Goal: Transaction & Acquisition: Purchase product/service

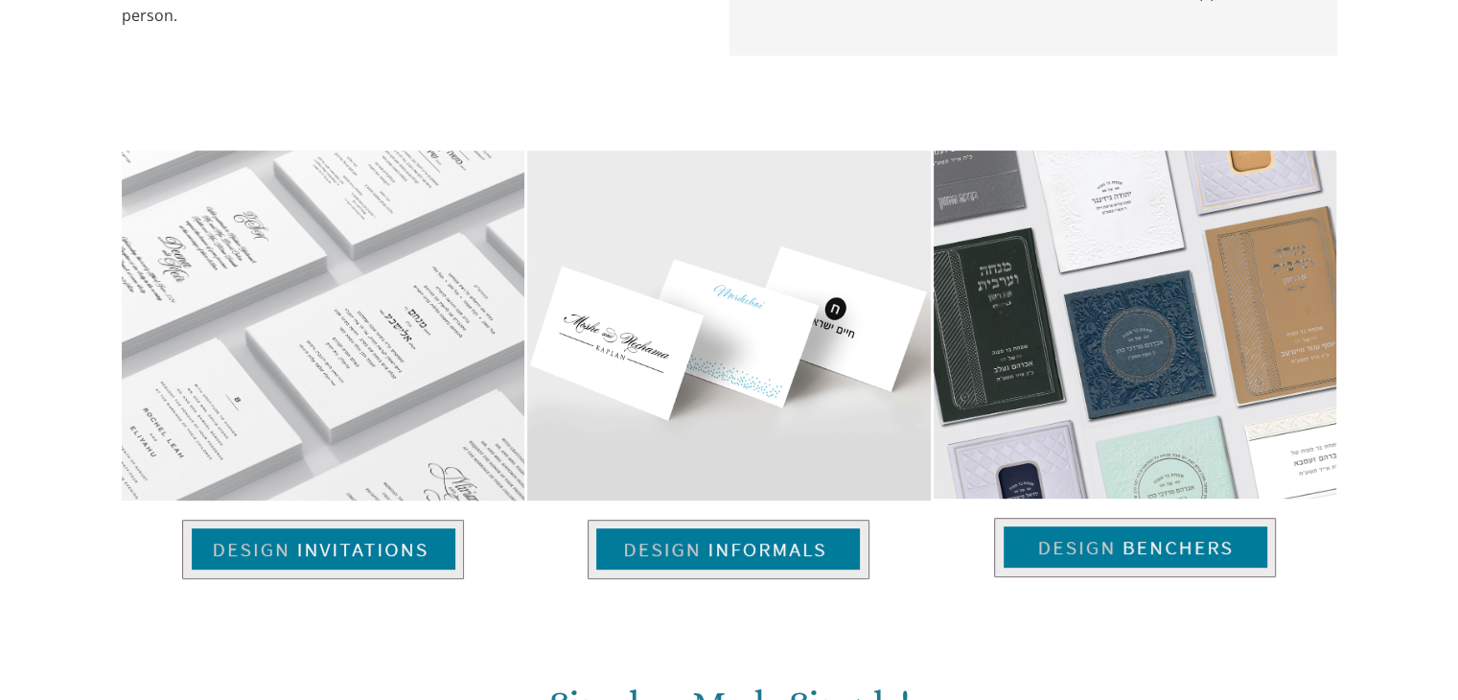
scroll to position [863, 0]
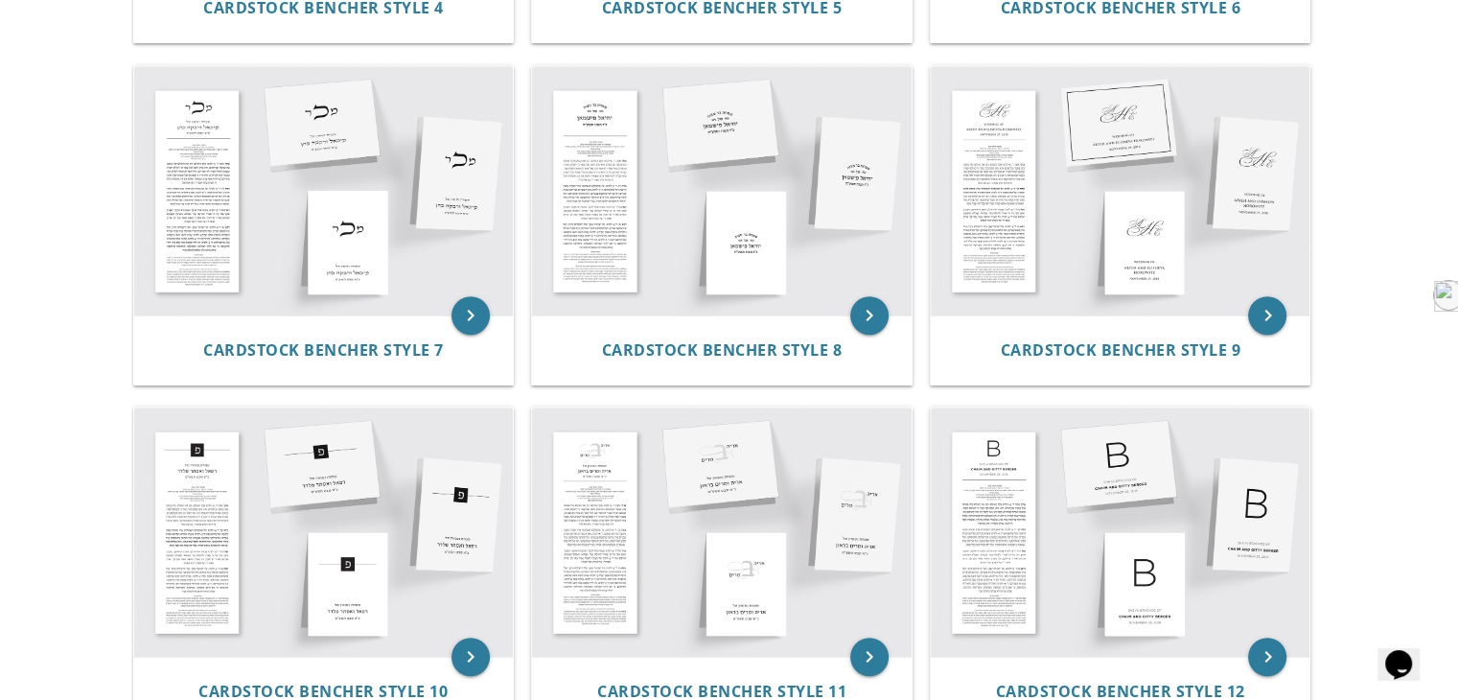
scroll to position [1054, 0]
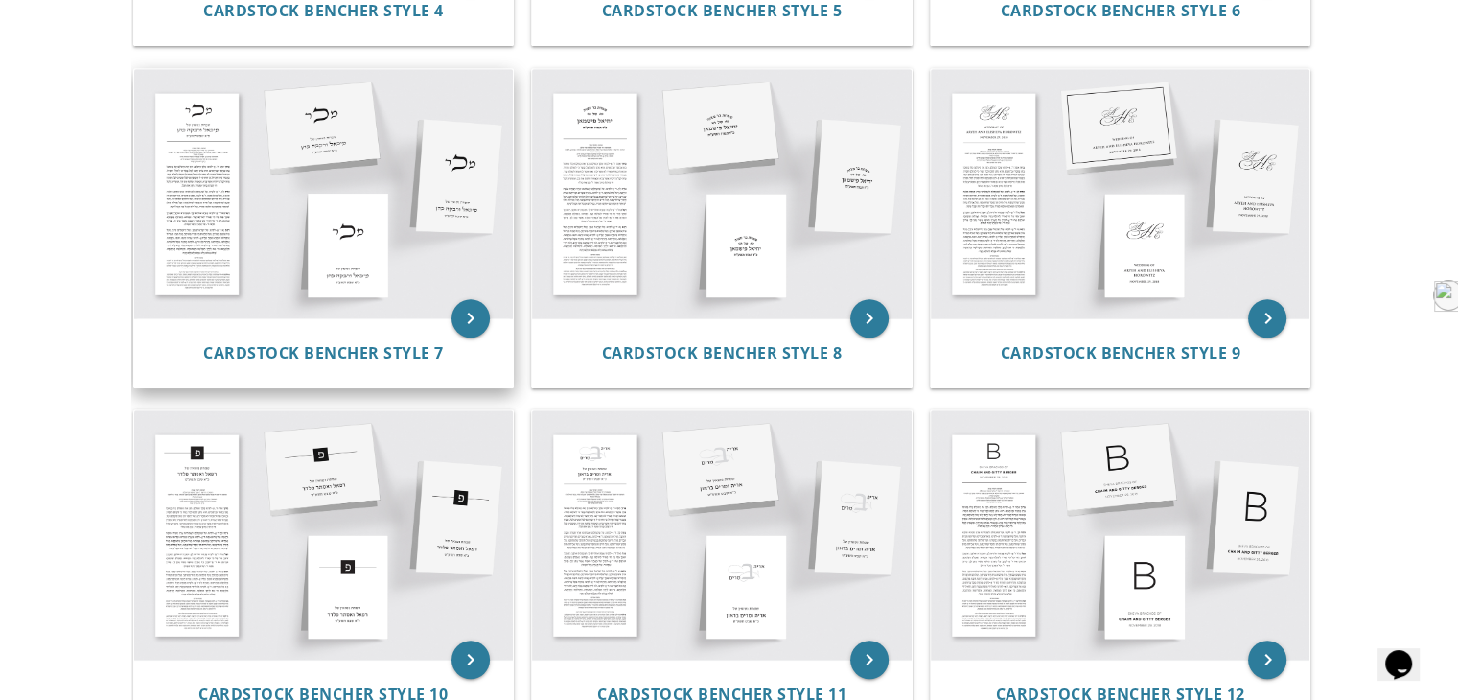
click at [380, 256] on img at bounding box center [324, 193] width 380 height 249
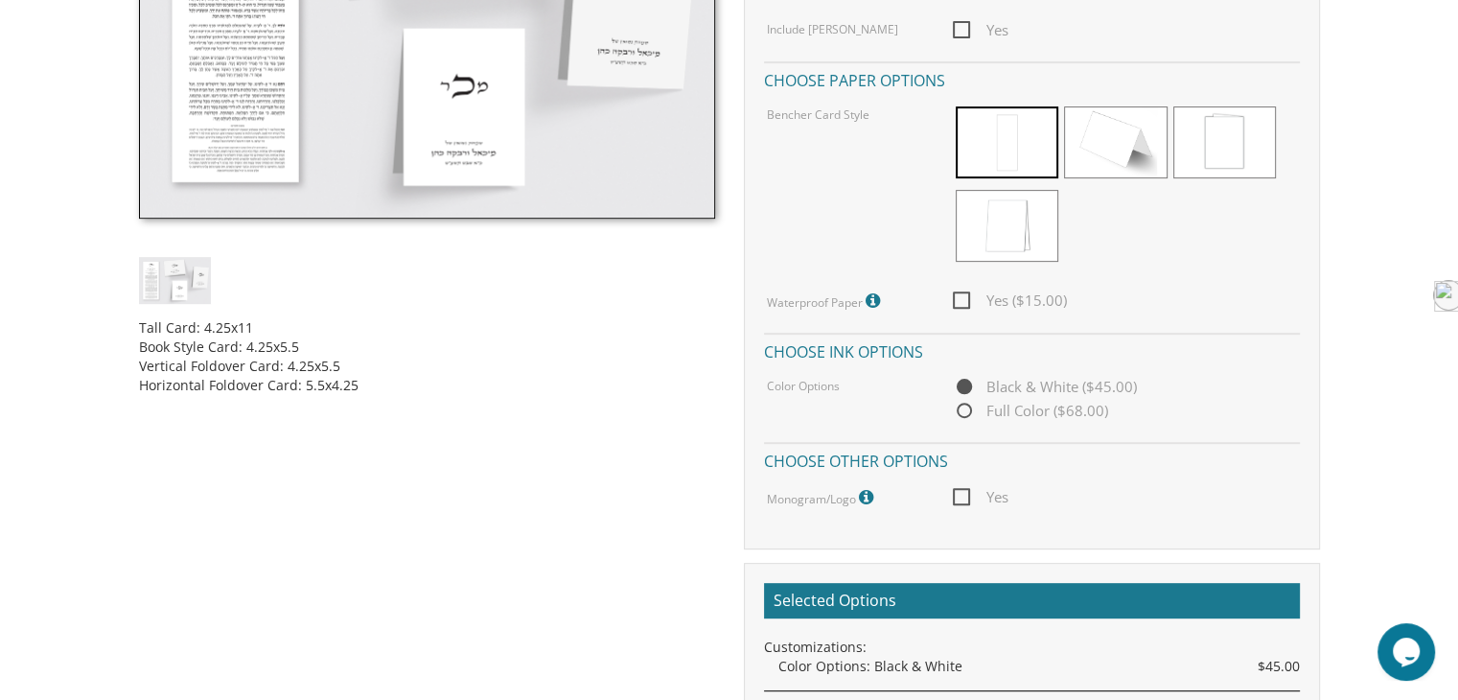
scroll to position [767, 0]
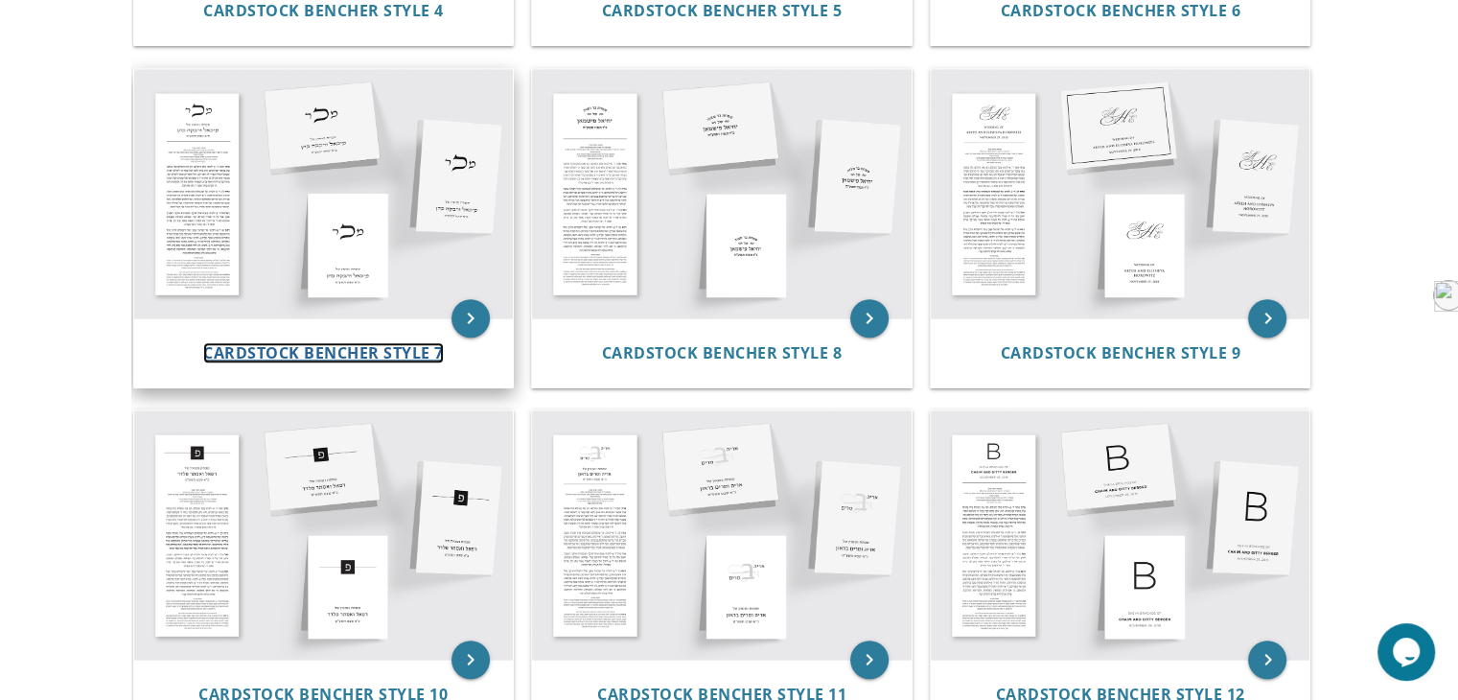
click at [306, 353] on span "Cardstock Bencher Style 7" at bounding box center [323, 352] width 241 height 21
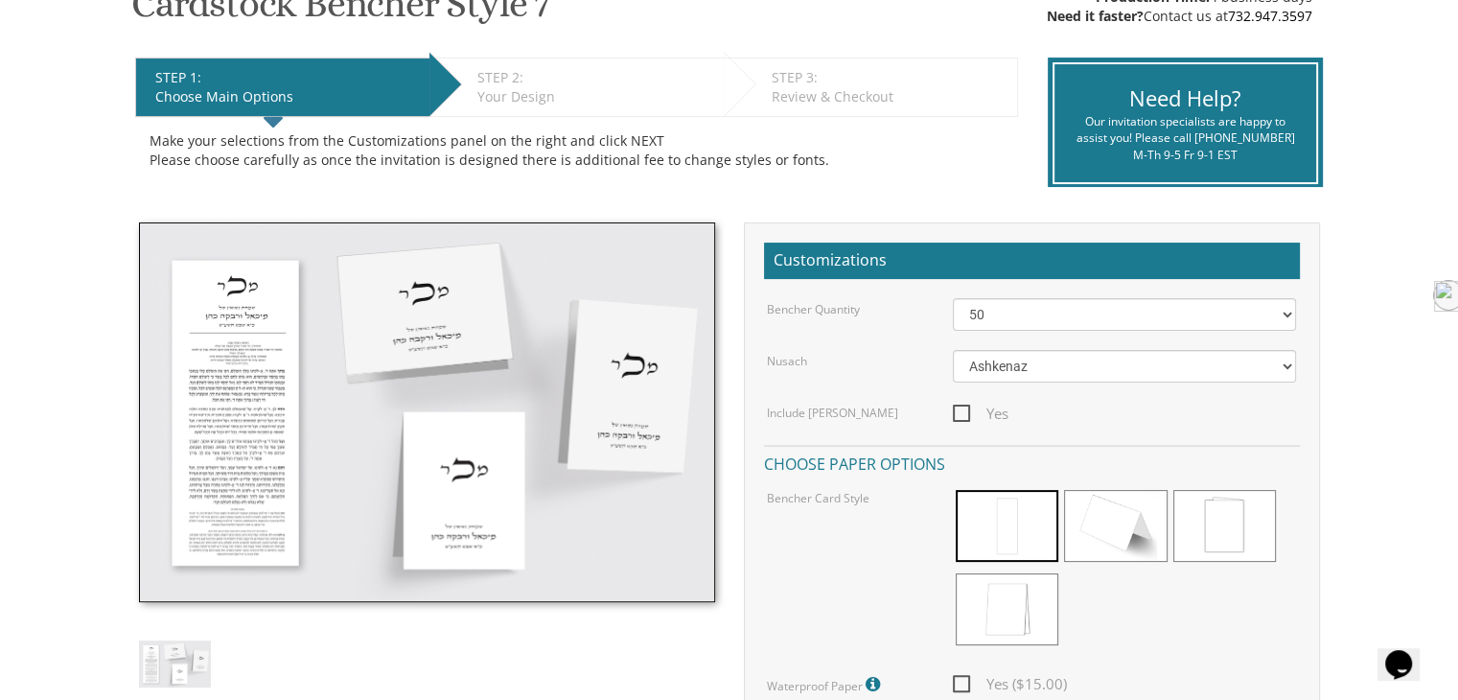
scroll to position [383, 0]
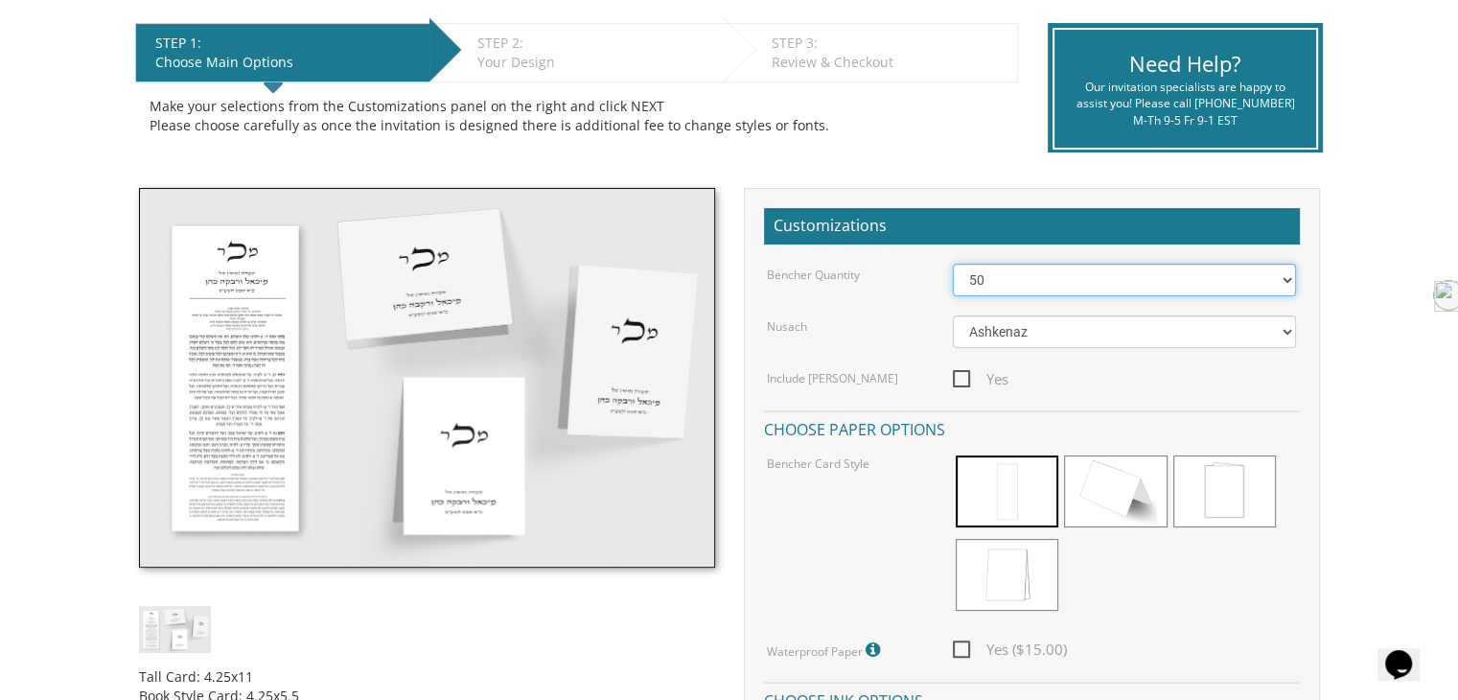
click at [1004, 288] on select "50 60 70 80 90 100 125 150 175 200 225 250 275 300 325 350 375 400 425 450 475 …" at bounding box center [1124, 280] width 343 height 33
select select "200"
click at [953, 264] on select "50 60 70 80 90 100 125 150 175 200 225 250 275 300 325 350 375 400 425 450 475 …" at bounding box center [1124, 280] width 343 height 33
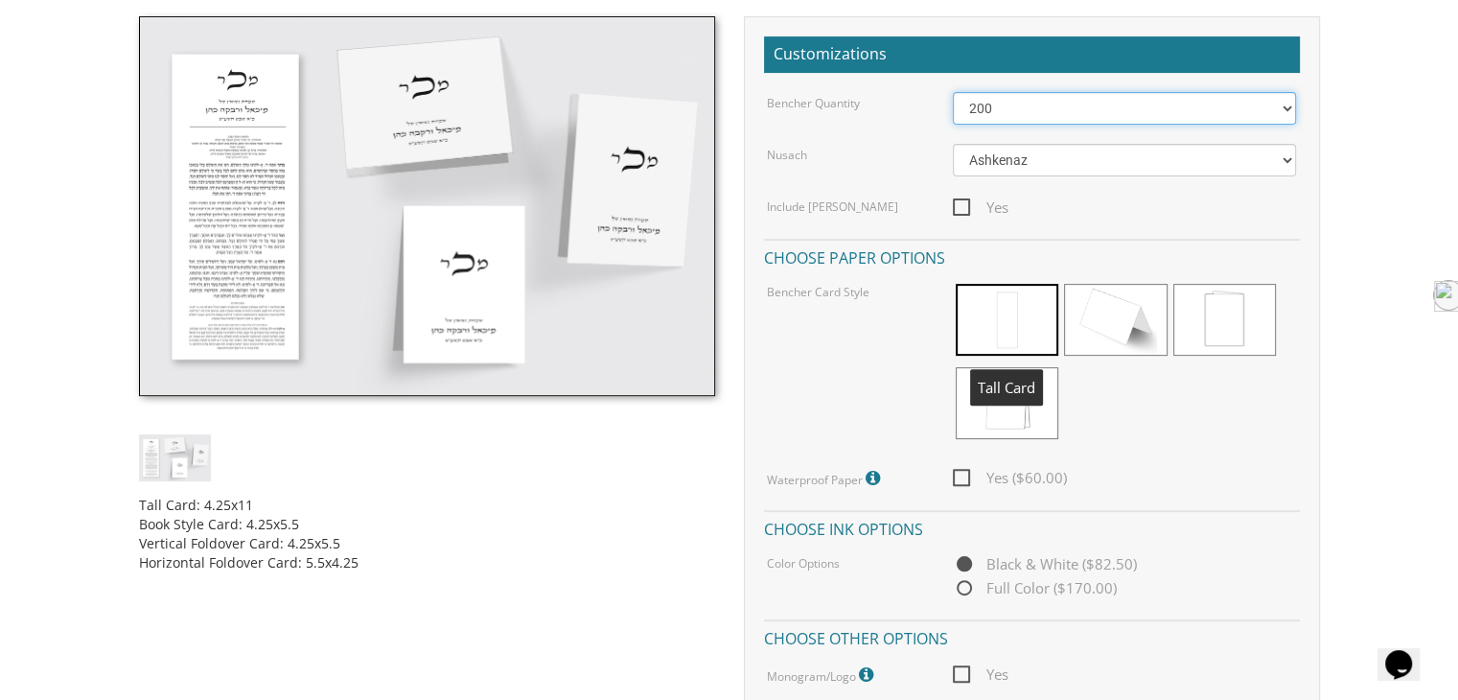
scroll to position [575, 0]
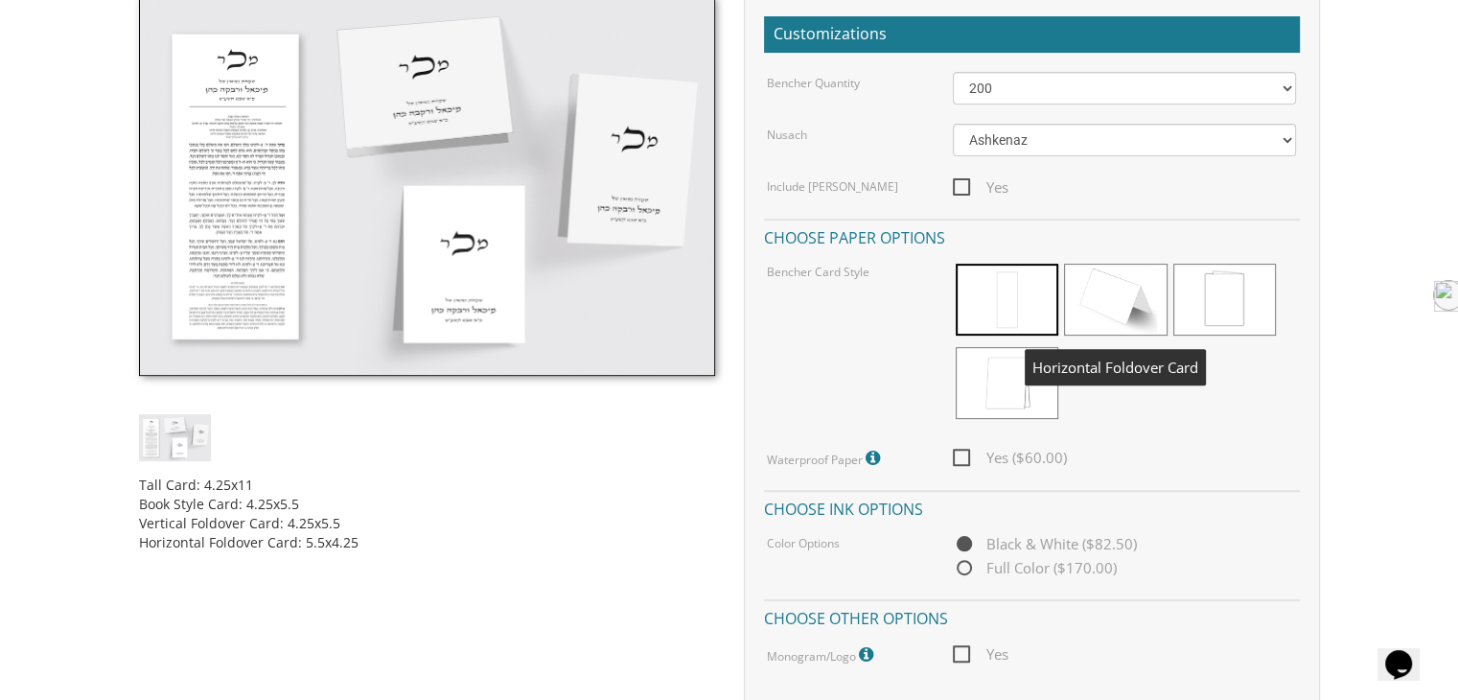
click at [1098, 308] on span at bounding box center [1115, 300] width 103 height 72
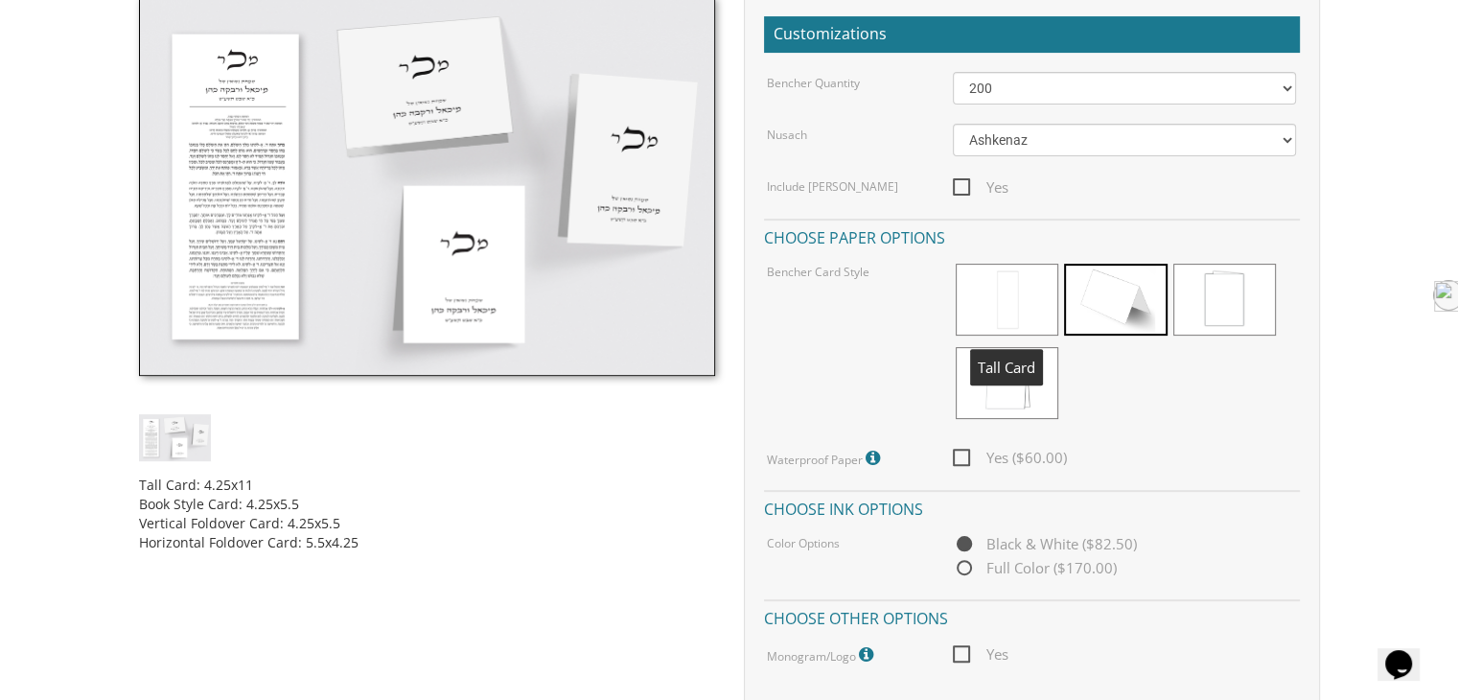
click at [1022, 321] on span at bounding box center [1007, 300] width 103 height 72
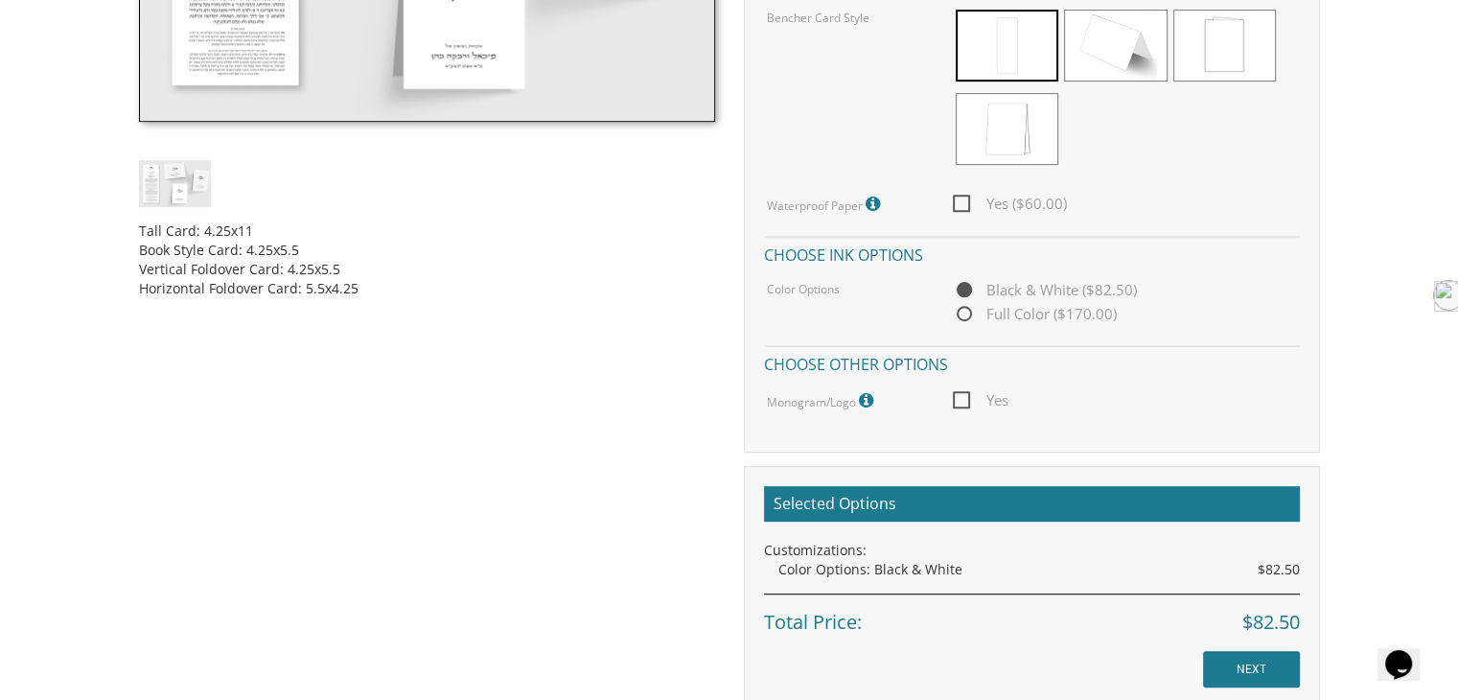
scroll to position [863, 0]
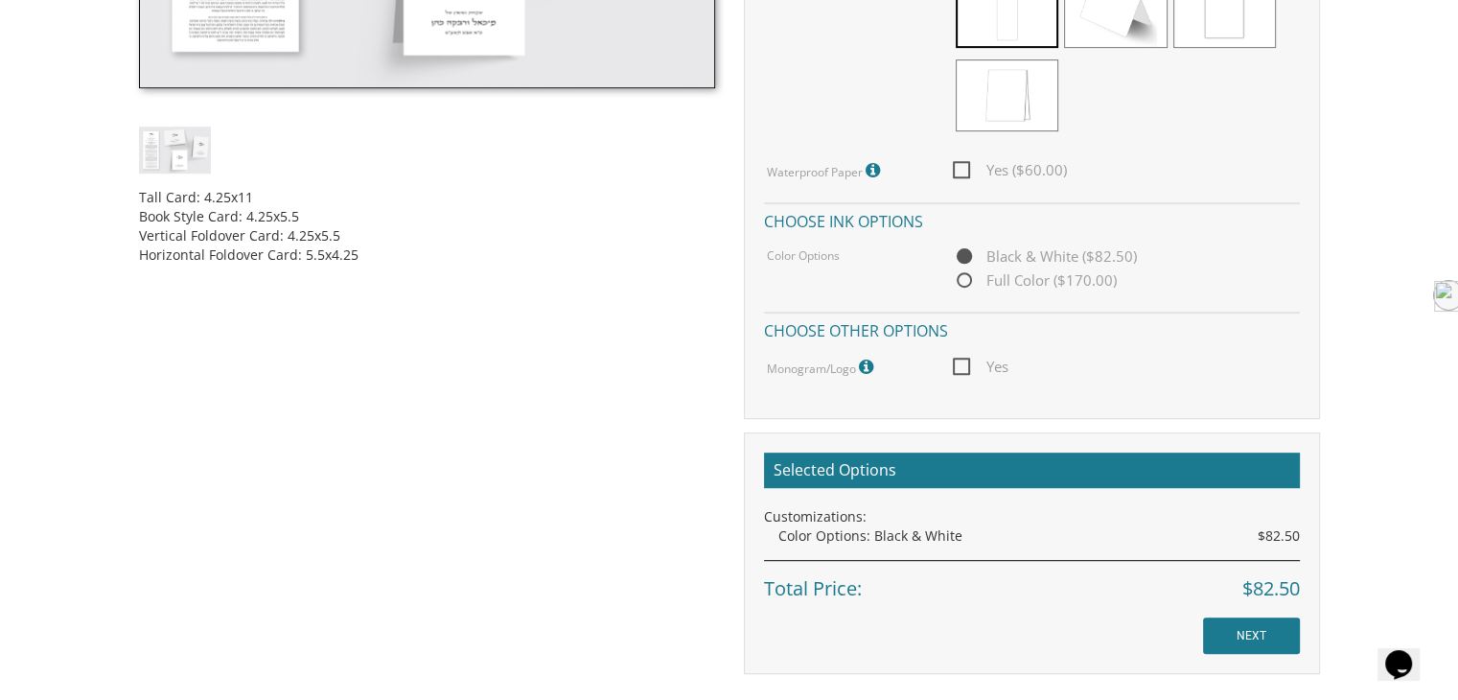
click at [974, 369] on span "Yes" at bounding box center [981, 367] width 56 height 24
click at [965, 369] on input "Yes" at bounding box center [959, 364] width 12 height 12
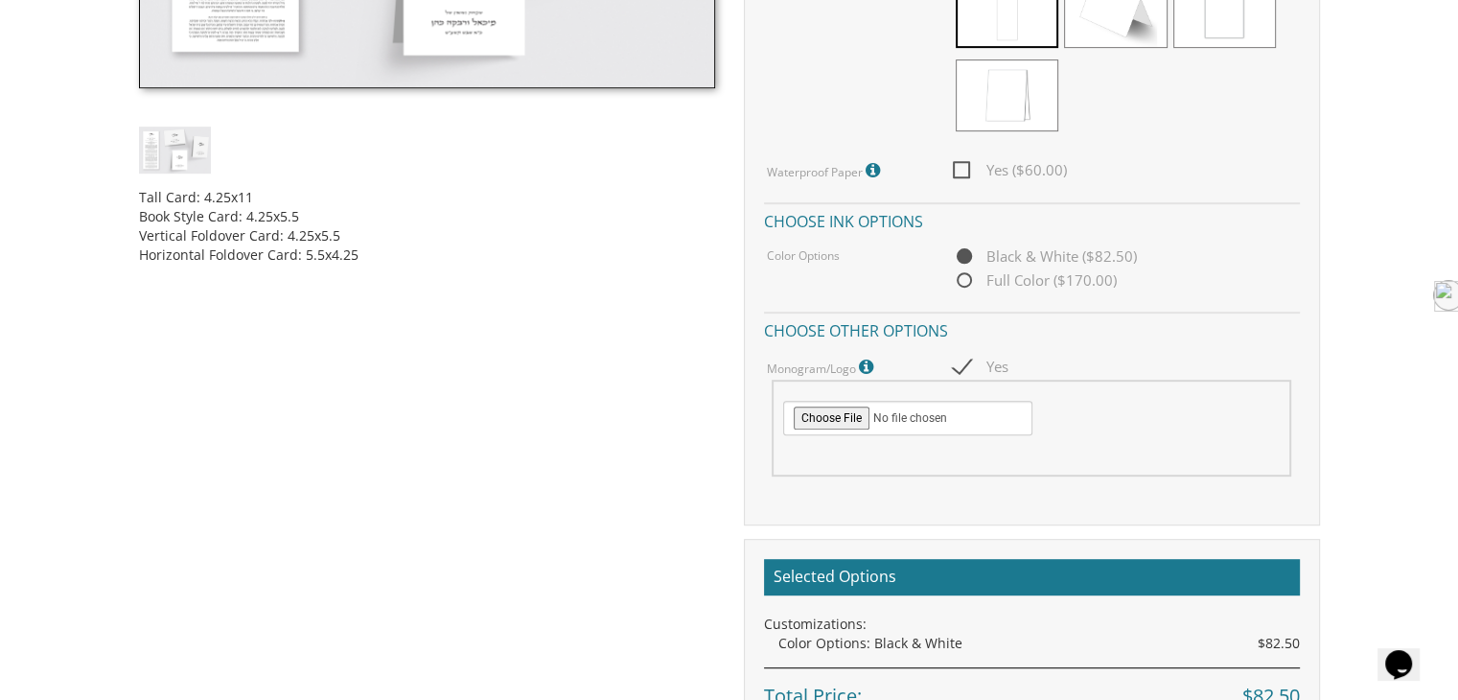
click at [974, 369] on span "Yes" at bounding box center [981, 367] width 56 height 24
click at [965, 369] on input "Yes" at bounding box center [959, 364] width 12 height 12
checkbox input "false"
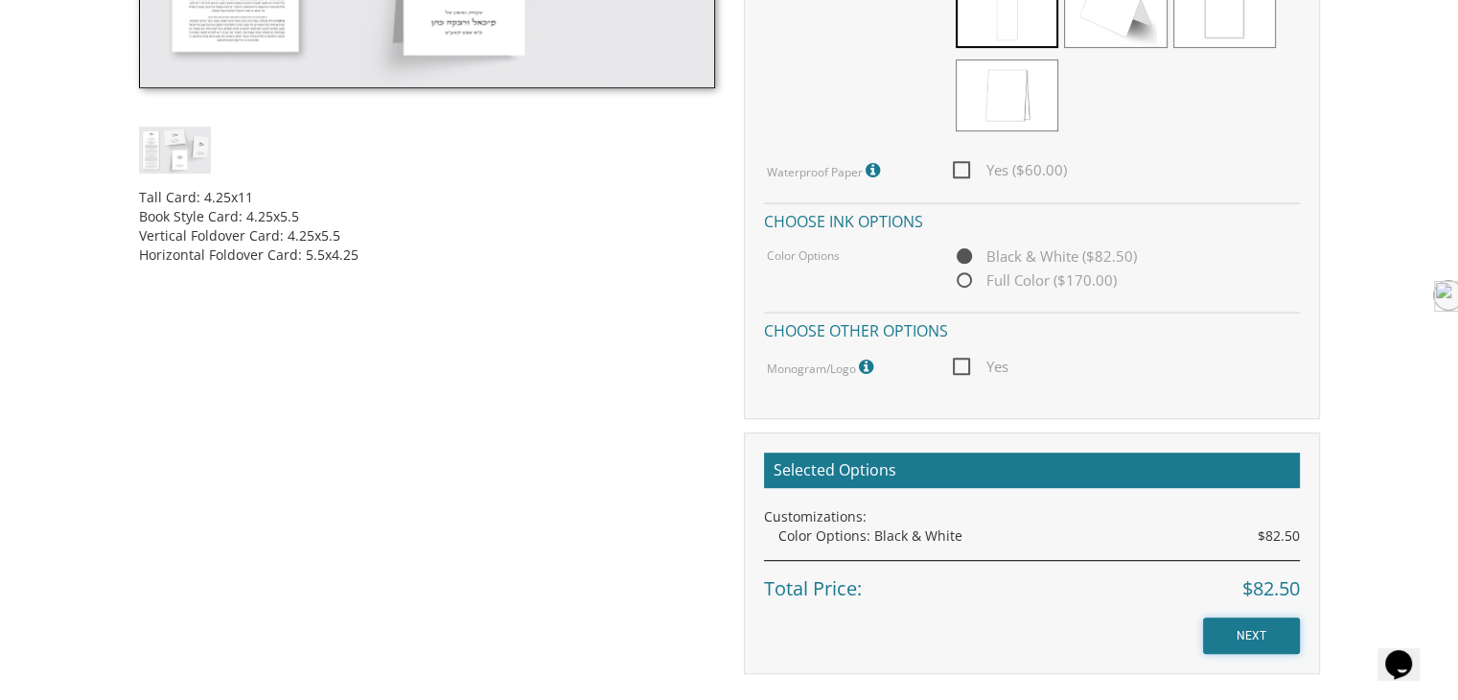
click at [1237, 631] on input "NEXT" at bounding box center [1251, 635] width 97 height 36
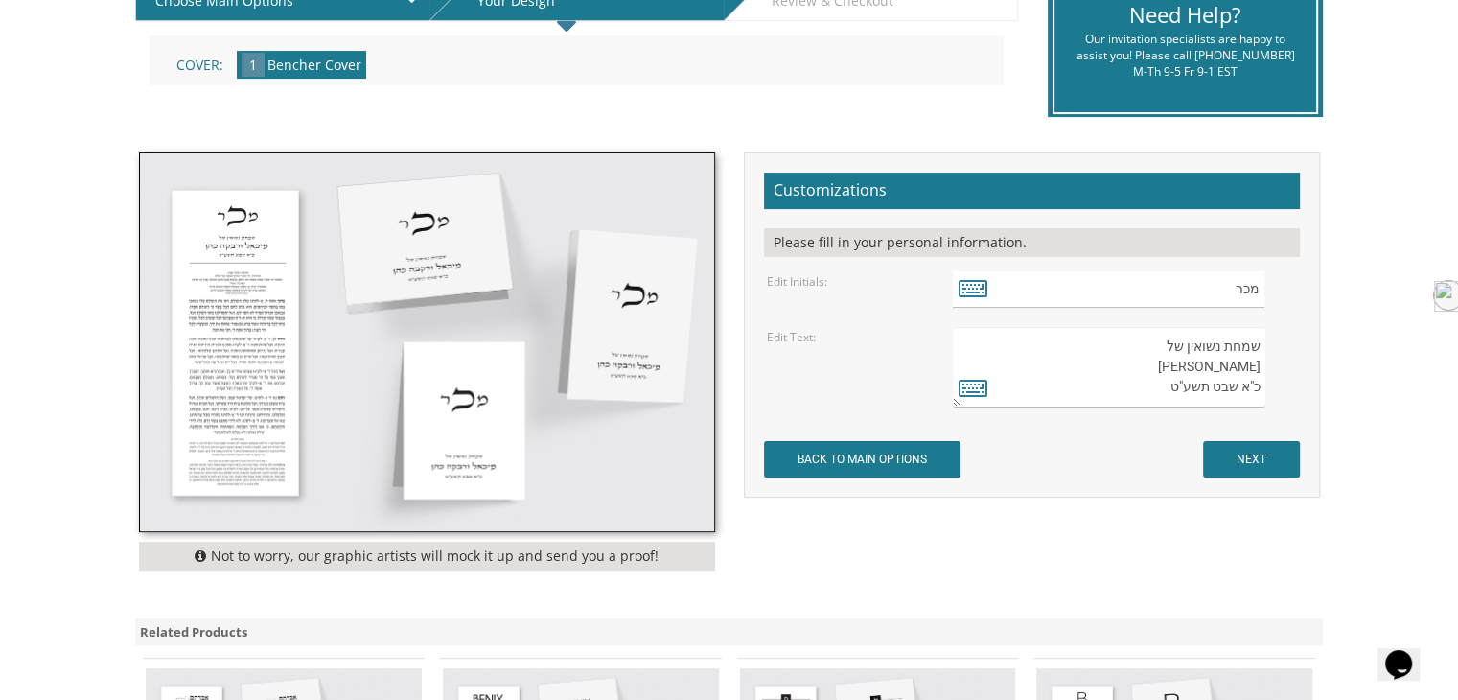
scroll to position [479, 0]
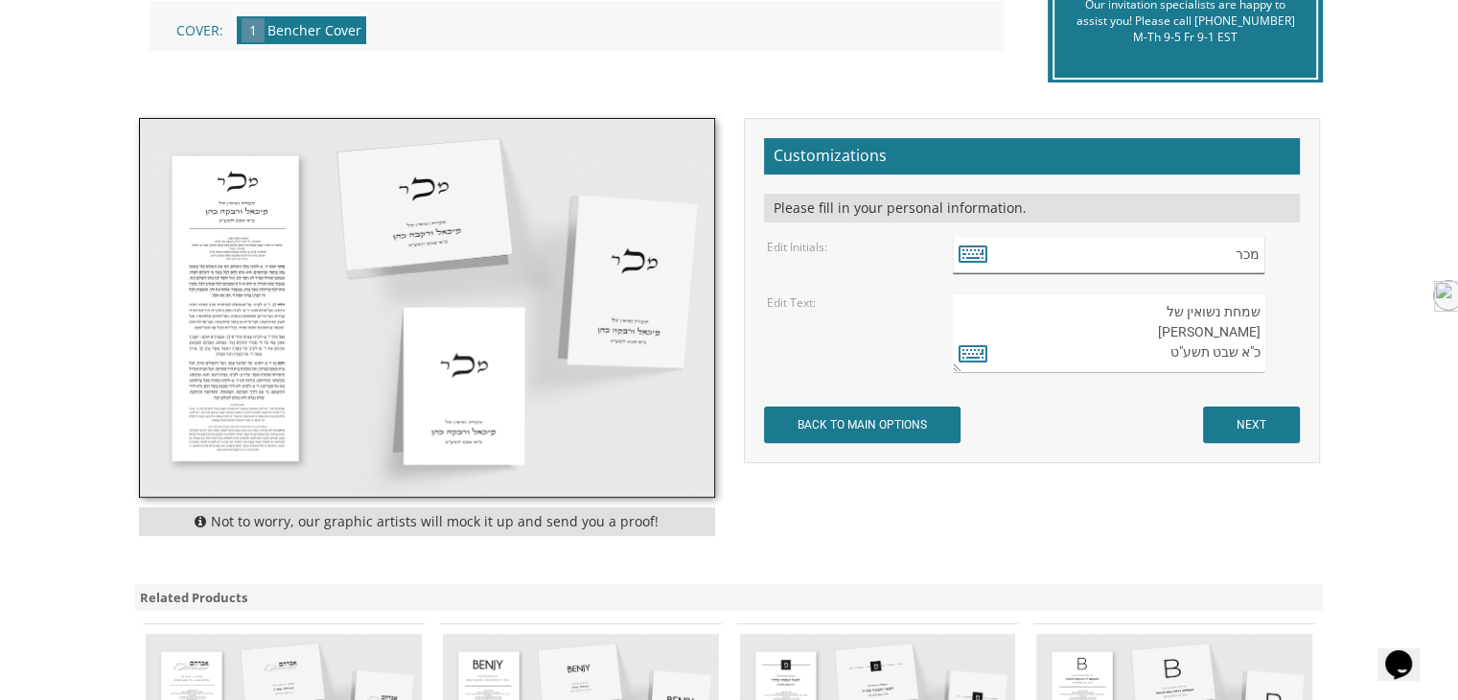
drag, startPoint x: 1197, startPoint y: 265, endPoint x: 1342, endPoint y: 288, distance: 146.5
click at [1342, 288] on div "Benchers > Cardstock Bencher Collection Cardstock Bencher Style 7 SKU: cc7 Prod…" at bounding box center [729, 388] width 1227 height 1148
type input "r"
type input "ט"
type input "[PERSON_NAME]"
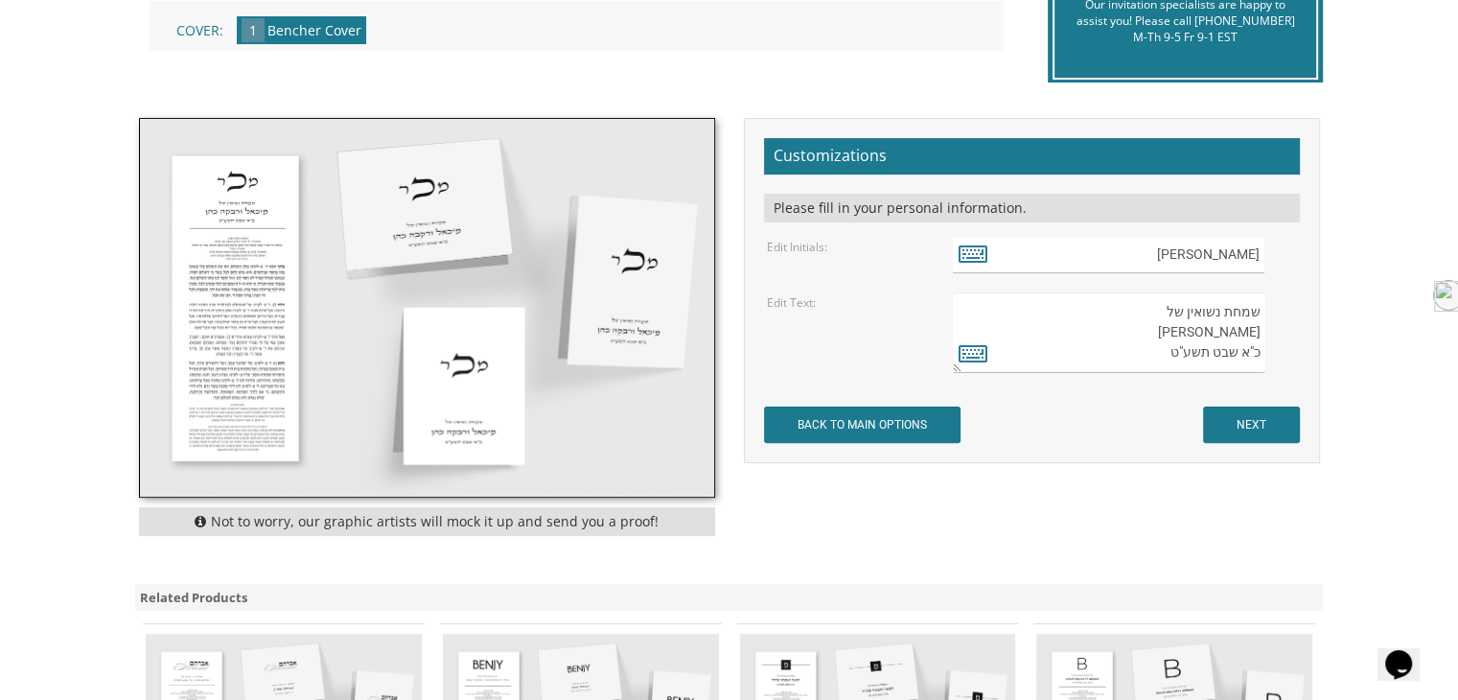
drag, startPoint x: 1223, startPoint y: 331, endPoint x: 1259, endPoint y: 334, distance: 36.6
click at [1259, 334] on textarea "שמחת נשואין של [PERSON_NAME] כ"א שבט תשע"ט" at bounding box center [1108, 332] width 311 height 81
drag, startPoint x: 1187, startPoint y: 334, endPoint x: 1157, endPoint y: 328, distance: 31.4
click at [1157, 328] on textarea "שמחת נשואין של מיכאל ורבקה כהן כ"א שבט תשע"ט" at bounding box center [1108, 332] width 311 height 81
drag, startPoint x: 1193, startPoint y: 333, endPoint x: 1226, endPoint y: 338, distance: 33.1
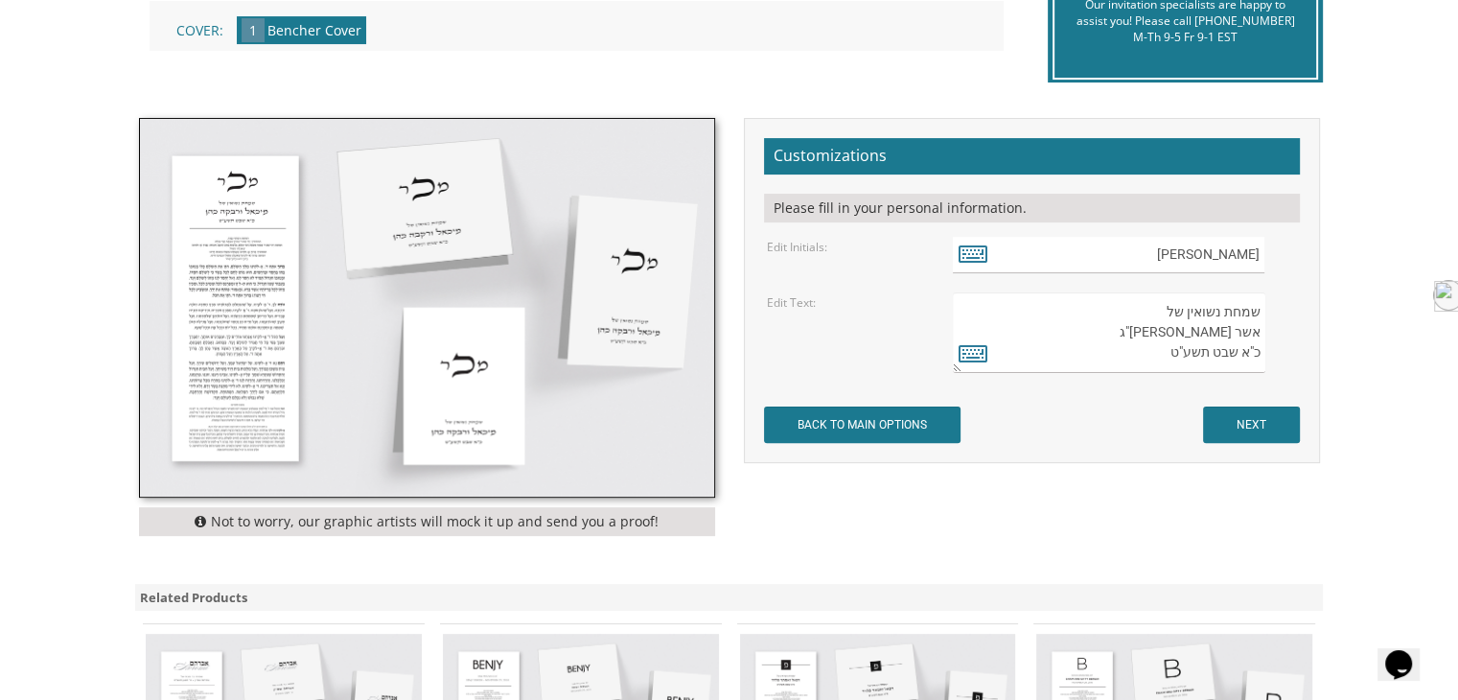
click at [1226, 338] on textarea "שמחת נשואין של מיכאל ורבקה כהן כ"א שבט תשע"ט" at bounding box center [1108, 332] width 311 height 81
type textarea "שמחת נשואין של אשר ורבקה רלב"ג כ"א שבט תשע"ט"
click at [1241, 254] on input "ארר" at bounding box center [1108, 255] width 311 height 37
type input "ארש"
drag, startPoint x: 1223, startPoint y: 332, endPoint x: 1195, endPoint y: 334, distance: 27.9
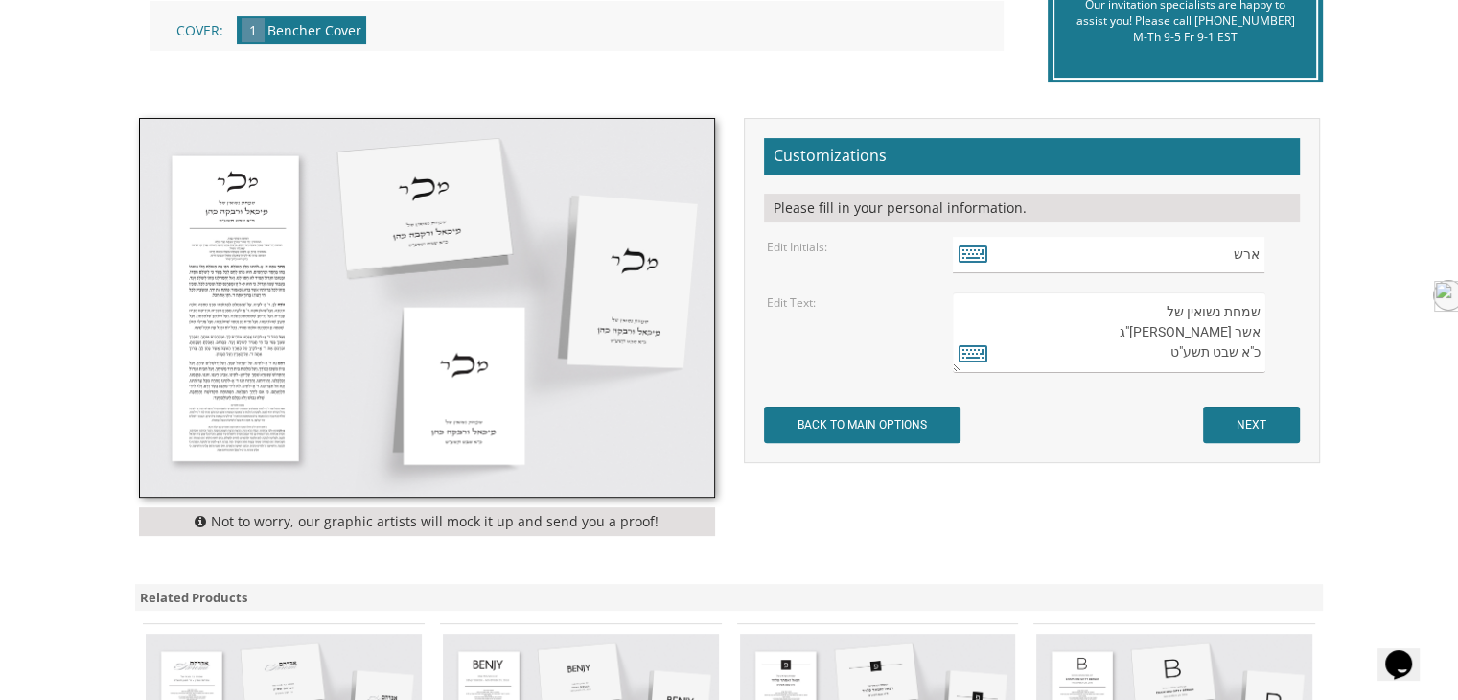
click at [1195, 334] on textarea "שמחת נשואין של מיכאל ורבקה כהן כ"א שבט תשע"ט" at bounding box center [1108, 332] width 311 height 81
drag, startPoint x: 1211, startPoint y: 337, endPoint x: 1222, endPoint y: 334, distance: 10.9
click at [1222, 334] on textarea "שמחת נשואין של מיכאל ורבקה כהן כ"א שבט תשע"ט" at bounding box center [1108, 332] width 311 height 81
drag, startPoint x: 1158, startPoint y: 358, endPoint x: 1263, endPoint y: 358, distance: 105.4
click at [1263, 358] on textarea "שמחת נשואין של מיכאל ורבקה כהן כ"א שבט תשע"ט" at bounding box center [1108, 332] width 311 height 81
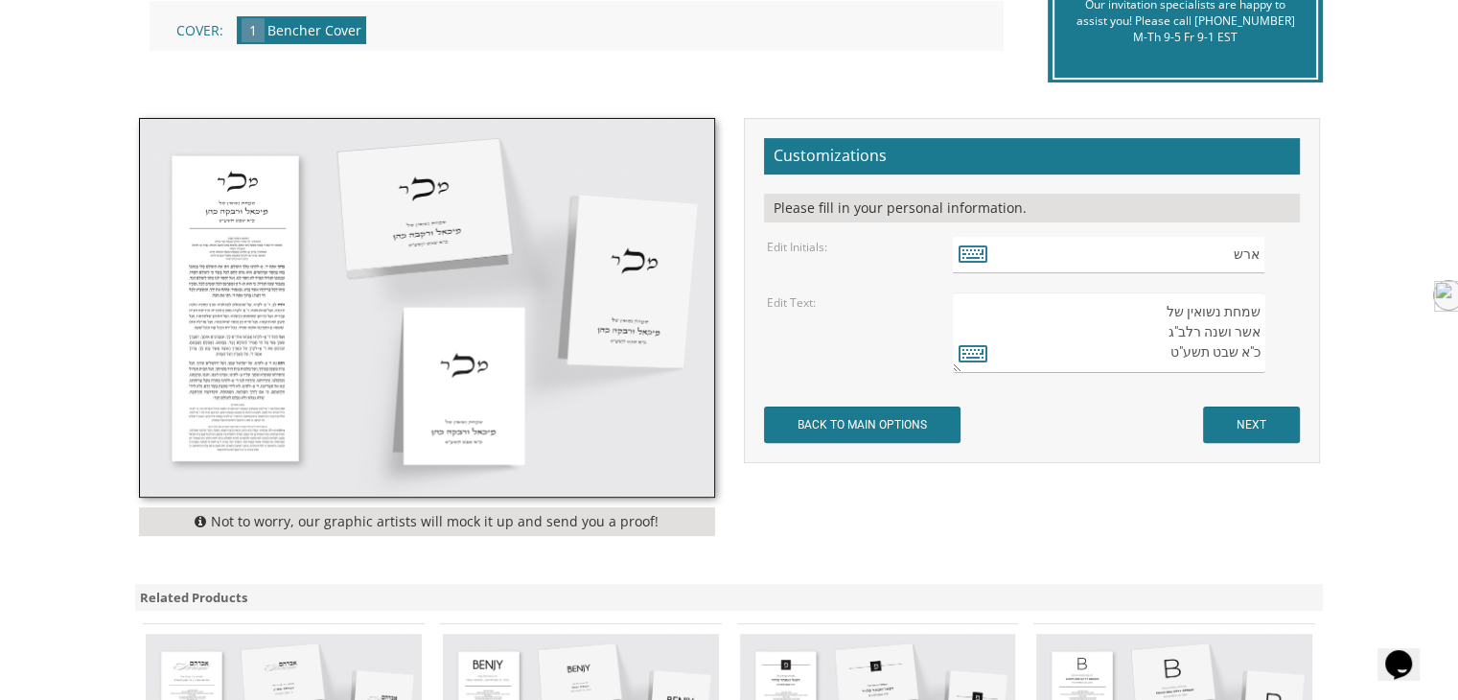
click at [1185, 353] on textarea "שמחת נשואין של מיכאל ורבקה כהן כ"א שבט תשע"ט" at bounding box center [1108, 332] width 311 height 81
click at [1178, 353] on textarea "שמחת נשואין של מיכאל ורבקה כהן כ"א שבט תשע"ט" at bounding box center [1108, 332] width 311 height 81
click at [1164, 349] on textarea "שמחת נשואין של מיכאל ורבקה כהן כ"א שבט תשע"ט" at bounding box center [1108, 332] width 311 height 81
drag, startPoint x: 1162, startPoint y: 349, endPoint x: 1172, endPoint y: 350, distance: 10.6
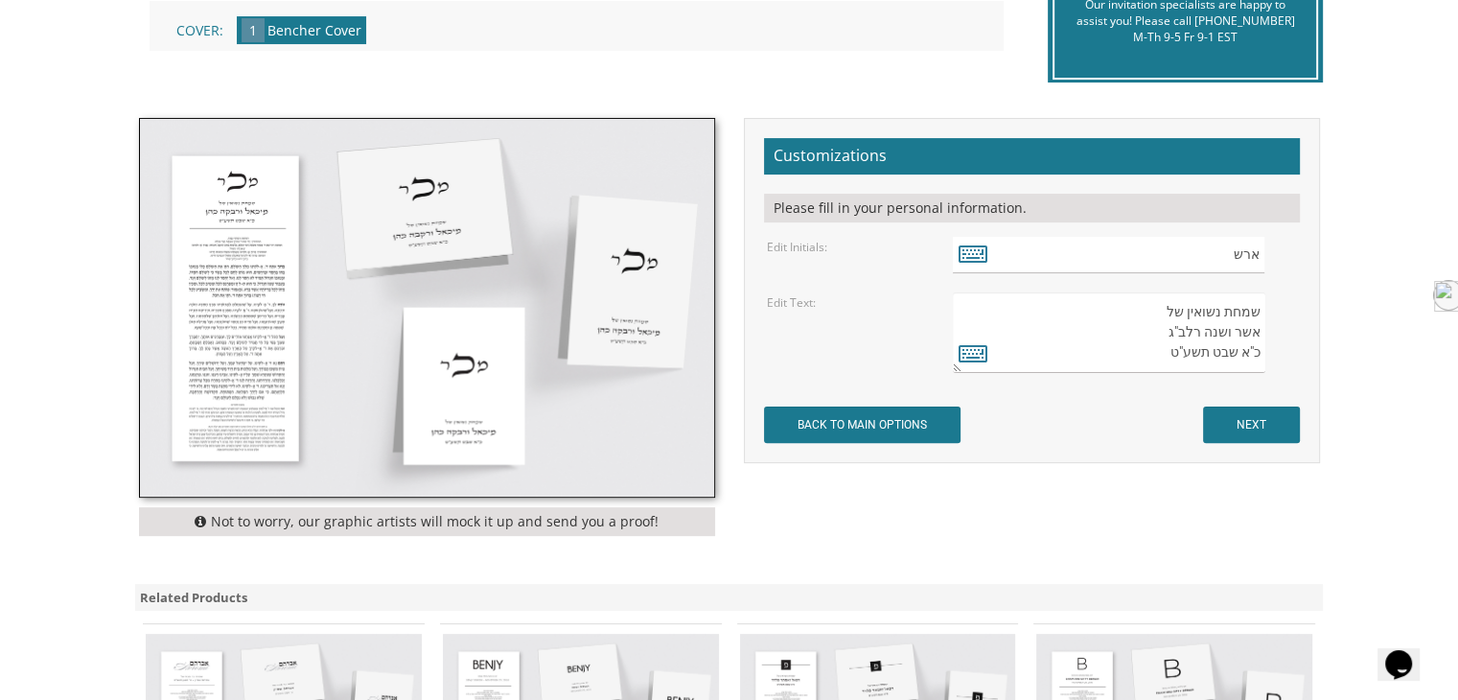
click at [1172, 350] on textarea "שמחת נשואין של מיכאל ורבקה כהן כ"א שבט תשע"ט" at bounding box center [1108, 332] width 311 height 81
click at [1227, 329] on textarea "שמחת נשואין של מיכאל ורבקה כהן כ"א שבט תשע"ט" at bounding box center [1108, 332] width 311 height 81
click at [1136, 350] on textarea "שמחת נשואין של מיכאל ורבקה כהן כ"א שבט תשע"ט" at bounding box center [1108, 332] width 311 height 81
drag, startPoint x: 1139, startPoint y: 329, endPoint x: 1197, endPoint y: 350, distance: 62.1
click at [1197, 350] on textarea "שמחת נשואין של מיכאל ורבקה כהן כ"א שבט תשע"ט" at bounding box center [1108, 332] width 311 height 81
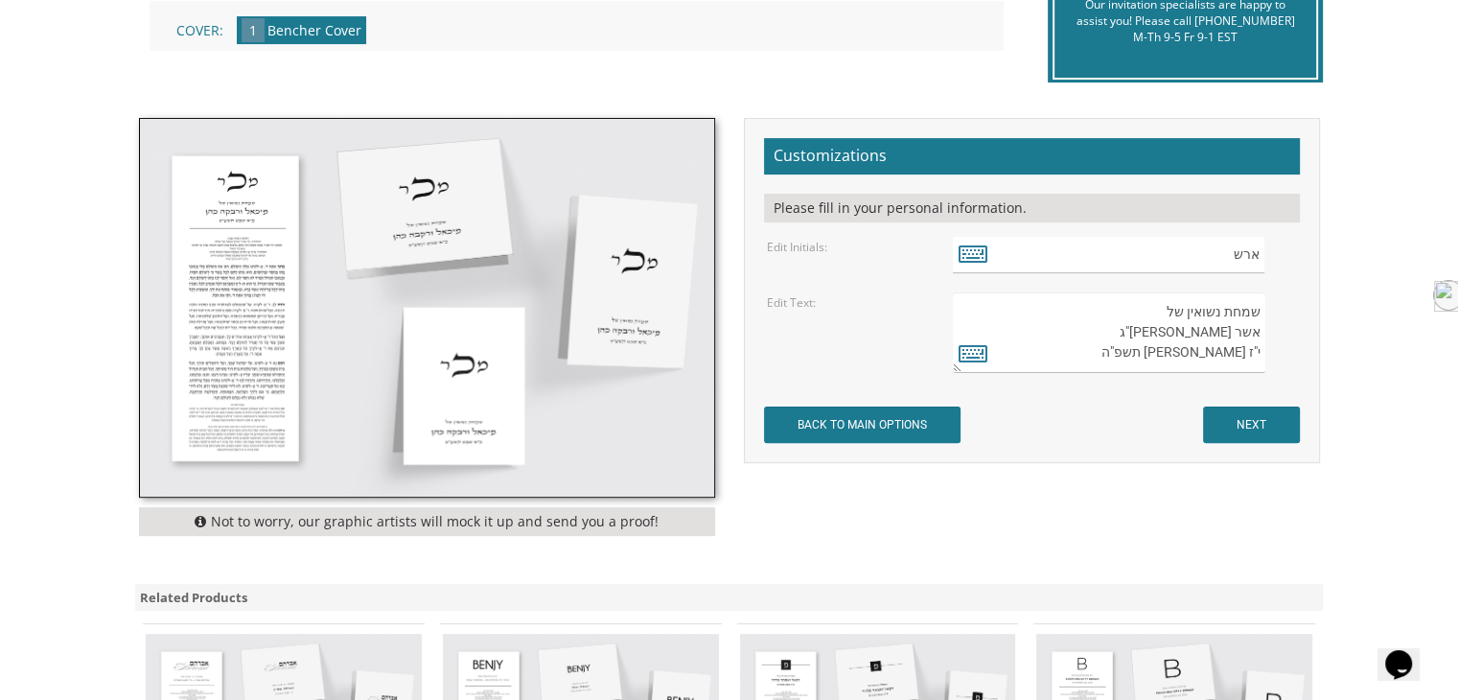
click at [1197, 350] on textarea "שמחת נשואין של מיכאל ורבקה כהן כ"א שבט תשע"ט" at bounding box center [1108, 332] width 311 height 81
click at [209, 522] on icon at bounding box center [203, 521] width 16 height 13
click at [251, 532] on div "Not to worry, our graphic artists will mock it up and send you a proof!" at bounding box center [427, 521] width 576 height 29
click at [289, 553] on div "Not to worry, our graphic artists will mock it up and send you a proof! Customi…" at bounding box center [729, 341] width 1217 height 447
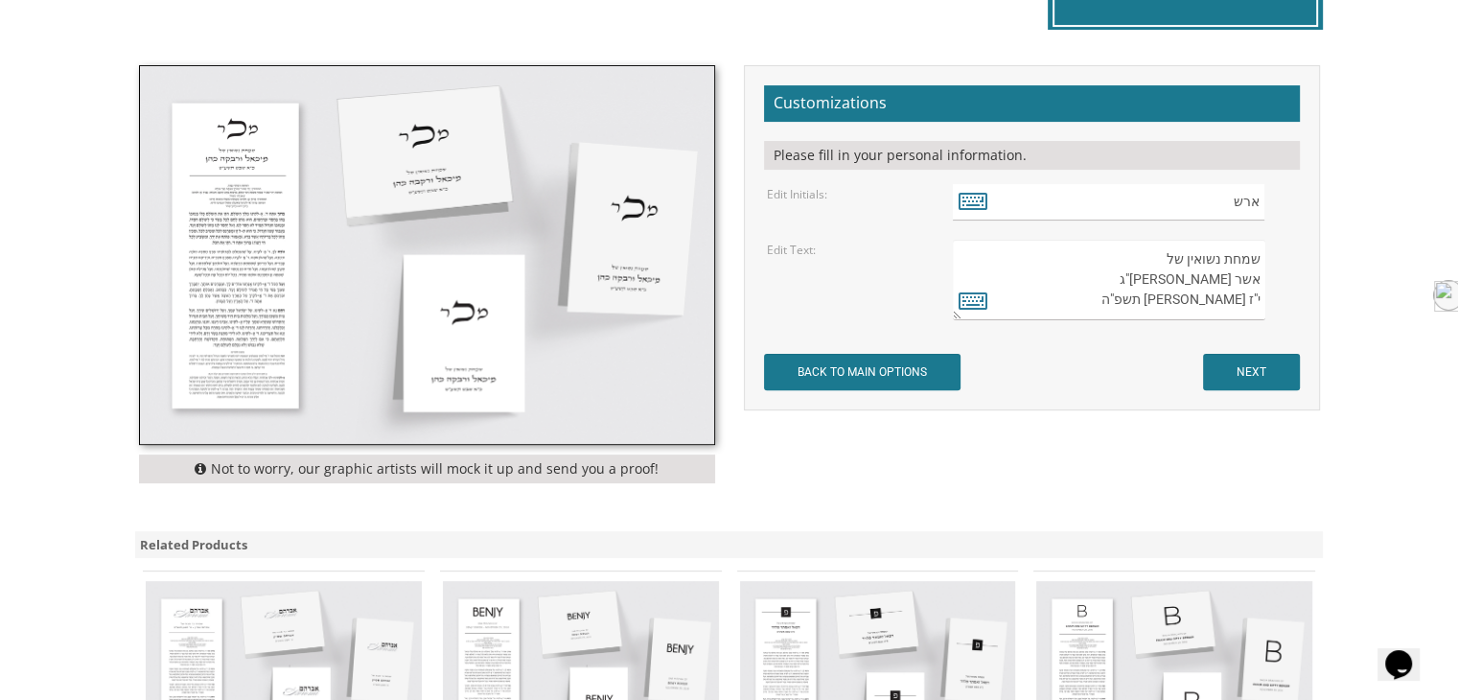
scroll to position [575, 0]
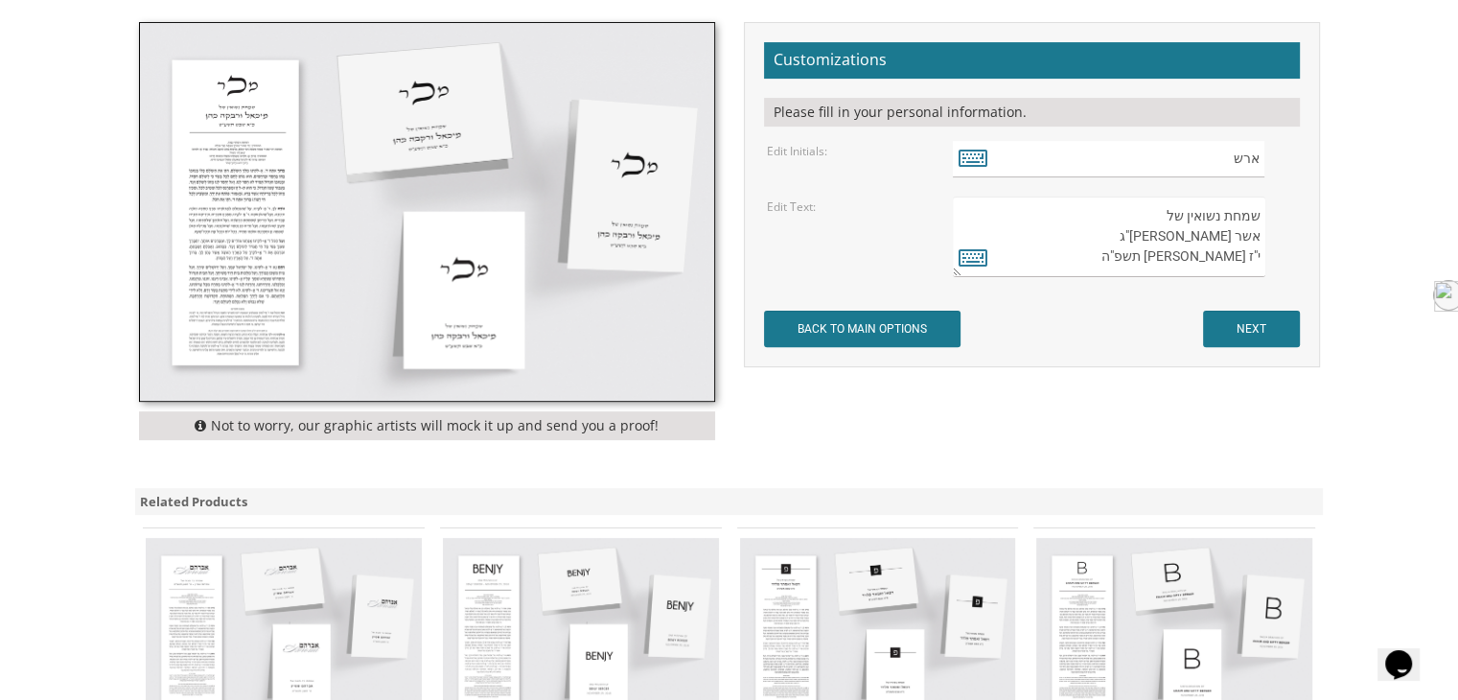
click at [1167, 262] on textarea "שמחת נשואין של מיכאל ורבקה כהן כ"א שבט תשע"ט" at bounding box center [1108, 236] width 311 height 81
click at [1138, 232] on textarea "שמחת נשואין של מיכאל ורבקה כהן כ"א שבט תשע"ט" at bounding box center [1108, 236] width 311 height 81
click at [1162, 208] on textarea "שמחת נשואין של מיכאל ורבקה כהן כ"א שבט תשע"ט" at bounding box center [1108, 236] width 311 height 81
click at [1169, 213] on textarea "שמחת נשואין של מיכאל ורבקה כהן כ"א שבט תשע"ט" at bounding box center [1108, 236] width 311 height 81
click at [1167, 224] on textarea "שמחת נשואין של מיכאל ורבקה כהן כ"א שבט תשע"ט" at bounding box center [1108, 236] width 311 height 81
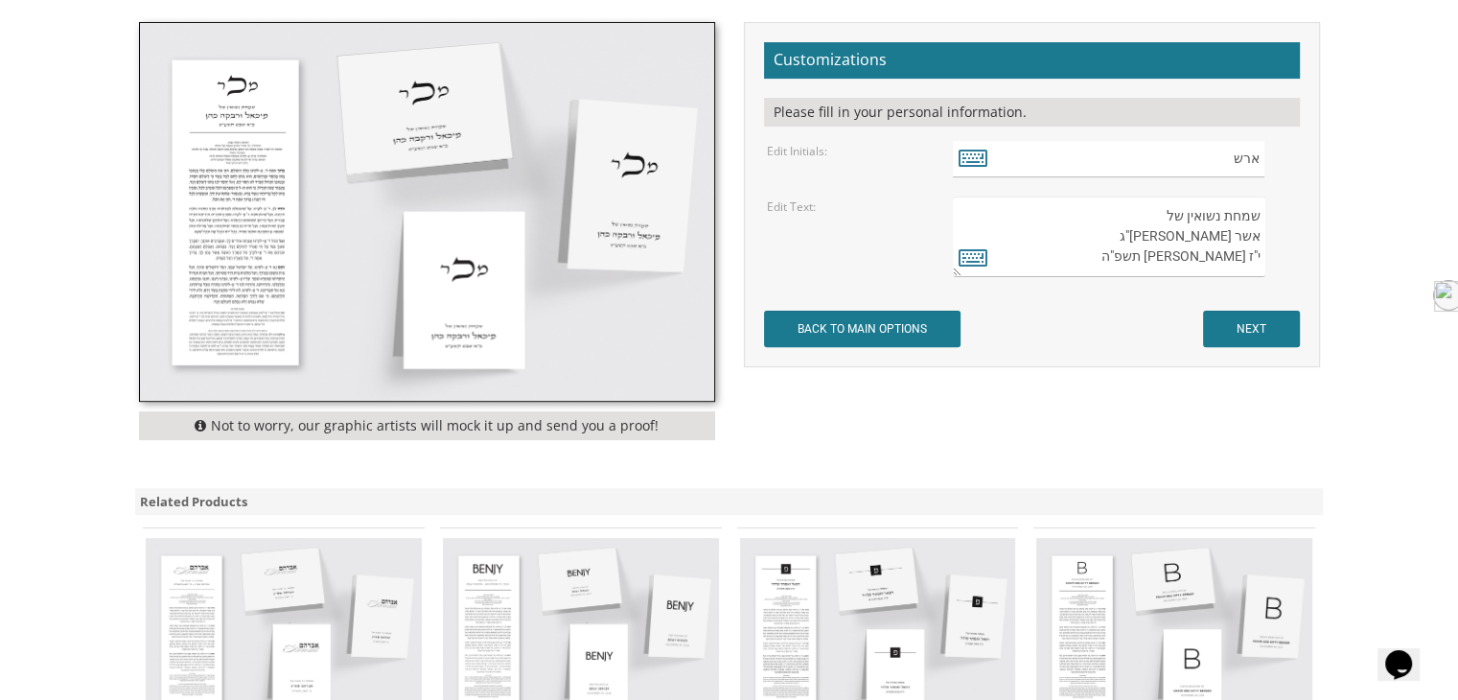
click at [1167, 229] on textarea "שמחת נשואין של מיכאל ורבקה כהן כ"א שבט תשע"ט" at bounding box center [1108, 236] width 311 height 81
click at [1203, 262] on textarea "שמחת נשואין של מיכאל ורבקה כהן כ"א שבט תשע"ט" at bounding box center [1108, 236] width 311 height 81
click at [1198, 262] on textarea "שמחת נשואין של מיכאל ורבקה כהן כ"א שבט תשע"ט" at bounding box center [1108, 236] width 311 height 81
click at [1186, 260] on textarea "שמחת נשואין של מיכאל ורבקה כהן כ"א שבט תשע"ט" at bounding box center [1108, 236] width 311 height 81
click at [1177, 253] on textarea "שמחת נשואין של מיכאל ורבקה כהן כ"א שבט תשע"ט" at bounding box center [1108, 236] width 311 height 81
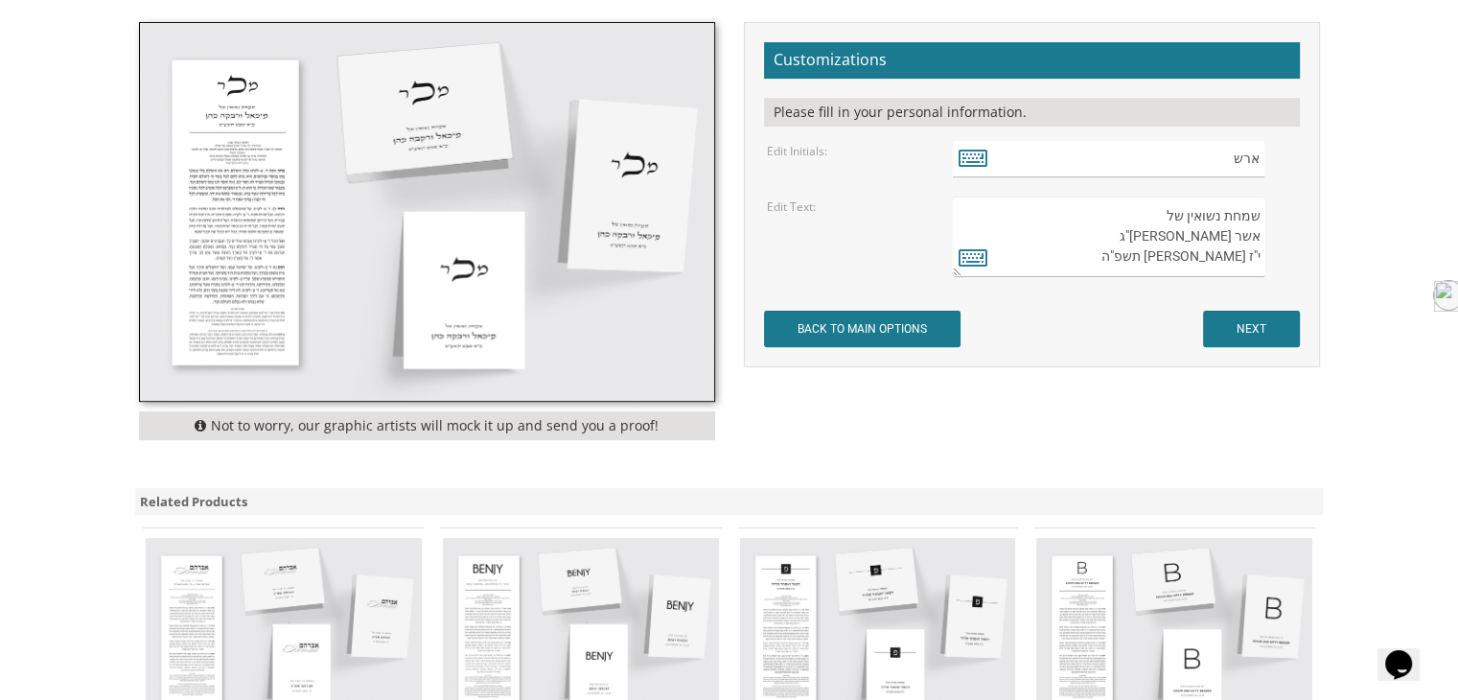
drag, startPoint x: 1208, startPoint y: 253, endPoint x: 1188, endPoint y: 255, distance: 19.3
click at [1188, 255] on textarea "שמחת נשואין של מיכאל ורבקה כהן כ"א שבט תשע"ט" at bounding box center [1108, 236] width 311 height 81
click at [1214, 235] on textarea "שמחת נשואין של מיכאל ורבקה כהן כ"א שבט תשע"ט" at bounding box center [1108, 236] width 311 height 81
drag, startPoint x: 1208, startPoint y: 235, endPoint x: 1226, endPoint y: 238, distance: 18.4
click at [1226, 238] on textarea "שמחת נשואין של מיכאל ורבקה כהן כ"א שבט תשע"ט" at bounding box center [1108, 236] width 311 height 81
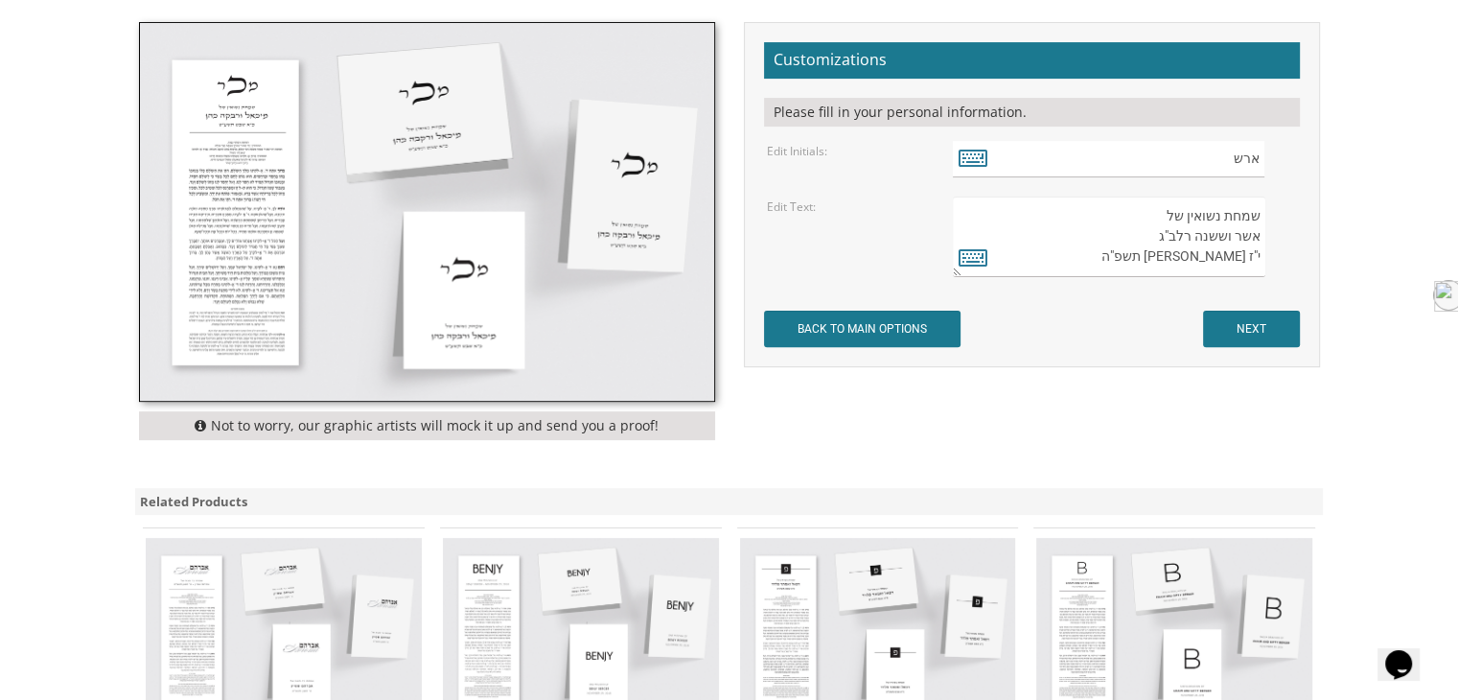
type textarea "שמחת נשואין של אשר ושושנה רלב"ג י"ז אלול תשפ"ה"
click at [1223, 158] on input "ארש" at bounding box center [1108, 159] width 311 height 37
drag, startPoint x: 829, startPoint y: 148, endPoint x: 779, endPoint y: 152, distance: 50.1
click at [779, 152] on div "Edit Initials:" at bounding box center [845, 150] width 186 height 19
click at [779, 152] on label "Edit Initials:" at bounding box center [797, 151] width 60 height 16
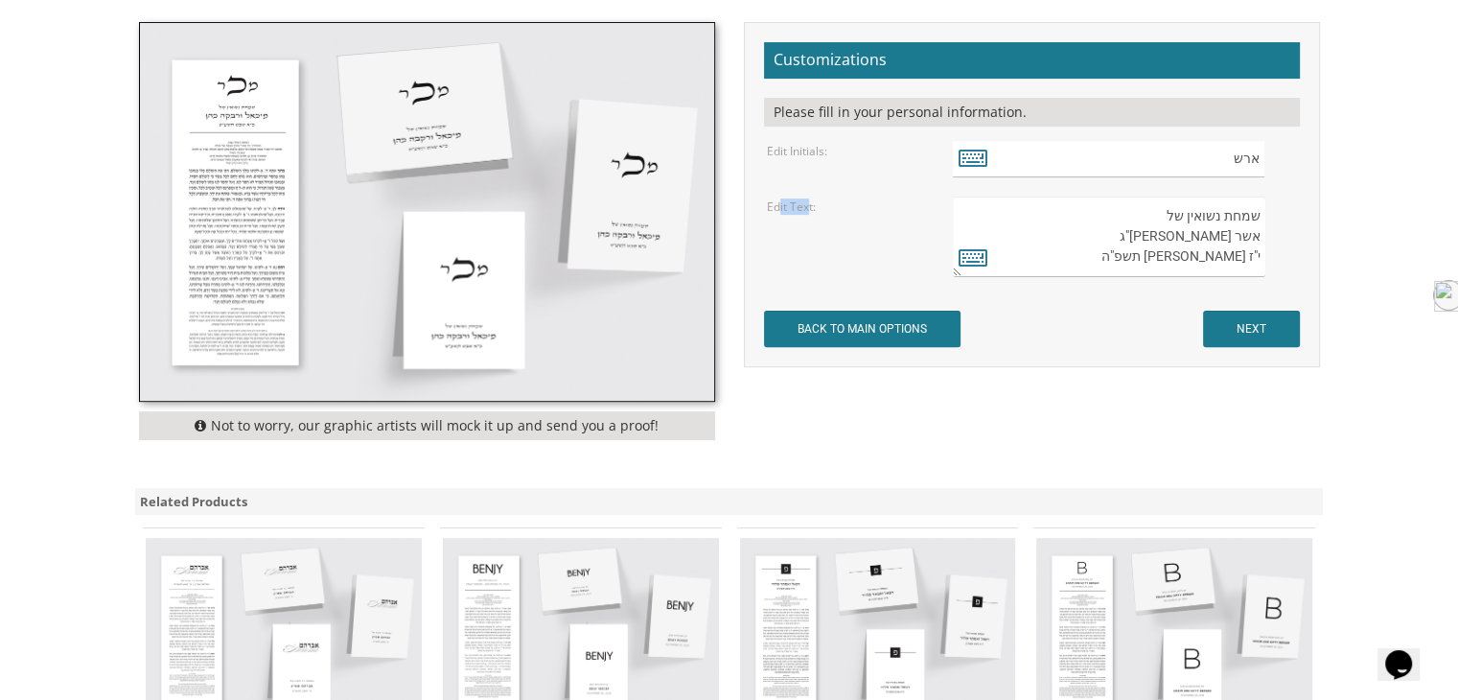
drag, startPoint x: 777, startPoint y: 201, endPoint x: 806, endPoint y: 206, distance: 29.1
click at [806, 206] on label "Edit Text:" at bounding box center [791, 206] width 49 height 16
drag, startPoint x: 1171, startPoint y: 274, endPoint x: 1244, endPoint y: 217, distance: 92.8
click at [1244, 217] on textarea "שמחת נשואין של מיכאל ורבקה כהן כ"א שבט תשע"ט" at bounding box center [1108, 236] width 311 height 81
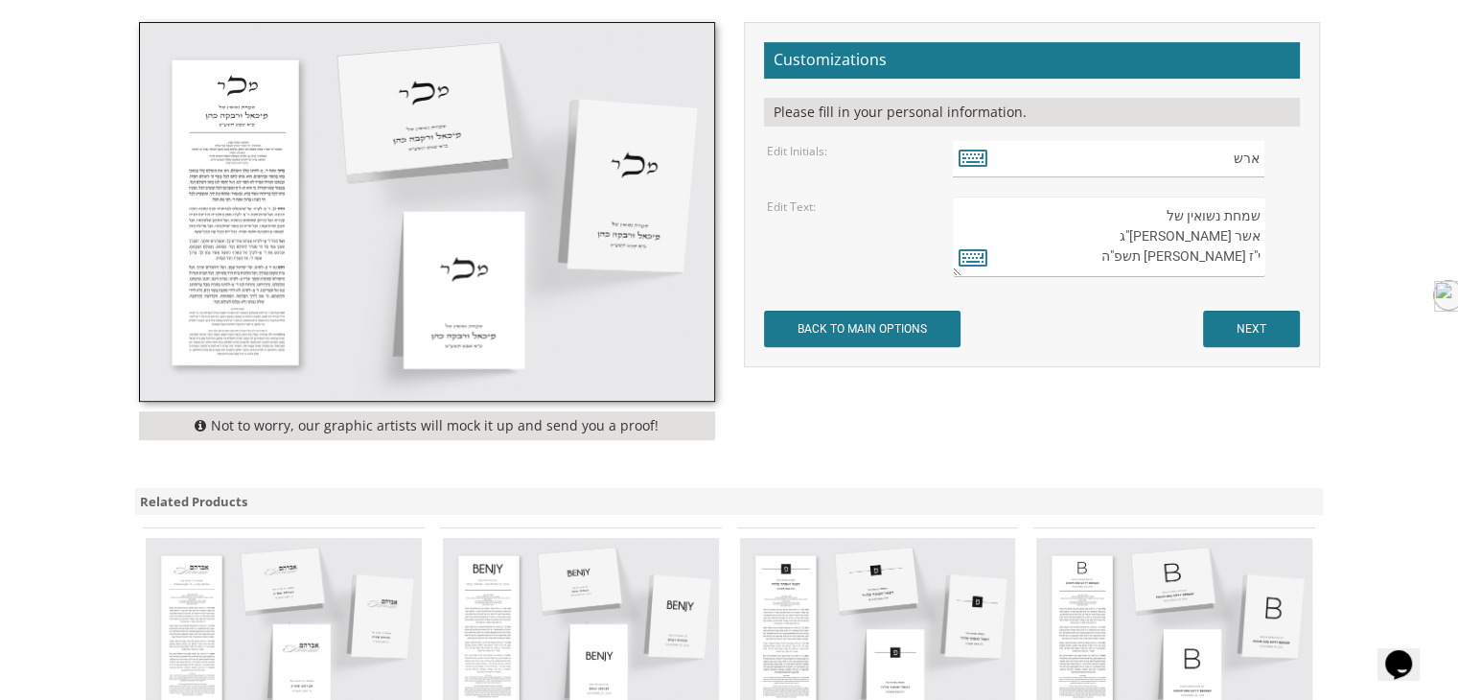
click at [1244, 217] on textarea "שמחת נשואין של מיכאל ורבקה כהן כ"א שבט תשע"ט" at bounding box center [1108, 236] width 311 height 81
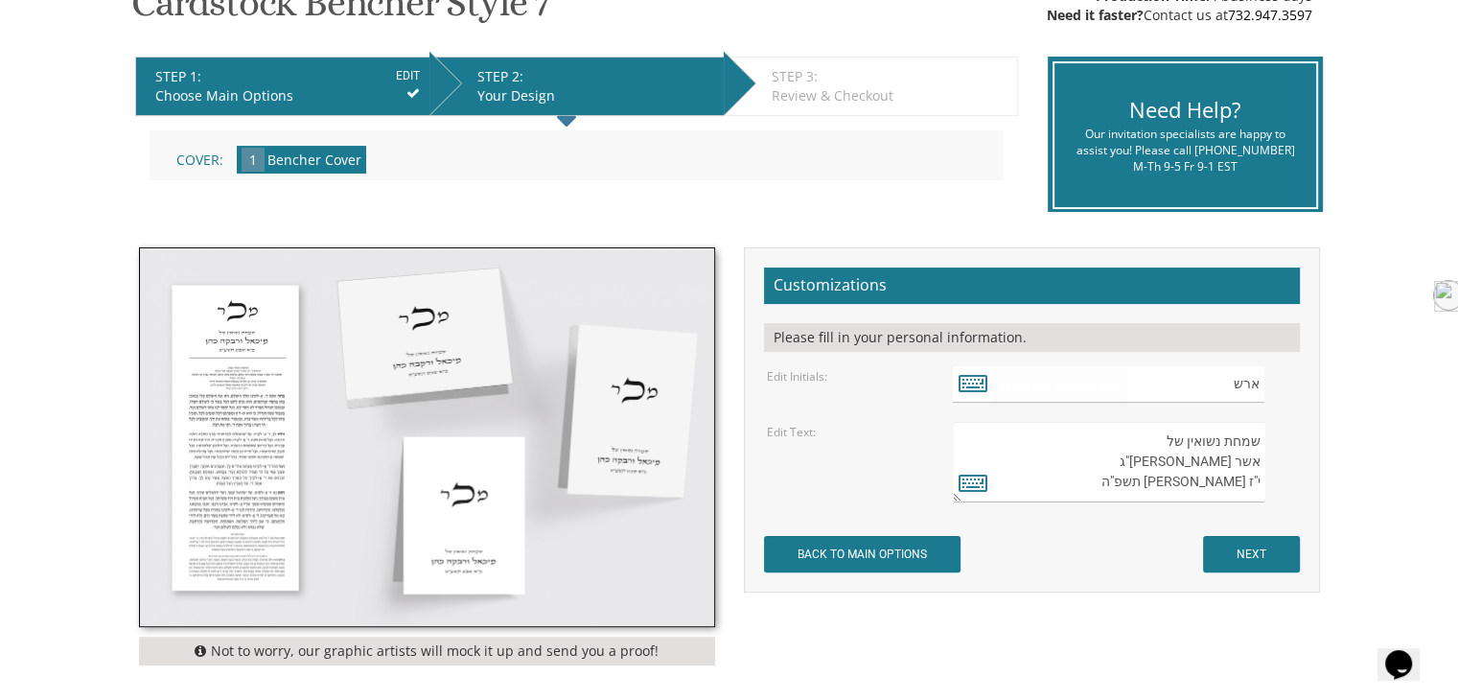
scroll to position [383, 0]
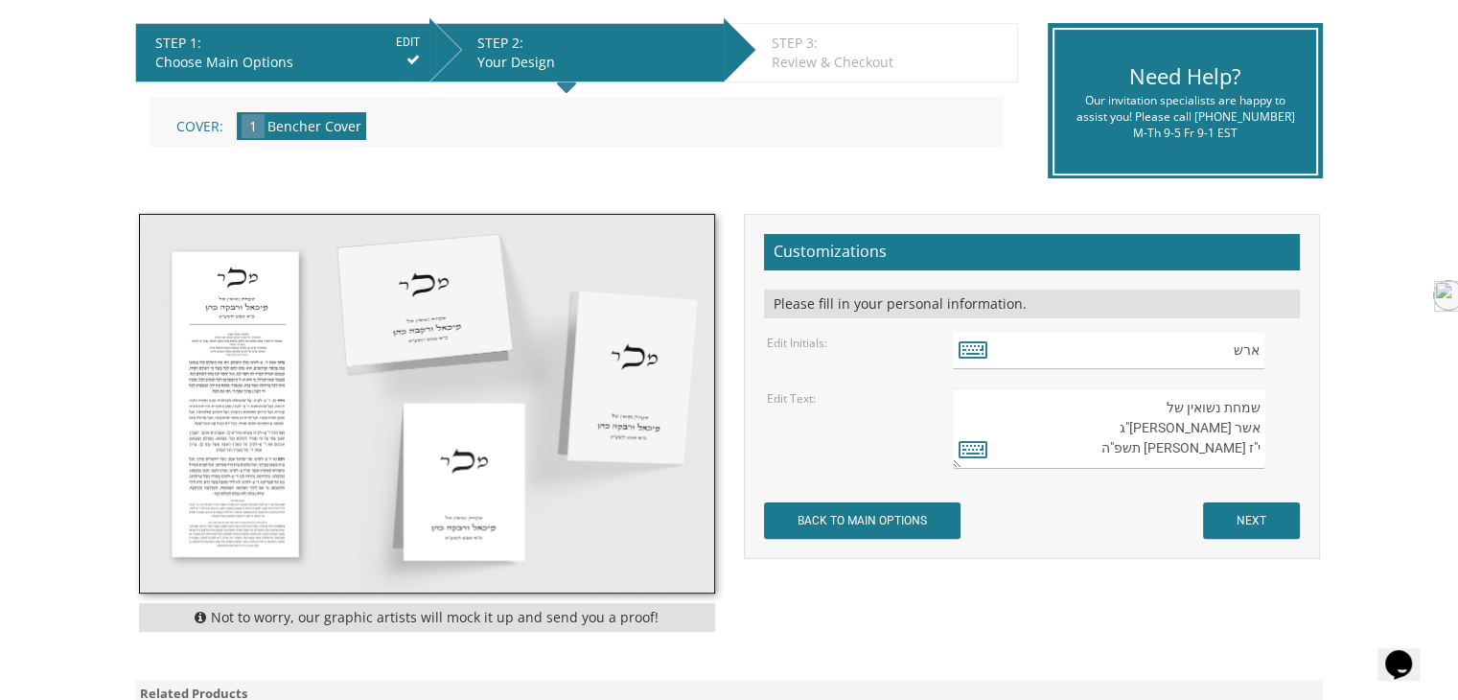
click at [1085, 410] on textarea "שמחת נשואין של מיכאל ורבקה כהן כ"א שבט תשע"ט" at bounding box center [1108, 428] width 311 height 81
click at [1119, 426] on textarea "שמחת נשואין של מיכאל ורבקה כהן כ"א שבט תשע"ט" at bounding box center [1108, 428] width 311 height 81
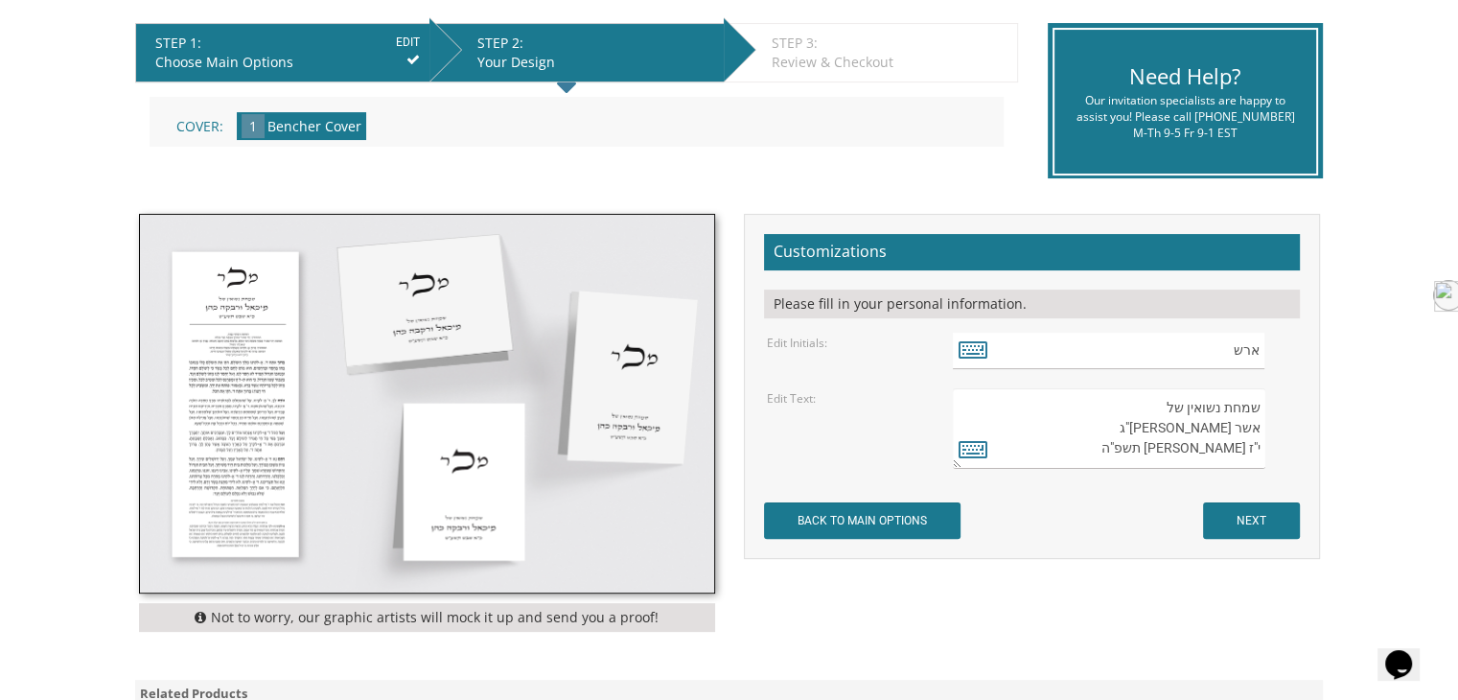
click at [1119, 426] on textarea "שמחת נשואין של מיכאל ורבקה כהן כ"א שבט תשע"ט" at bounding box center [1108, 428] width 311 height 81
click at [1141, 447] on textarea "שמחת נשואין של מיכאל ורבקה כהן כ"א שבט תשע"ט" at bounding box center [1108, 428] width 311 height 81
click at [1160, 419] on textarea "שמחת נשואין של מיכאל ורבקה כהן כ"א שבט תשע"ט" at bounding box center [1108, 428] width 311 height 81
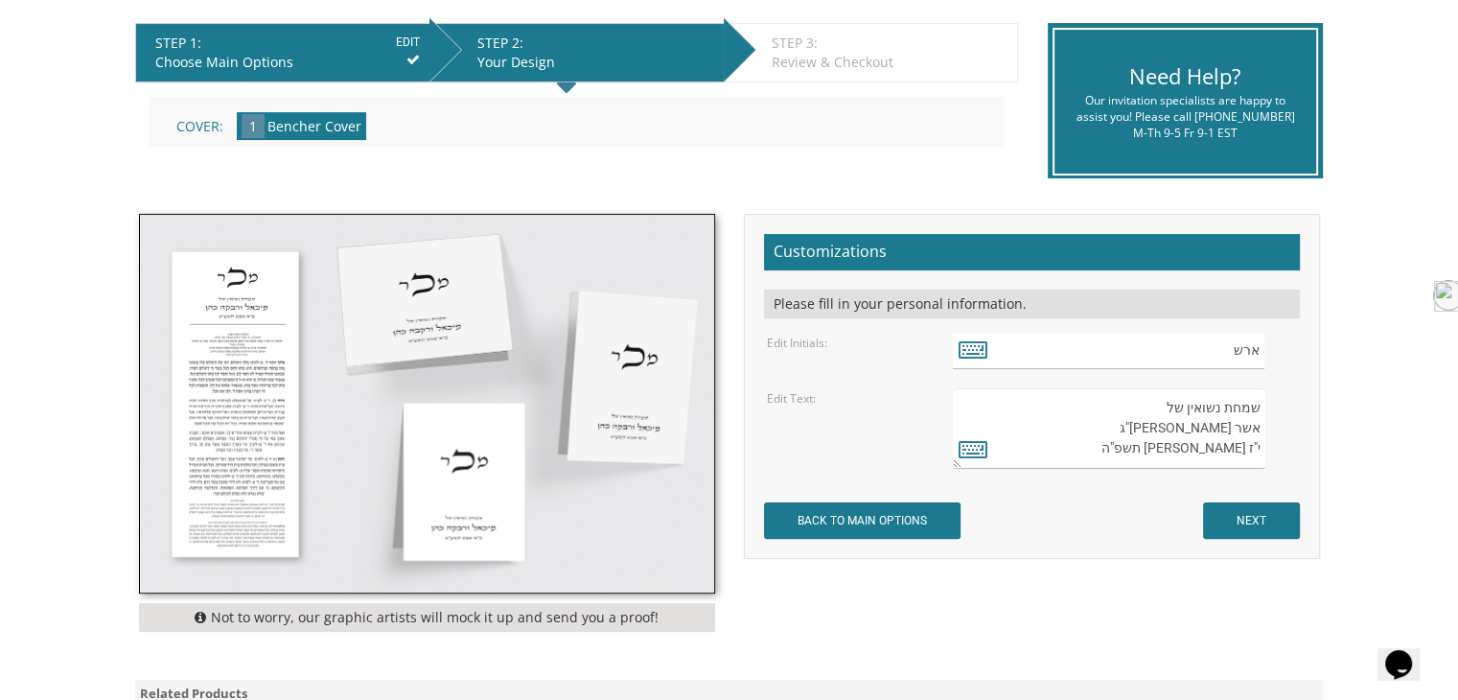
click at [1160, 409] on textarea "שמחת נשואין של מיכאל ורבקה כהן כ"א שבט תשע"ט" at bounding box center [1108, 428] width 311 height 81
click at [1164, 421] on textarea "שמחת נשואין של מיכאל ורבקה כהן כ"א שבט תשע"ט" at bounding box center [1108, 428] width 311 height 81
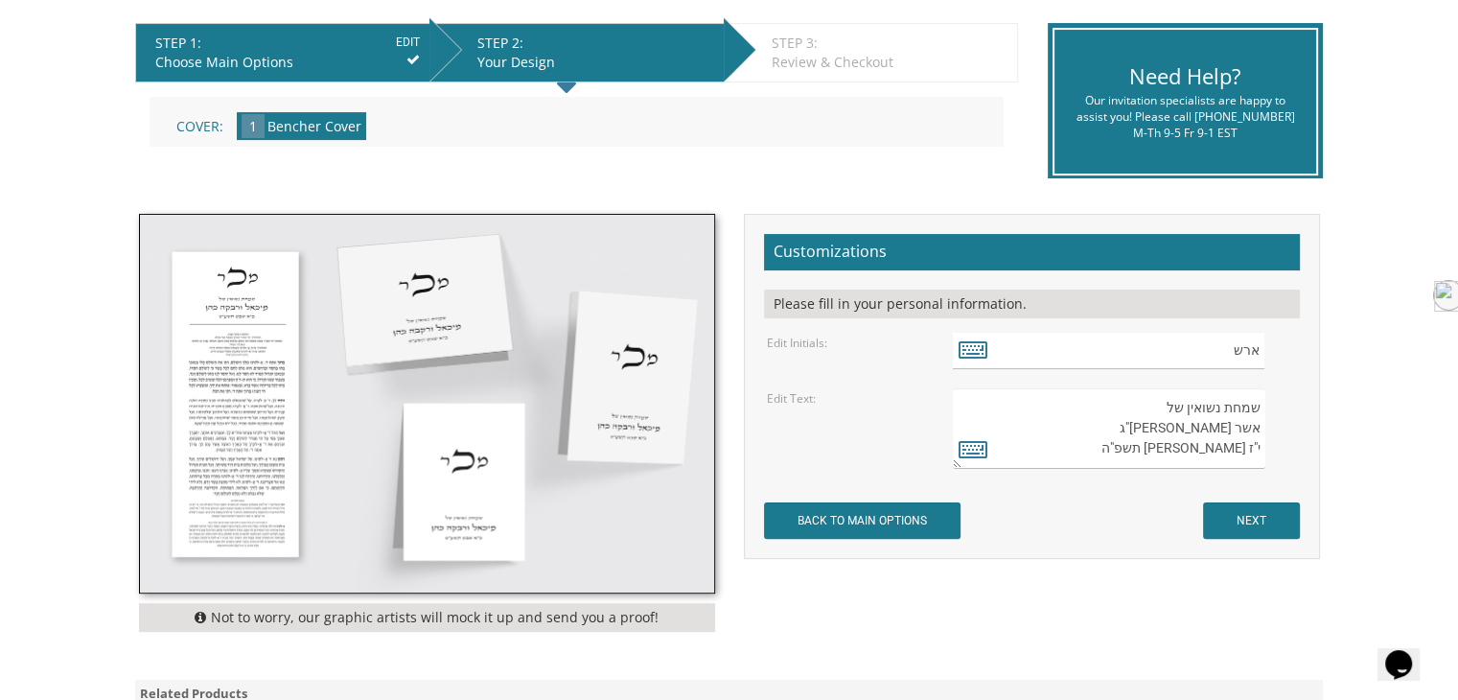
click at [1164, 421] on textarea "שמחת נשואין של מיכאל ורבקה כהן כ"א שבט תשע"ט" at bounding box center [1108, 428] width 311 height 81
click at [1181, 427] on textarea "שמחת נשואין של מיכאל ורבקה כהן כ"א שבט תשע"ט" at bounding box center [1108, 428] width 311 height 81
click at [1188, 431] on textarea "שמחת נשואין של מיכאל ורבקה כהן כ"א שבט תשע"ט" at bounding box center [1108, 428] width 311 height 81
click at [1204, 431] on textarea "שמחת נשואין של מיכאל ורבקה כהן כ"א שבט תשע"ט" at bounding box center [1108, 428] width 311 height 81
click at [1209, 428] on textarea "שמחת נשואין של מיכאל ורבקה כהן כ"א שבט תשע"ט" at bounding box center [1108, 428] width 311 height 81
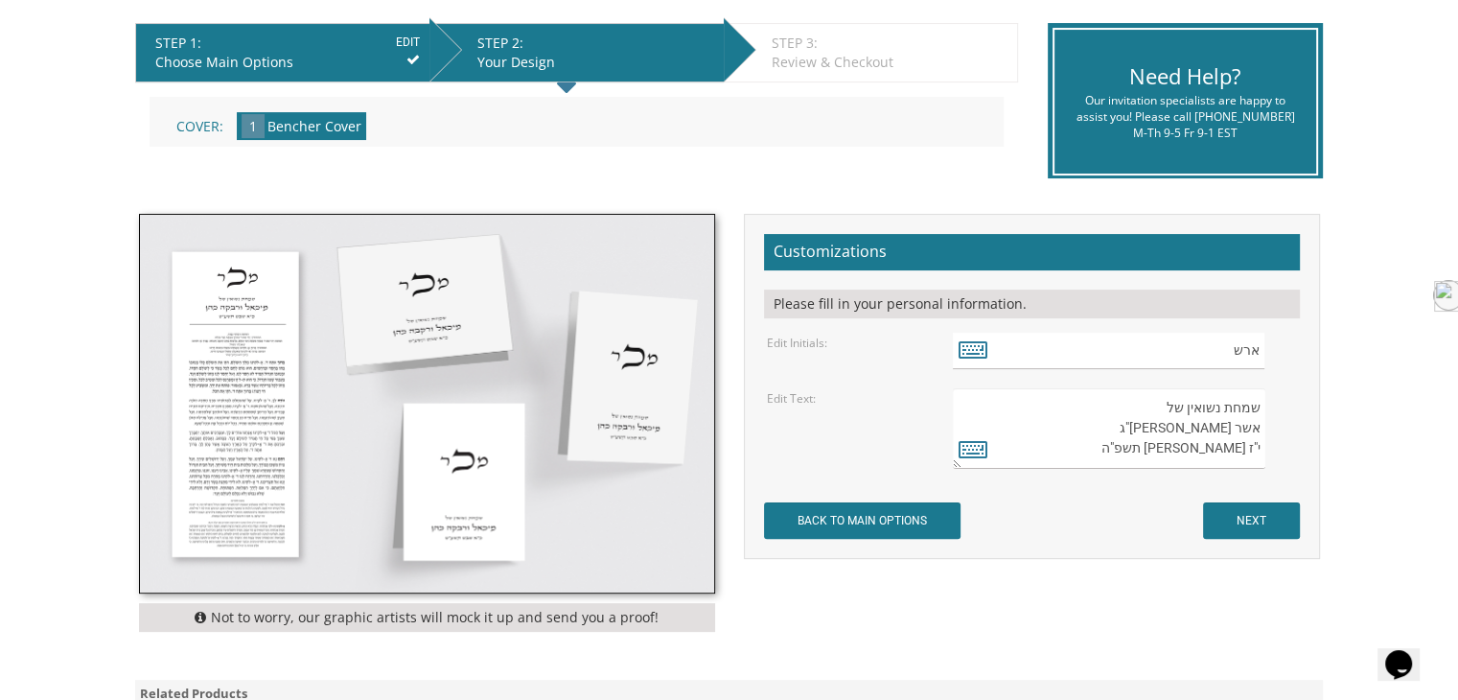
click at [1212, 428] on textarea "שמחת נשואין של מיכאל ורבקה כהן כ"א שבט תשע"ט" at bounding box center [1108, 428] width 311 height 81
click at [1211, 430] on textarea "שמחת נשואין של מיכאל ורבקה כהן כ"א שבט תשע"ט" at bounding box center [1108, 428] width 311 height 81
click at [1219, 428] on textarea "שמחת נשואין של מיכאל ורבקה כהן כ"א שבט תשע"ט" at bounding box center [1108, 428] width 311 height 81
click at [1228, 428] on textarea "שמחת נשואין של מיכאל ורבקה כהן כ"א שבט תשע"ט" at bounding box center [1108, 428] width 311 height 81
click at [1220, 426] on textarea "שמחת נשואין של מיכאל ורבקה כהן כ"א שבט תשע"ט" at bounding box center [1108, 428] width 311 height 81
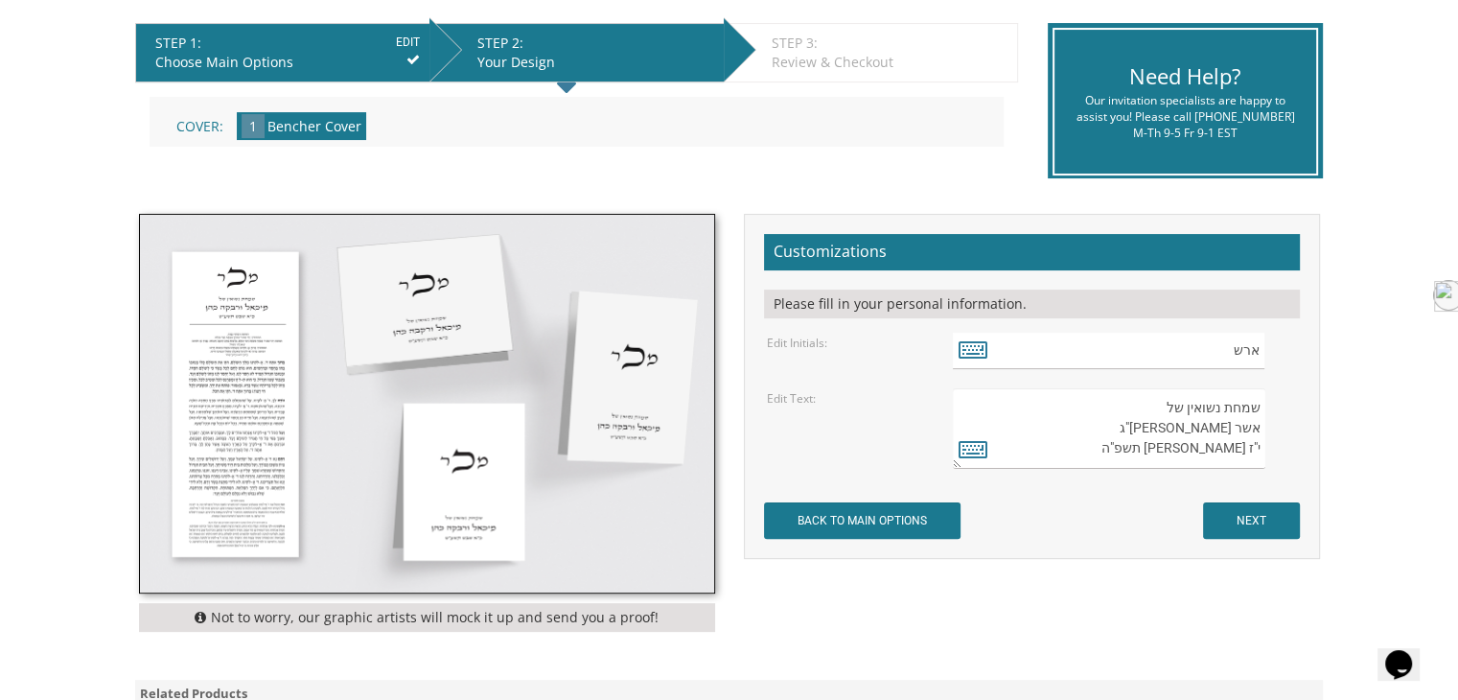
click at [1222, 426] on textarea "שמחת נשואין של מיכאל ורבקה כהן כ"א שבט תשע"ט" at bounding box center [1108, 428] width 311 height 81
click at [1228, 426] on textarea "שמחת נשואין של מיכאל ורבקה כהן כ"א שבט תשע"ט" at bounding box center [1108, 428] width 311 height 81
click at [1234, 426] on textarea "שמחת נשואין של מיכאל ורבקה כהן כ"א שבט תשע"ט" at bounding box center [1108, 428] width 311 height 81
click at [1238, 425] on textarea "שמחת נשואין של מיכאל ורבקה כהן כ"א שבט תשע"ט" at bounding box center [1108, 428] width 311 height 81
click at [1245, 425] on textarea "שמחת נשואין של מיכאל ורבקה כהן כ"א שבט תשע"ט" at bounding box center [1108, 428] width 311 height 81
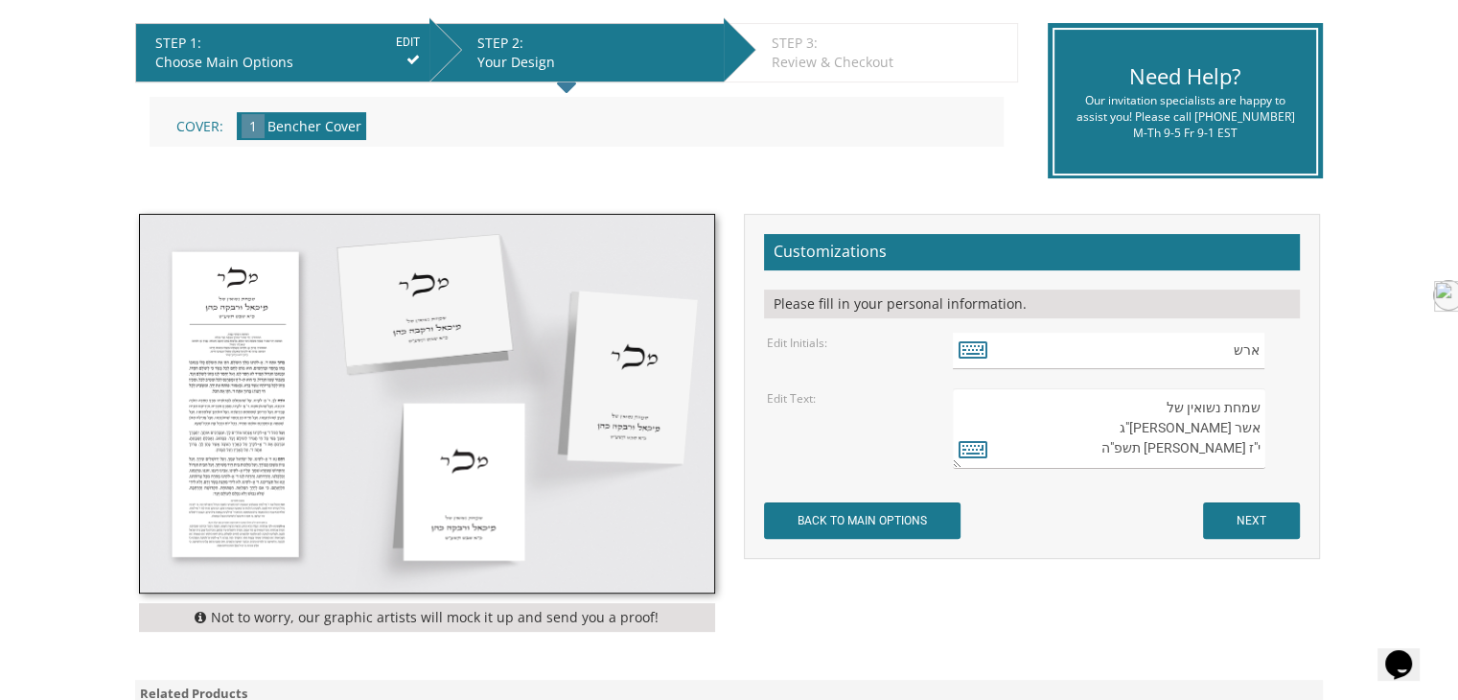
click at [1253, 426] on textarea "שמחת נשואין של מיכאל ורבקה כהן כ"א שבט תשע"ט" at bounding box center [1108, 428] width 311 height 81
click at [1242, 514] on input "NEXT" at bounding box center [1251, 520] width 97 height 36
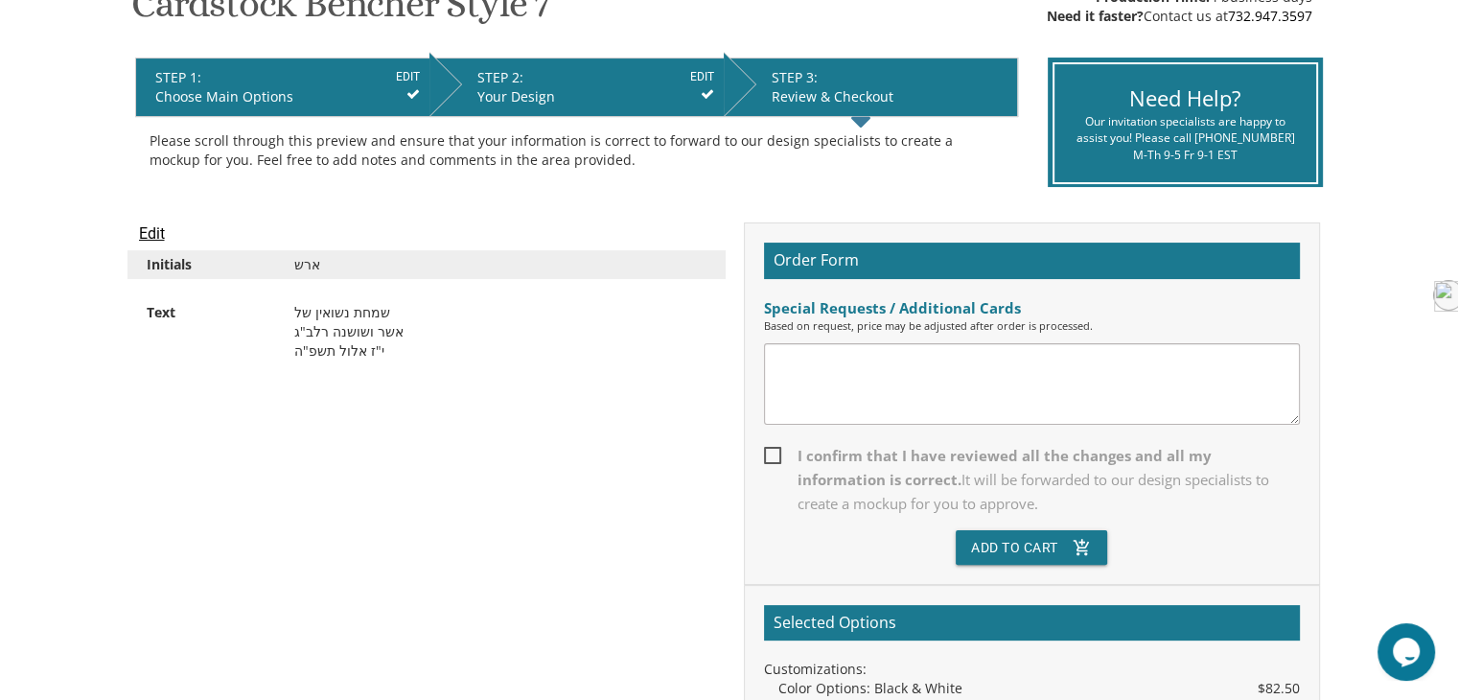
scroll to position [383, 0]
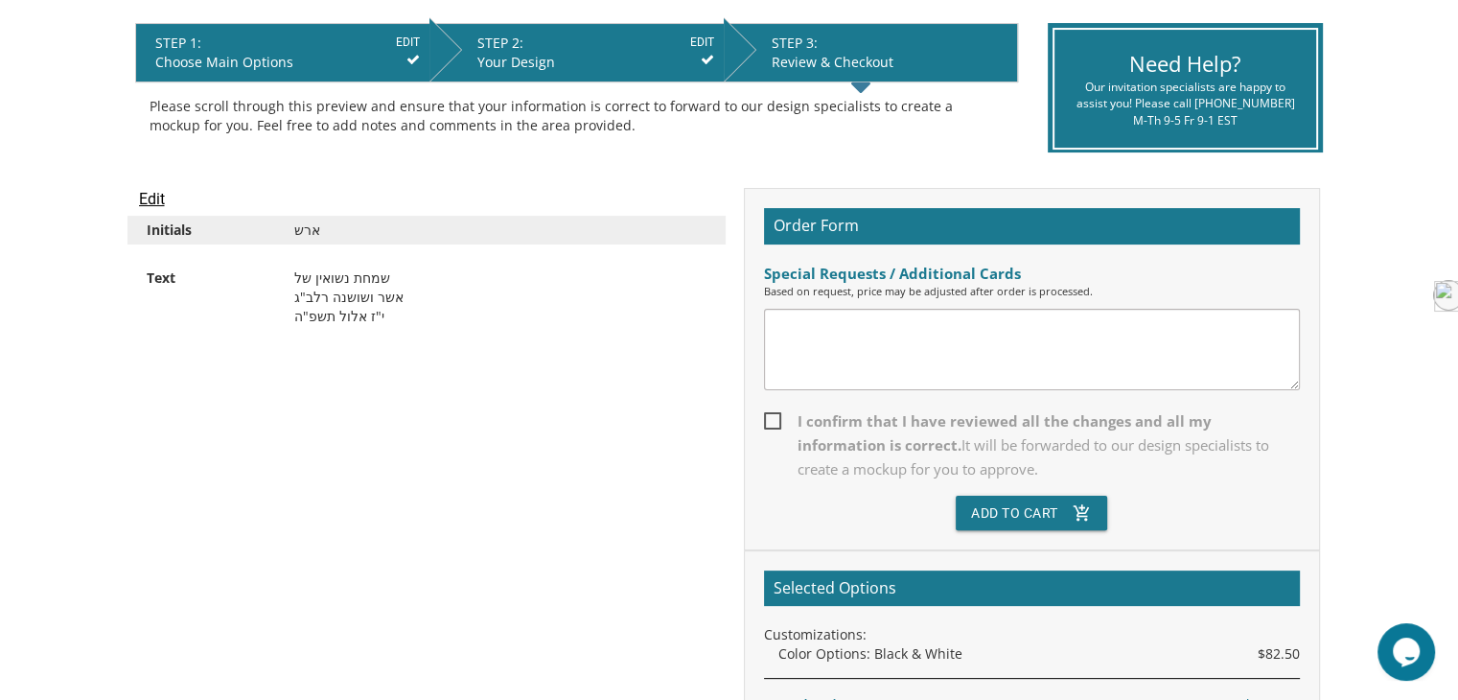
click at [772, 423] on span "I confirm that I have reviewed all the changes and all my information is correc…" at bounding box center [1032, 445] width 536 height 72
click at [772, 423] on input "I confirm that I have reviewed all the changes and all my information is correc…" at bounding box center [770, 419] width 12 height 12
click at [863, 351] on textarea at bounding box center [1032, 349] width 536 height 81
click at [804, 272] on div "Special Requests / Additional Cards" at bounding box center [1032, 274] width 536 height 20
drag, startPoint x: 772, startPoint y: 266, endPoint x: 1011, endPoint y: 278, distance: 239.9
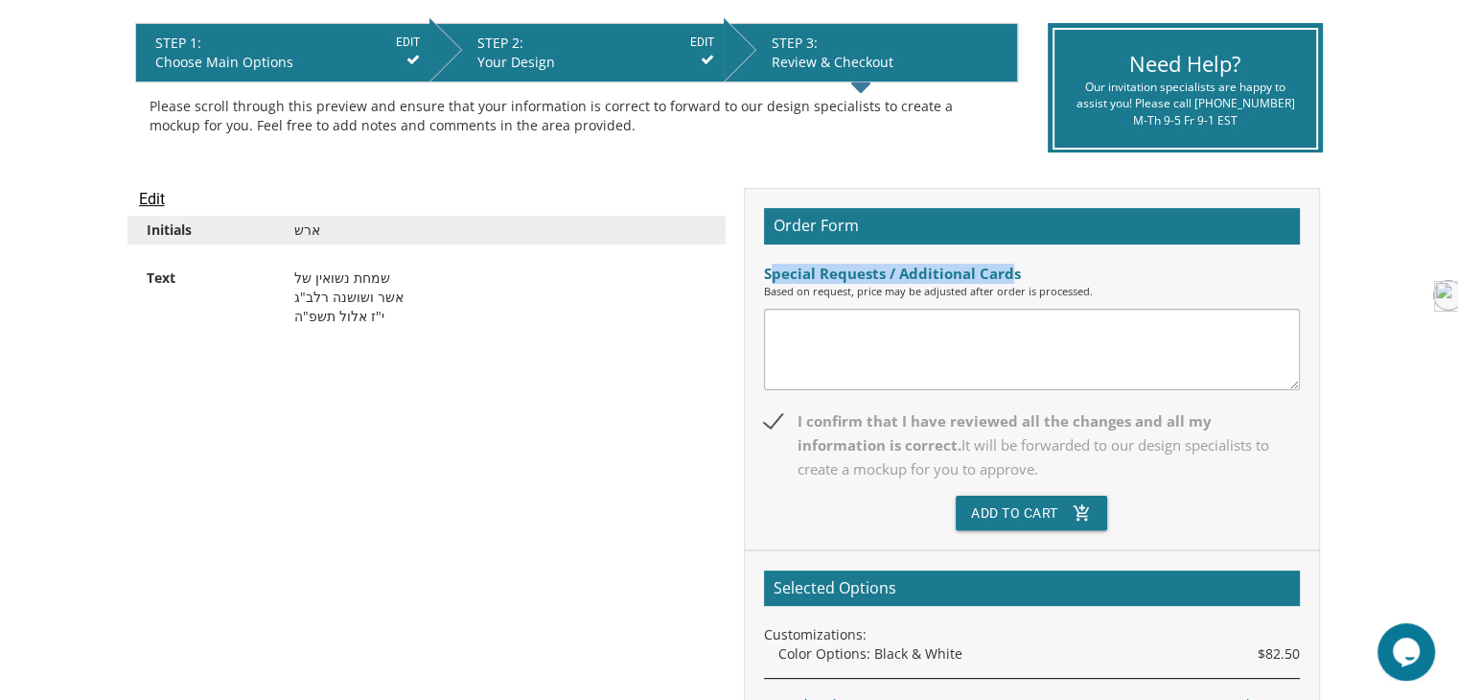
click at [1011, 278] on div "Special Requests / Additional Cards" at bounding box center [1032, 274] width 536 height 20
drag, startPoint x: 1011, startPoint y: 278, endPoint x: 987, endPoint y: 277, distance: 24.0
click at [987, 277] on div "Special Requests / Additional Cards" at bounding box center [1032, 274] width 536 height 20
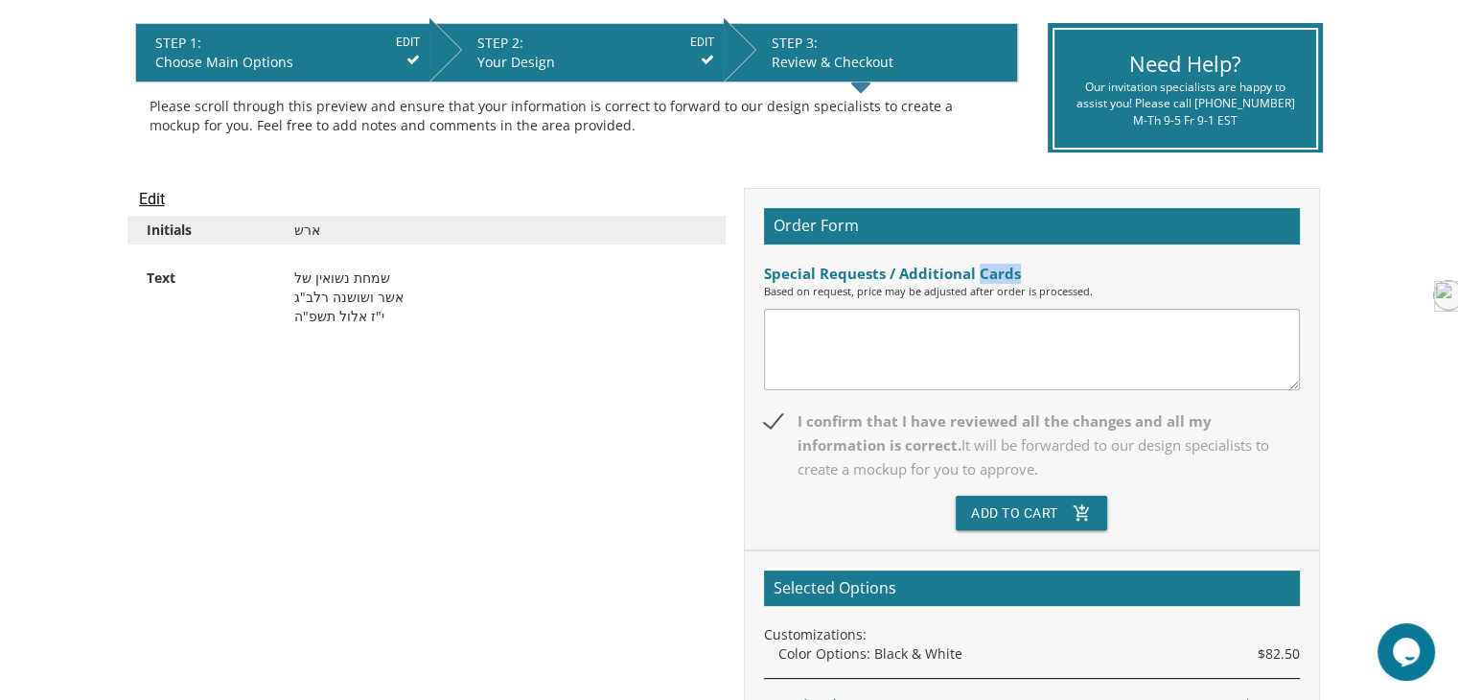
drag, startPoint x: 987, startPoint y: 277, endPoint x: 1007, endPoint y: 281, distance: 20.5
click at [1007, 281] on div "Special Requests / Additional Cards" at bounding box center [1032, 274] width 536 height 20
click at [984, 272] on div "Special Requests / Additional Cards" at bounding box center [1032, 274] width 536 height 20
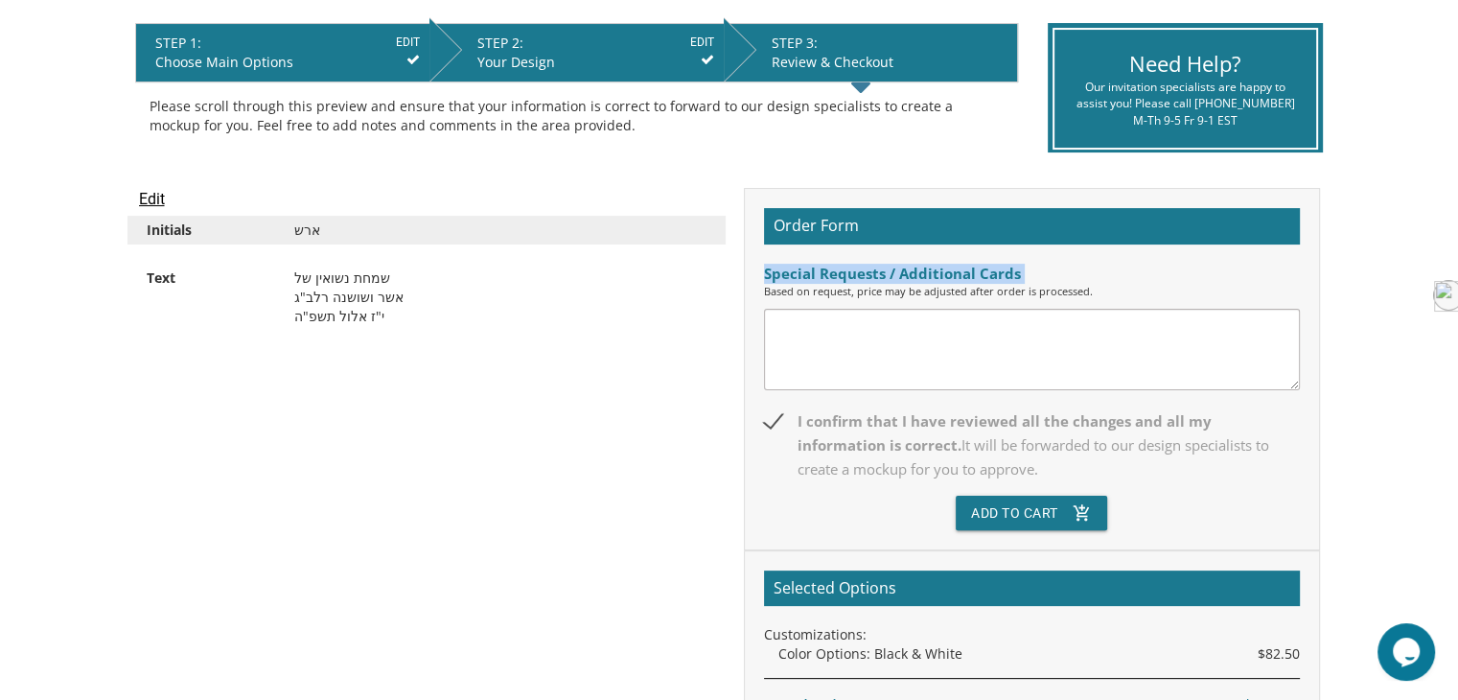
click at [984, 272] on div "Special Requests / Additional Cards" at bounding box center [1032, 274] width 536 height 20
drag, startPoint x: 986, startPoint y: 275, endPoint x: 941, endPoint y: 264, distance: 46.5
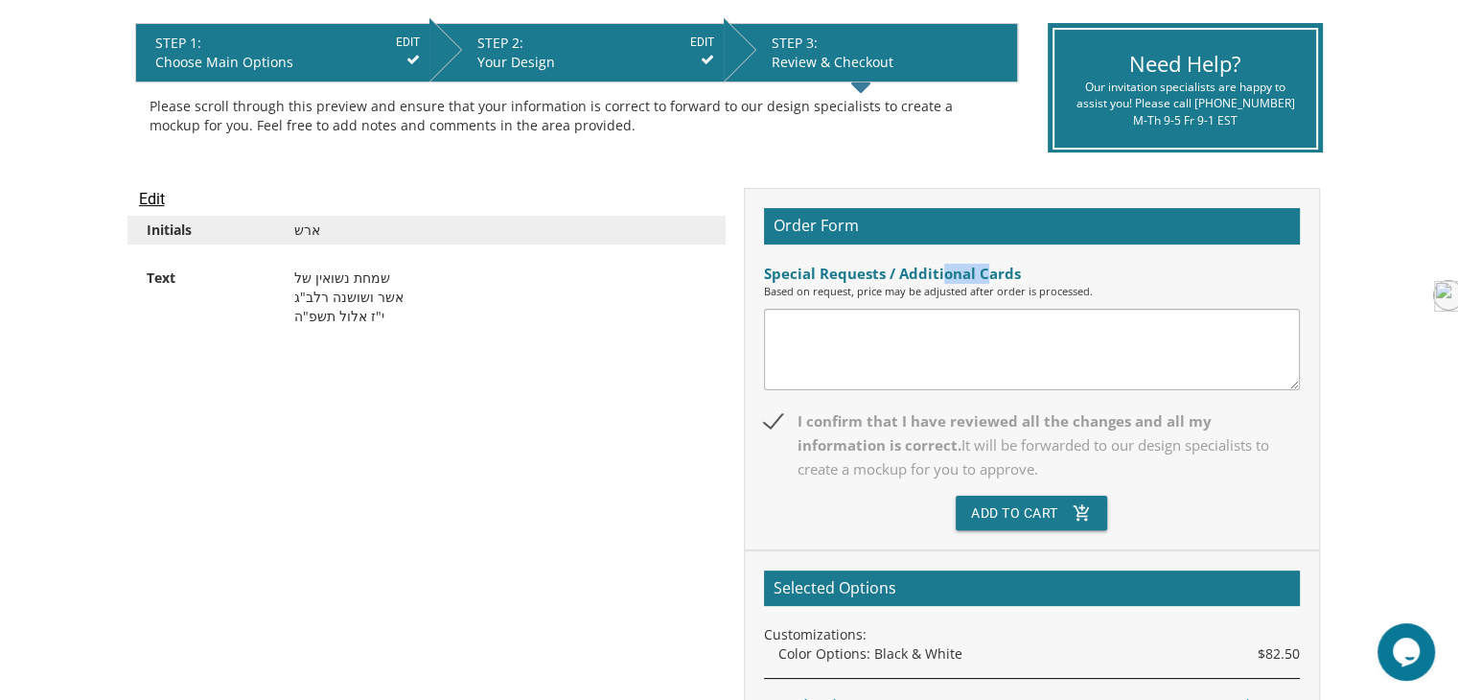
click at [941, 264] on div "Special Requests / Additional Cards" at bounding box center [1032, 274] width 536 height 20
click at [933, 269] on div "Special Requests / Additional Cards" at bounding box center [1032, 274] width 536 height 20
drag, startPoint x: 920, startPoint y: 270, endPoint x: 967, endPoint y: 275, distance: 47.2
click at [967, 275] on div "Special Requests / Additional Cards" at bounding box center [1032, 274] width 536 height 20
click at [962, 272] on div "Special Requests / Additional Cards" at bounding box center [1032, 274] width 536 height 20
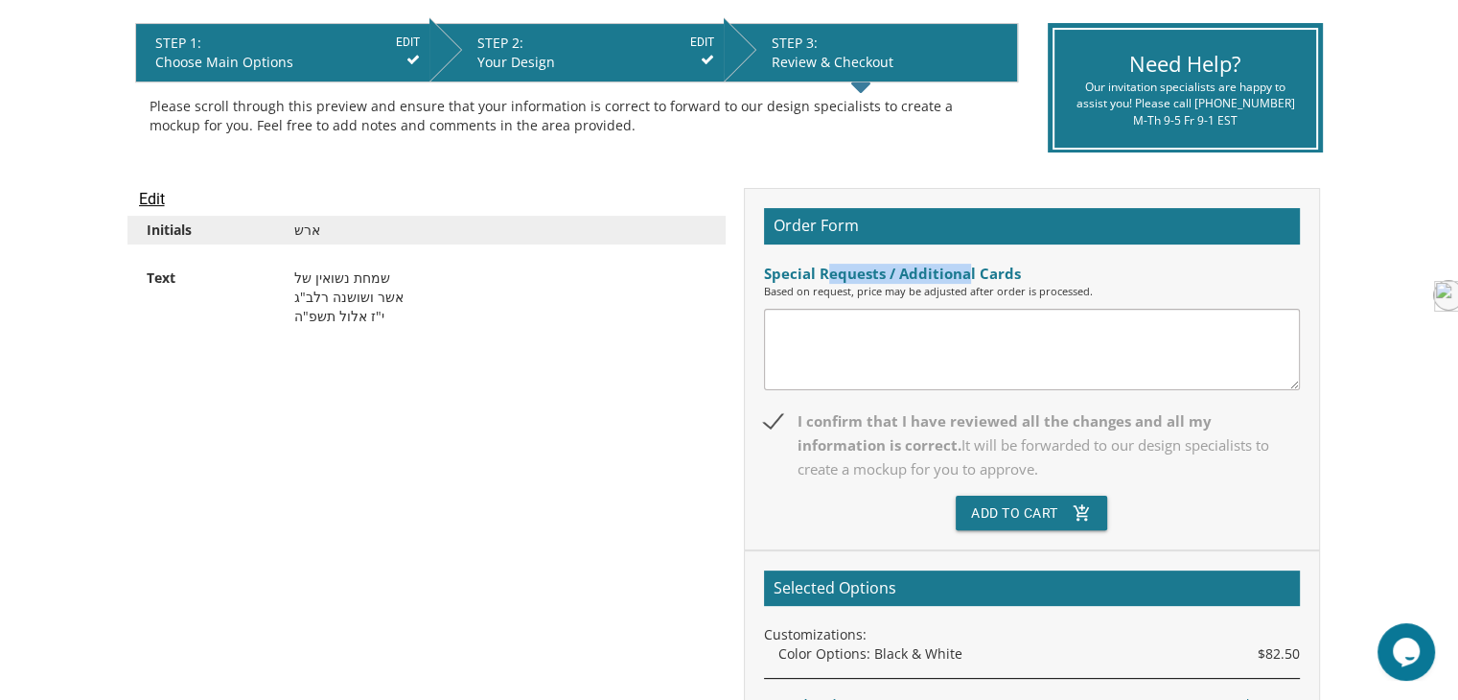
drag, startPoint x: 963, startPoint y: 272, endPoint x: 829, endPoint y: 272, distance: 134.2
click at [829, 272] on div "Special Requests / Additional Cards" at bounding box center [1032, 274] width 536 height 20
drag, startPoint x: 772, startPoint y: 275, endPoint x: 1131, endPoint y: 441, distance: 395.8
click at [1131, 441] on div "Order Form Special Requests / Additional Cards Based on request, price may be a…" at bounding box center [1032, 369] width 576 height 362
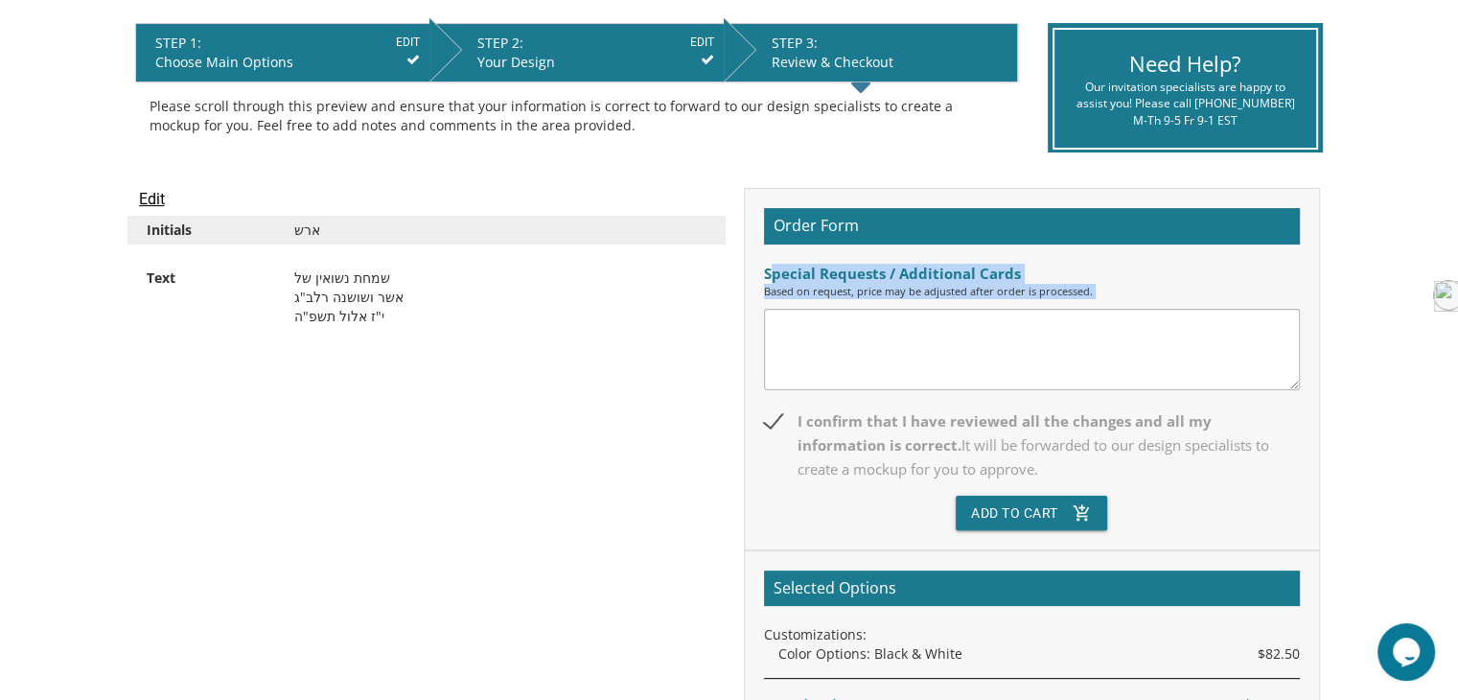
click at [1131, 441] on span "It will be forwarded to our design specialists to create a mockup for you to ap…" at bounding box center [1033, 456] width 472 height 43
click at [776, 426] on input "I confirm that I have reviewed all the changes and all my information is correc…" at bounding box center [770, 419] width 12 height 12
click at [775, 409] on span "I confirm that I have reviewed all the changes and all my information is correc…" at bounding box center [1032, 445] width 536 height 72
click at [775, 413] on input "I confirm that I have reviewed all the changes and all my information is correc…" at bounding box center [770, 419] width 12 height 12
checkbox input "true"
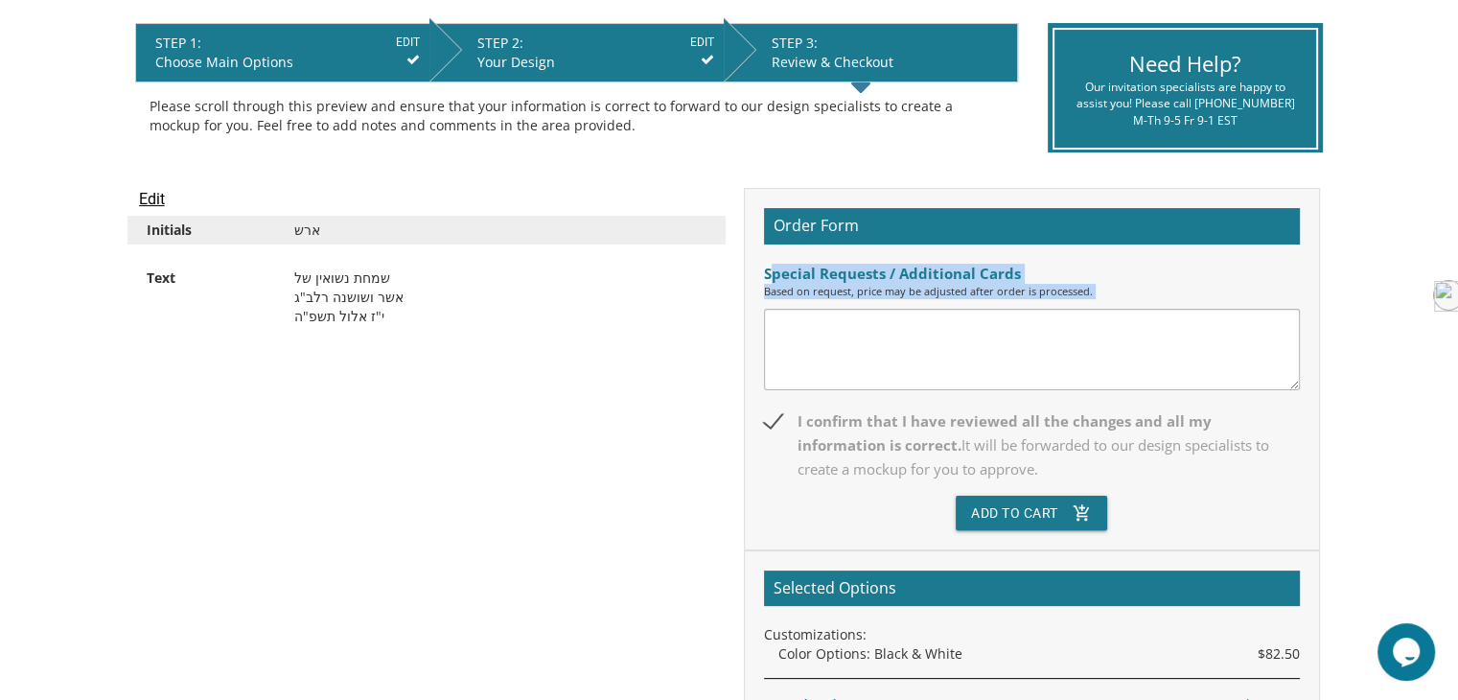
click at [804, 333] on textarea at bounding box center [1032, 349] width 536 height 81
drag, startPoint x: 1054, startPoint y: 291, endPoint x: 1092, endPoint y: 294, distance: 37.5
click at [1091, 294] on div "Based on request, price may be adjusted after order is processed." at bounding box center [1032, 291] width 536 height 15
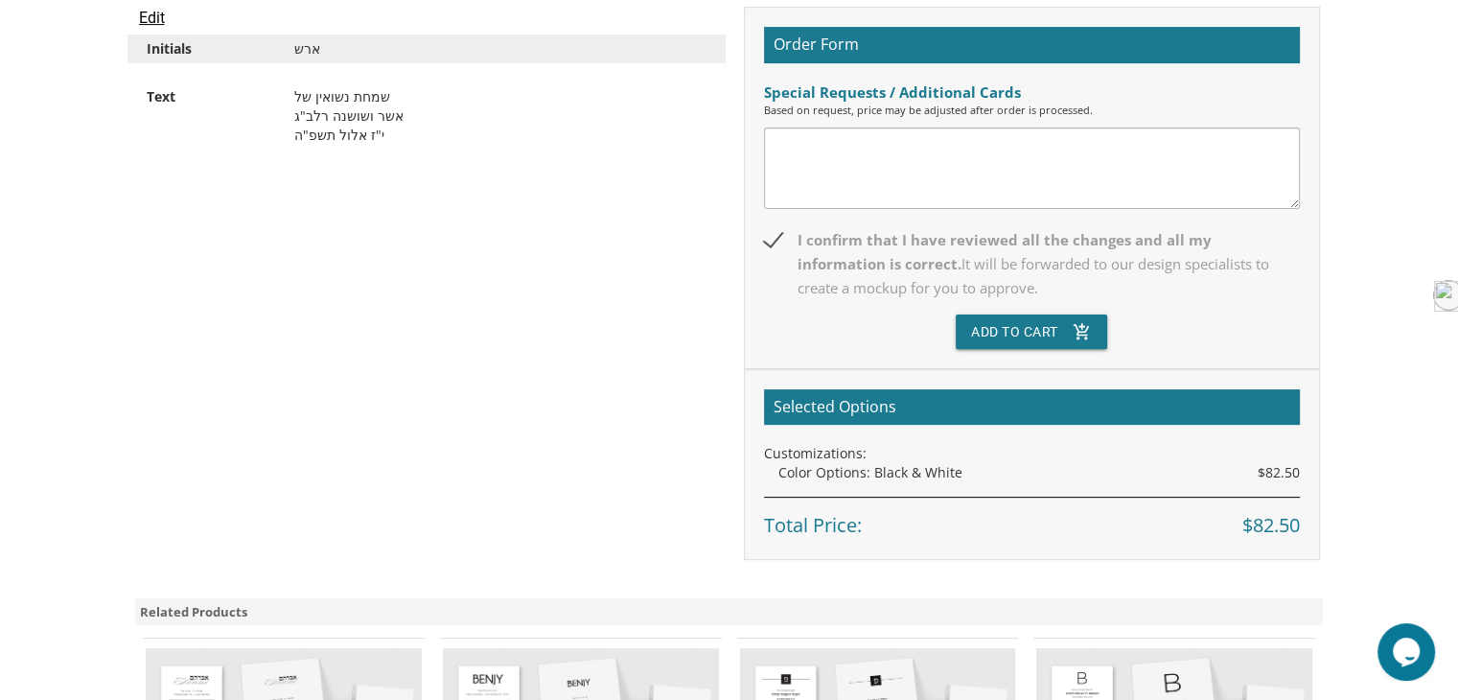
scroll to position [575, 0]
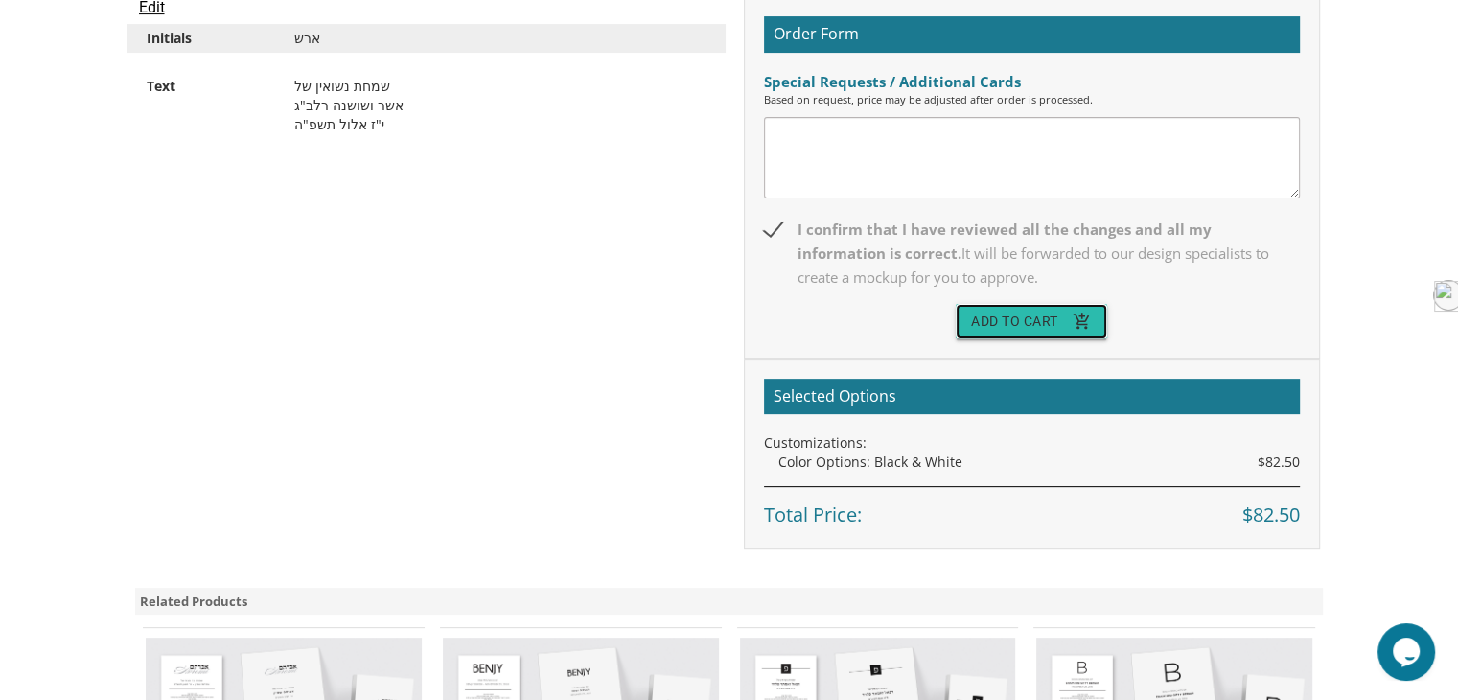
click at [1002, 331] on button "Add To Cart add_shopping_cart" at bounding box center [1031, 321] width 151 height 35
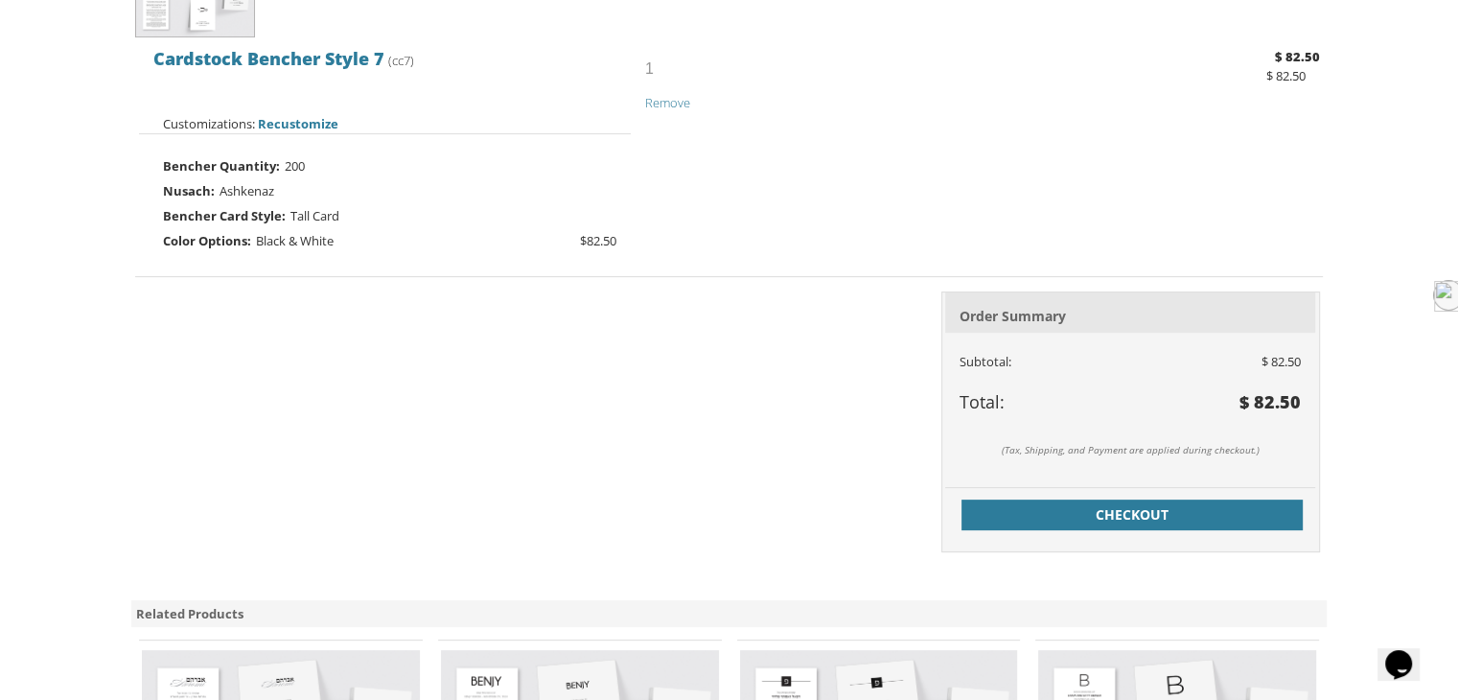
scroll to position [537, 0]
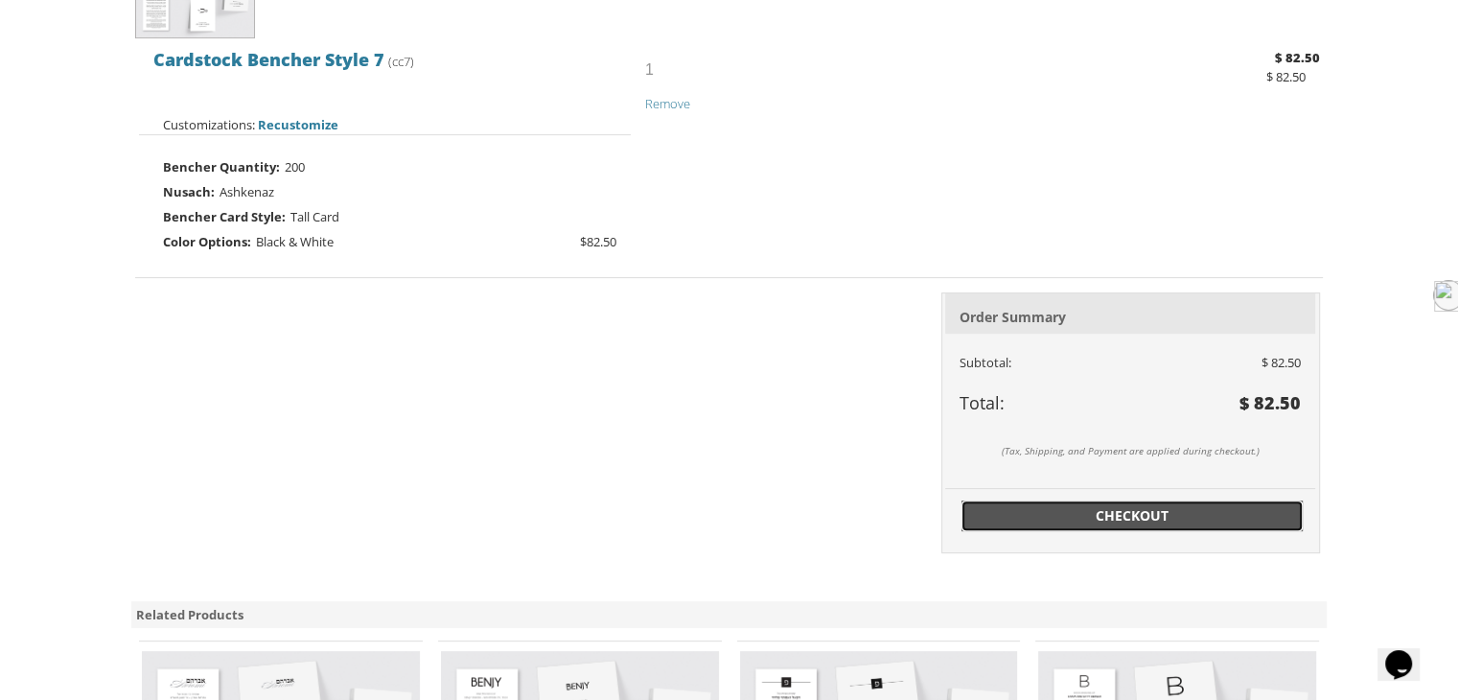
click at [1144, 506] on span "Checkout" at bounding box center [1132, 515] width 318 height 19
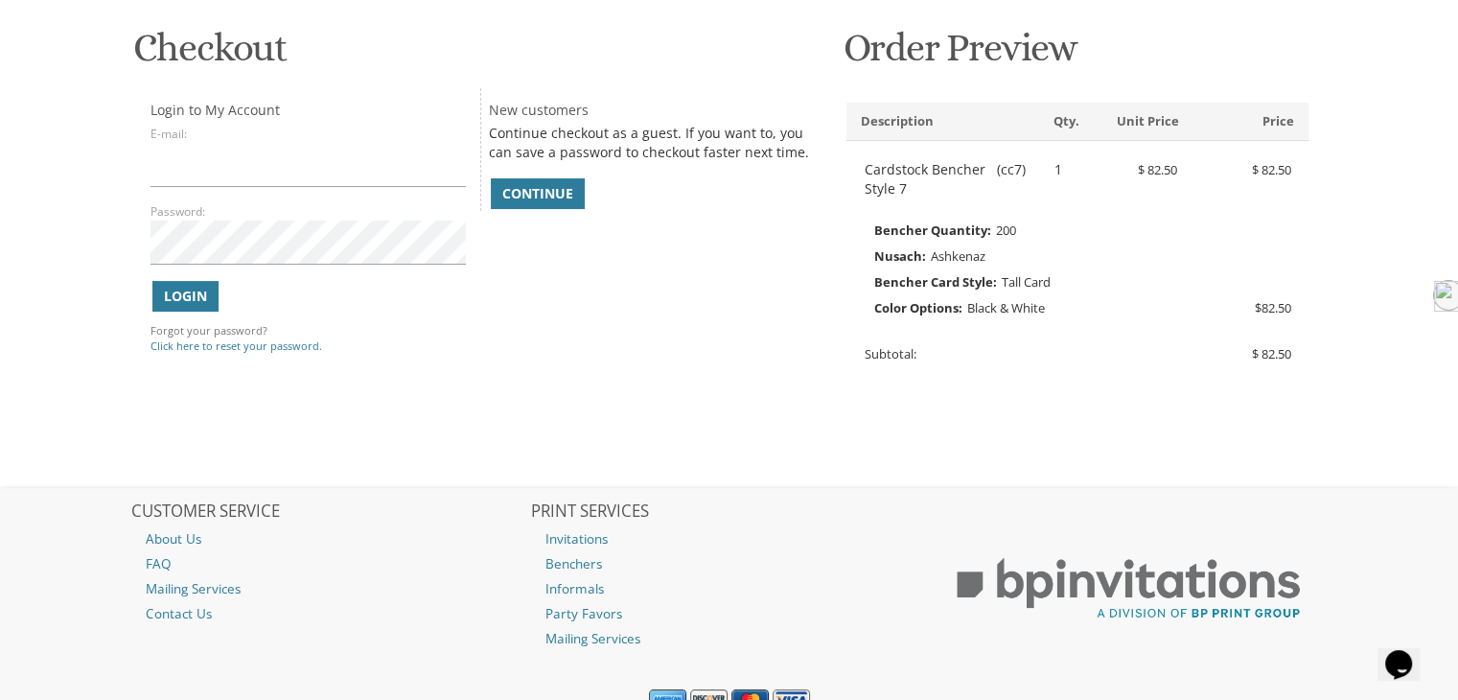
scroll to position [192, 0]
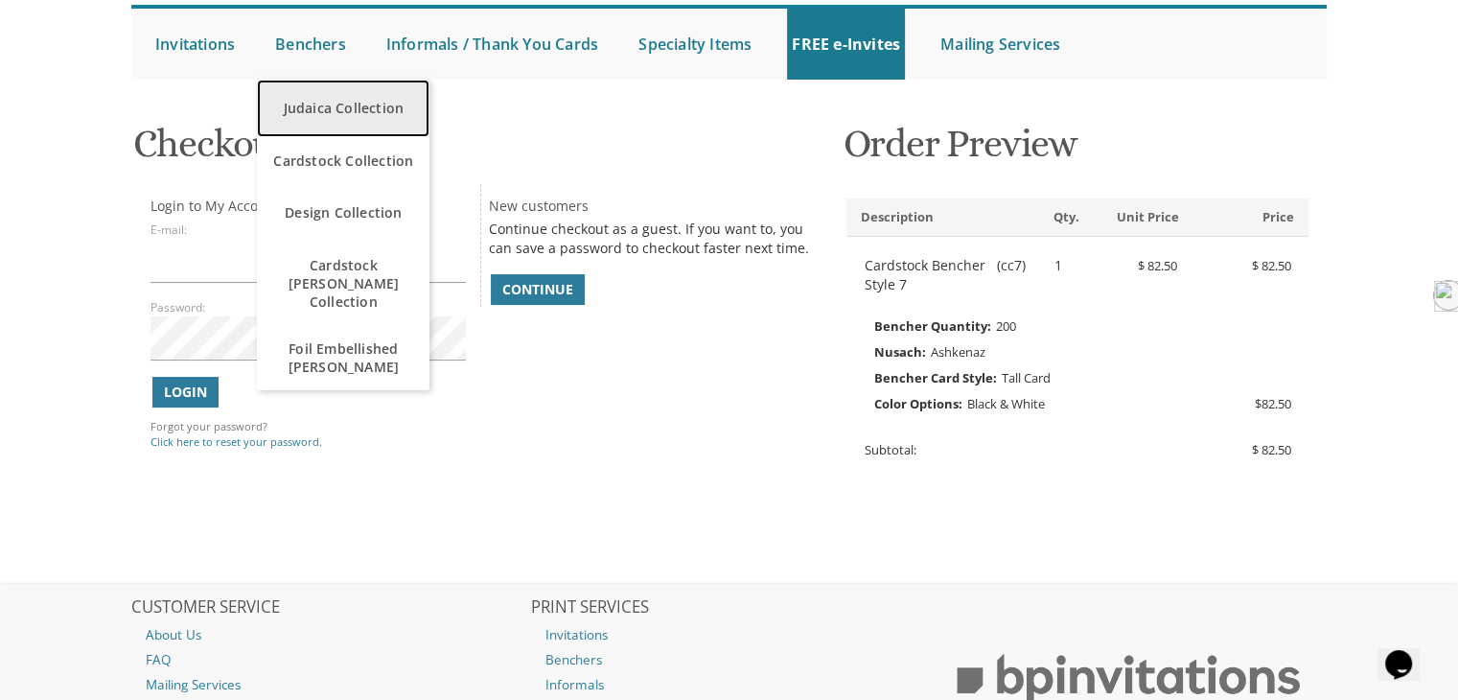
click at [318, 101] on link "Judaica Collection" at bounding box center [343, 109] width 173 height 58
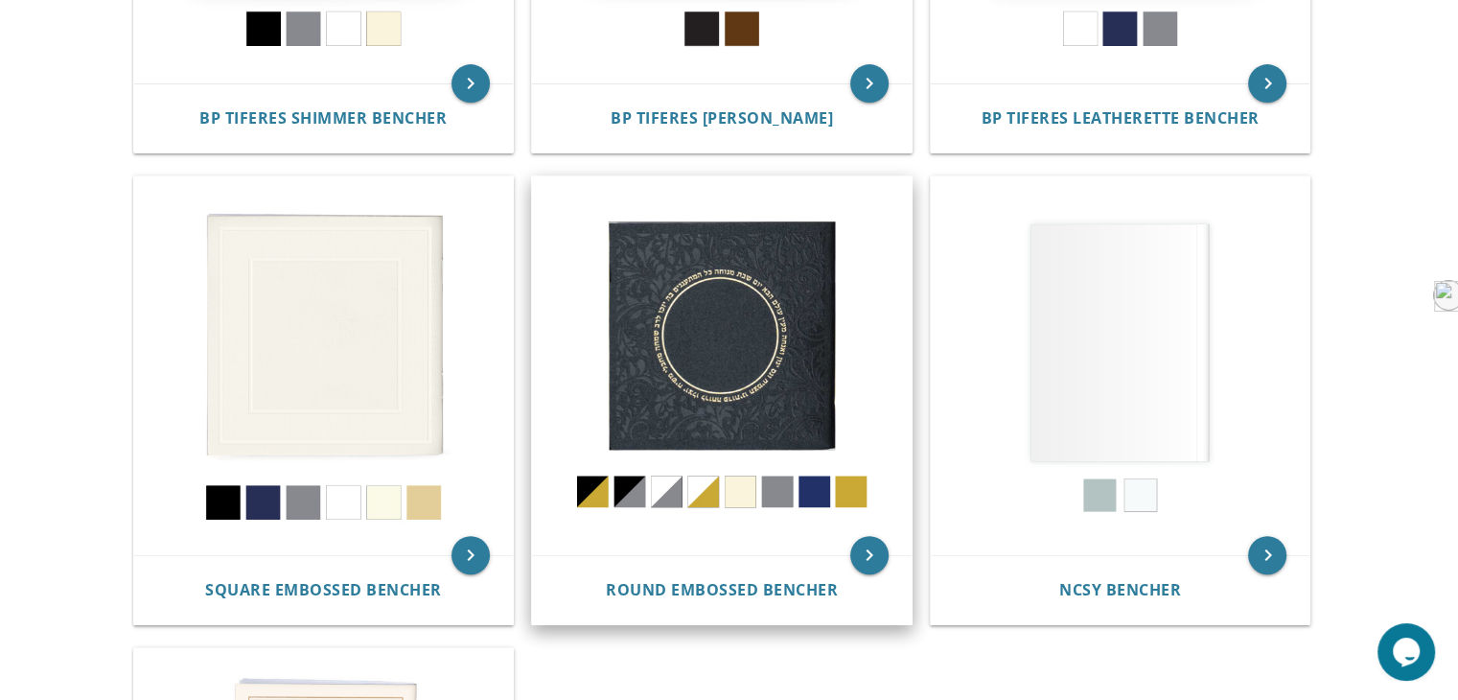
scroll to position [772, 0]
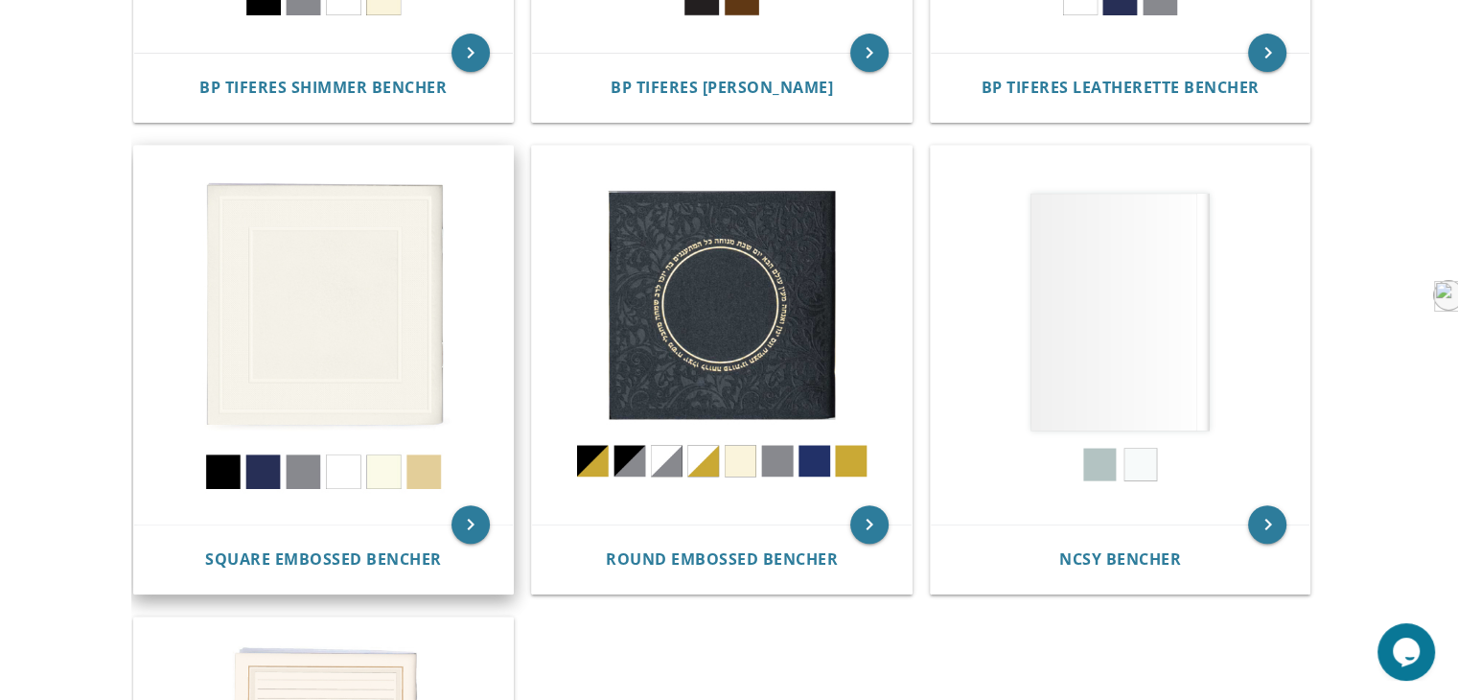
click at [259, 475] on img at bounding box center [324, 336] width 380 height 380
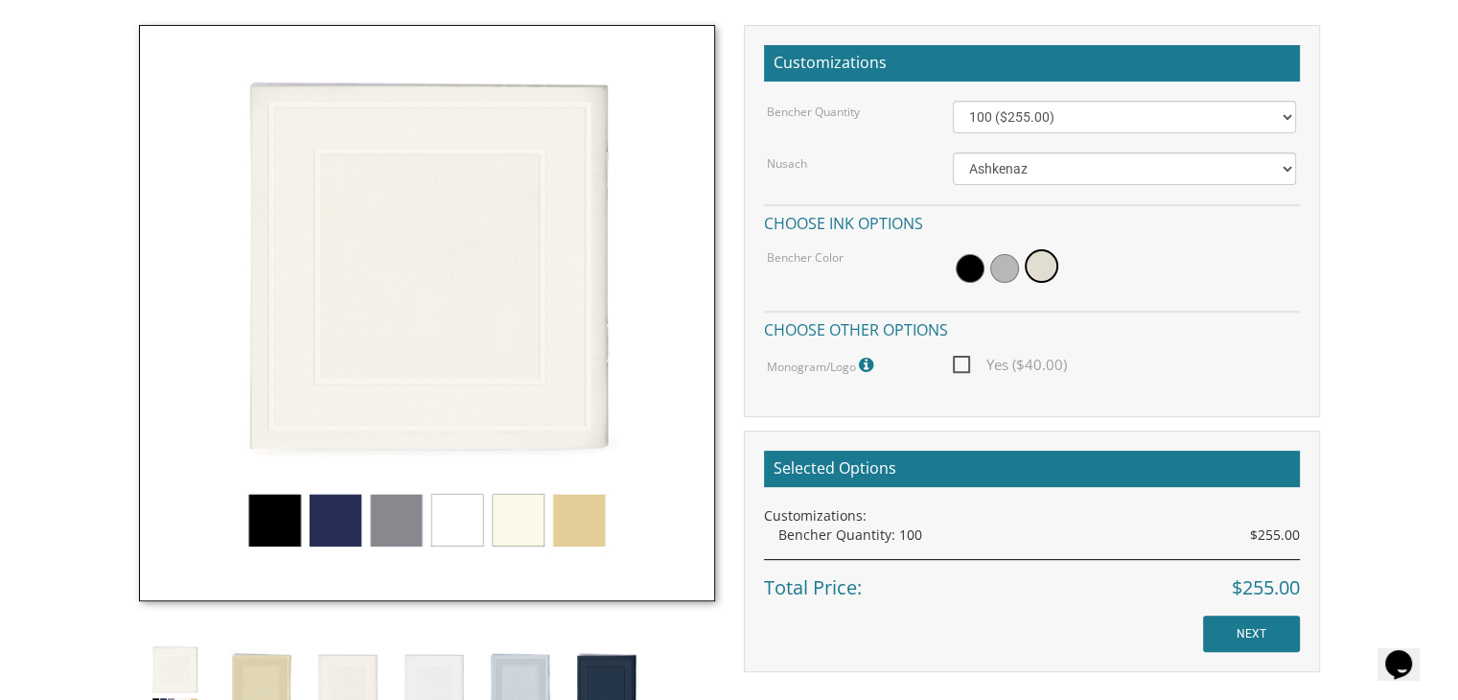
scroll to position [575, 0]
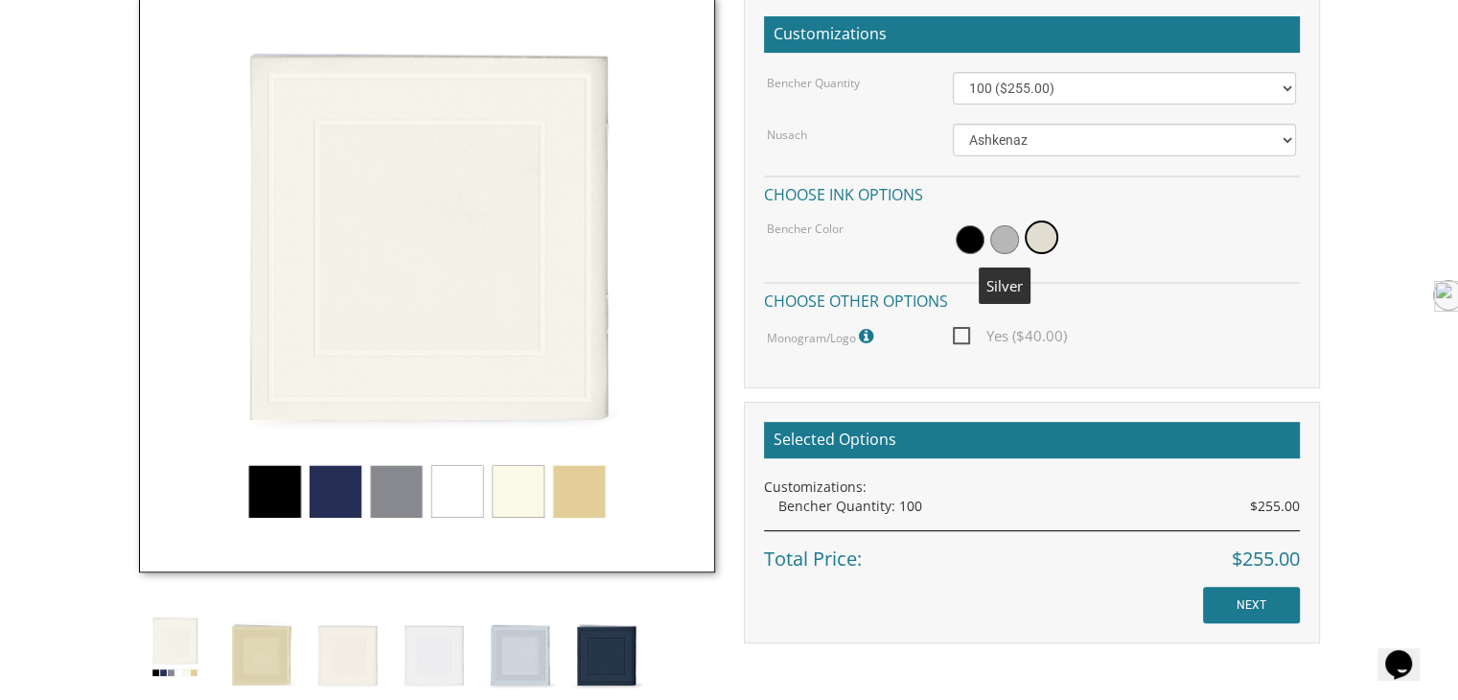
click at [1000, 242] on span at bounding box center [1004, 239] width 29 height 29
click at [976, 240] on span at bounding box center [970, 239] width 29 height 29
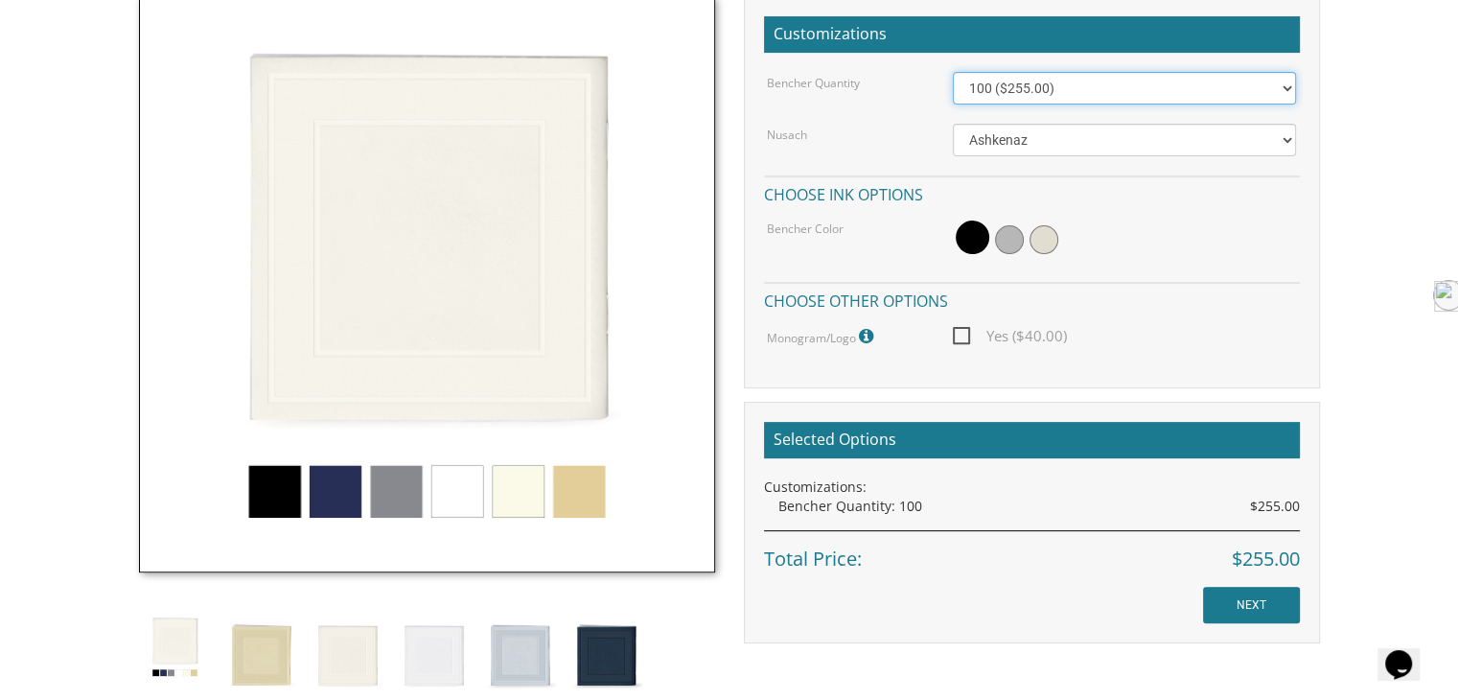
click at [1281, 85] on select "100 ($255.00) 200 ($510.00) 300 ($765.00) 400 ($1,020.00) 500 ($1,275.00)" at bounding box center [1124, 88] width 343 height 33
click at [893, 85] on div "Bencher Quantity" at bounding box center [845, 82] width 186 height 20
click at [562, 502] on img at bounding box center [427, 284] width 576 height 576
click at [574, 496] on img at bounding box center [427, 284] width 576 height 576
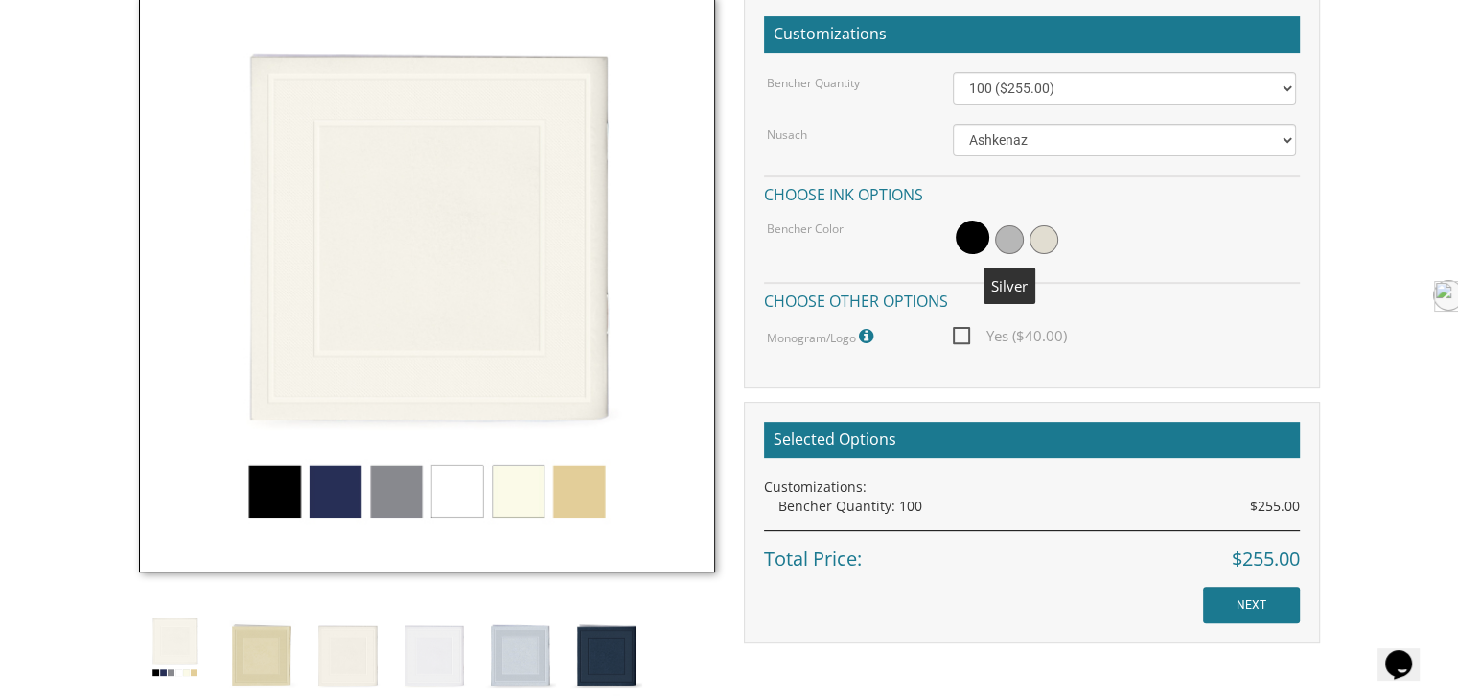
click at [1007, 240] on span at bounding box center [1009, 239] width 29 height 29
click at [1040, 242] on span at bounding box center [1043, 239] width 29 height 29
click at [992, 246] on span at bounding box center [1004, 239] width 29 height 29
click at [978, 246] on span at bounding box center [970, 239] width 29 height 29
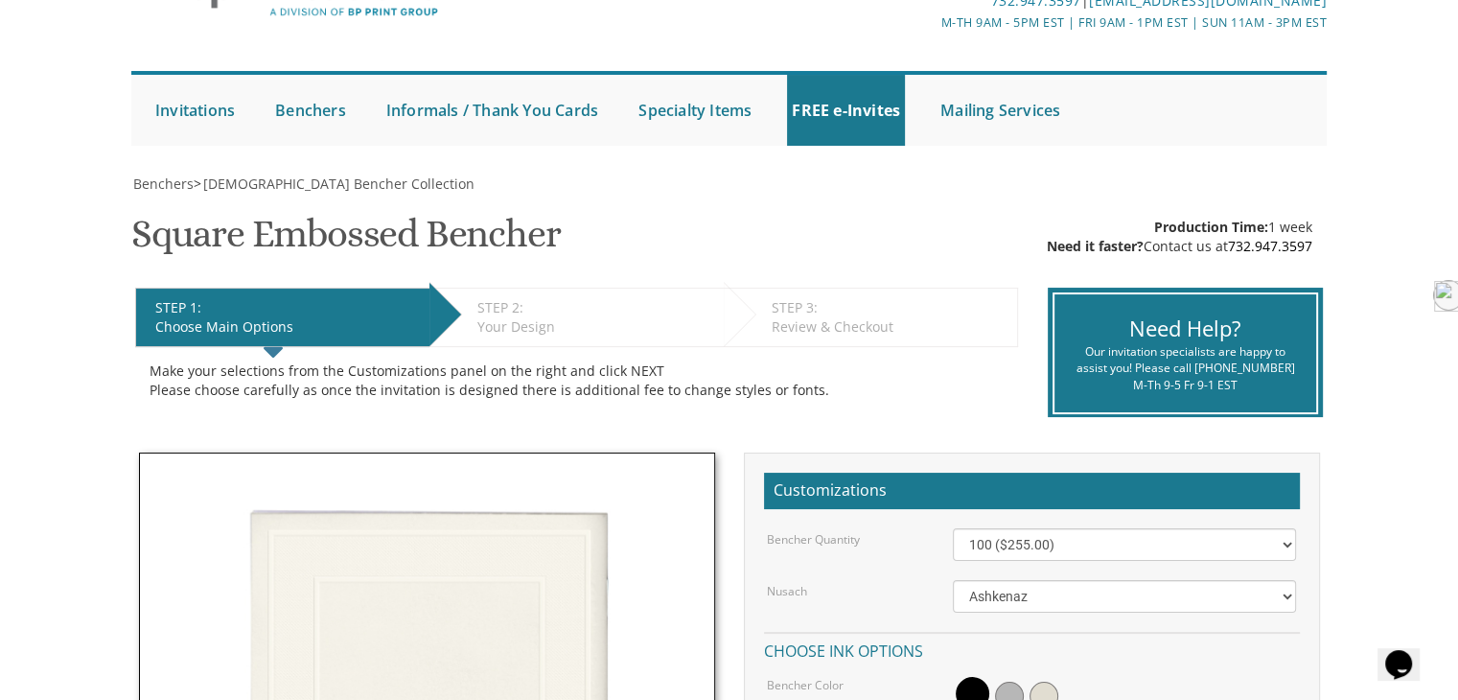
scroll to position [0, 0]
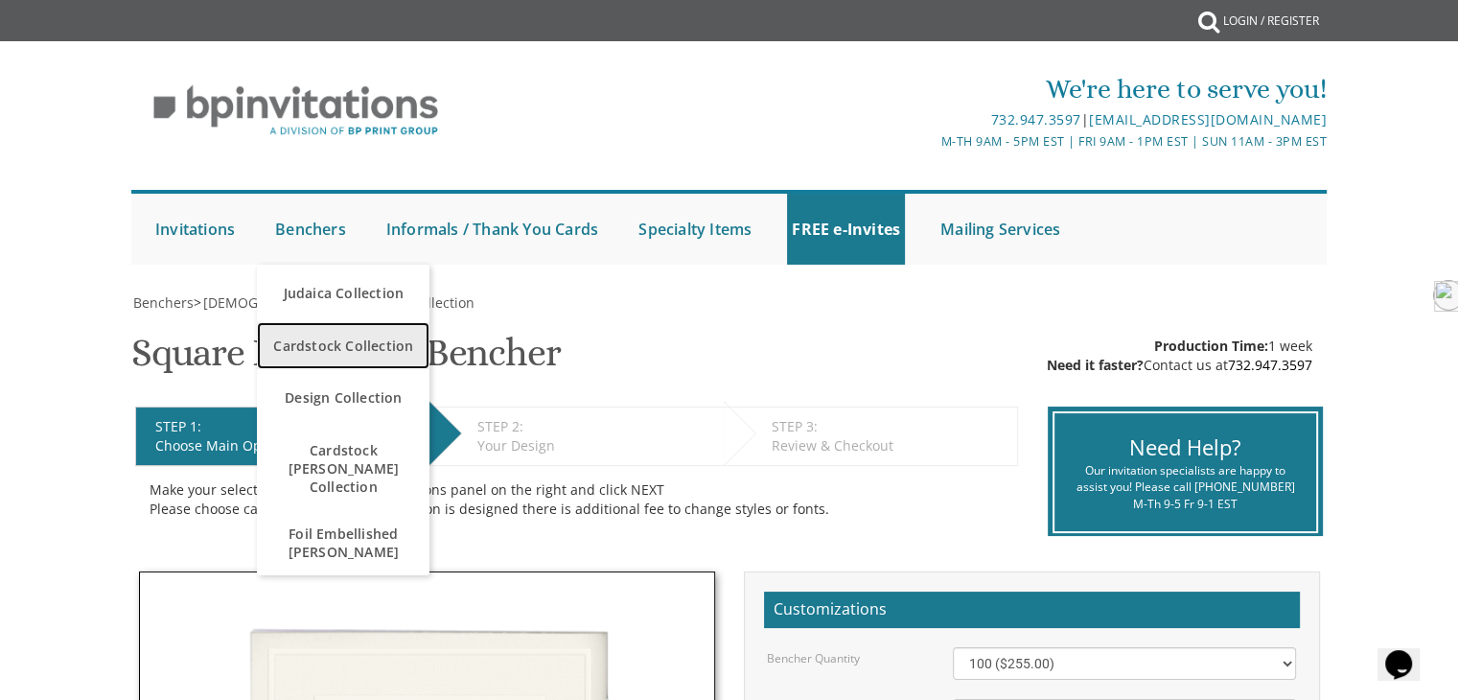
click at [314, 350] on span "Cardstock Collection" at bounding box center [343, 345] width 163 height 37
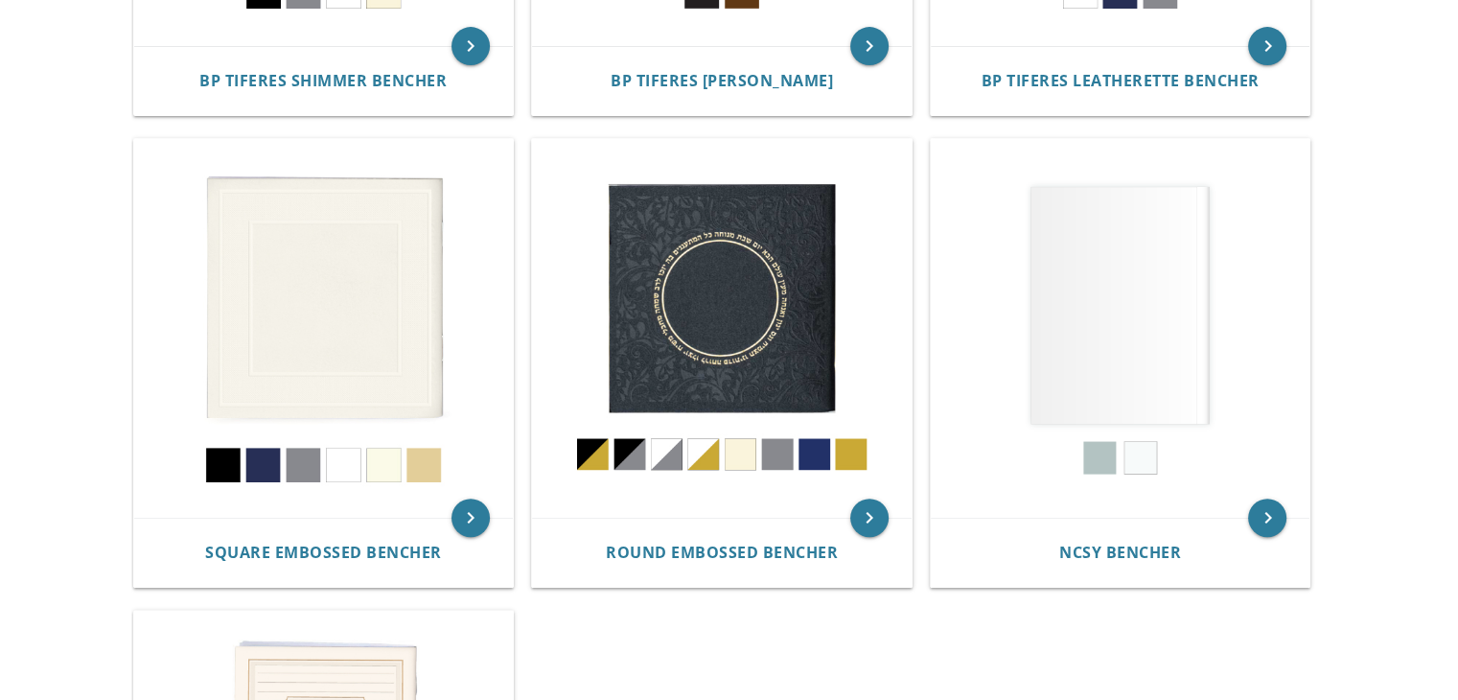
scroll to position [778, 0]
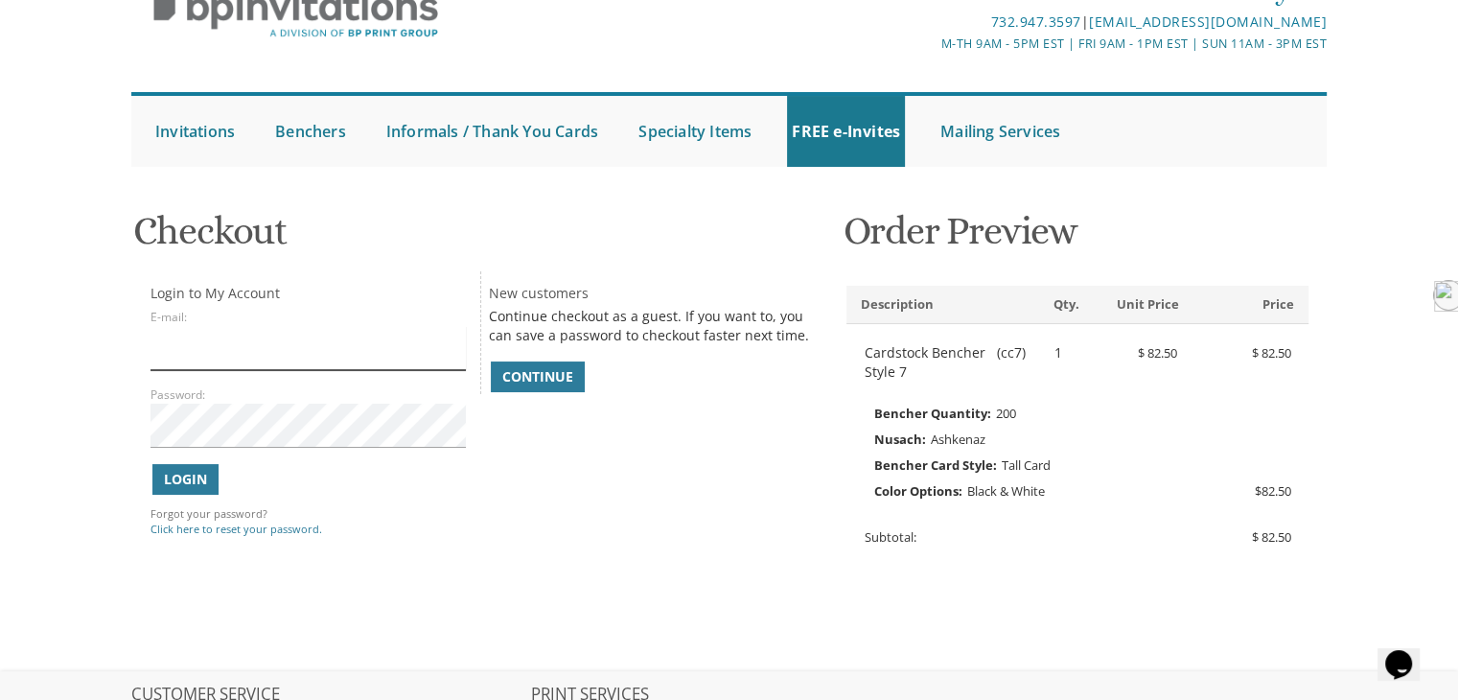
click at [175, 356] on input "E-mail:" at bounding box center [307, 348] width 314 height 44
type input "[EMAIL_ADDRESS][DOMAIN_NAME]"
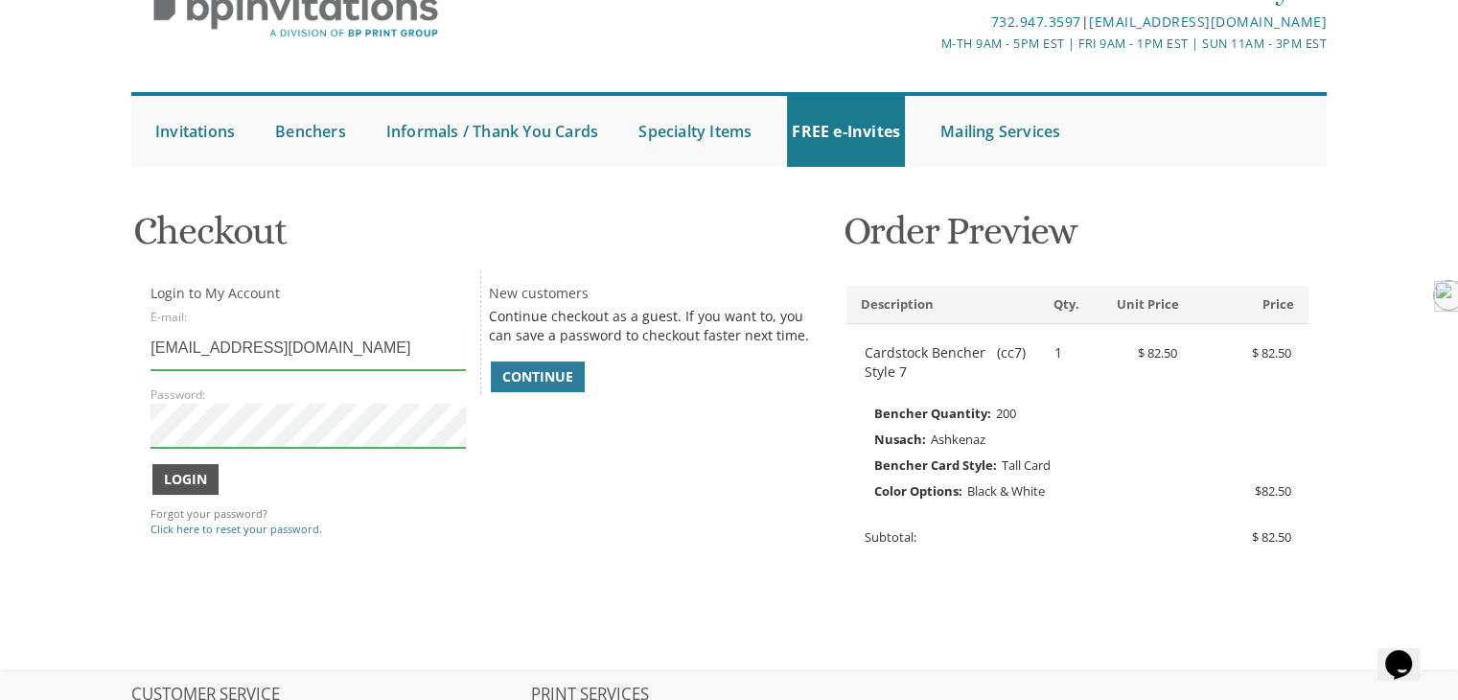
click at [176, 488] on button "Login" at bounding box center [185, 479] width 66 height 31
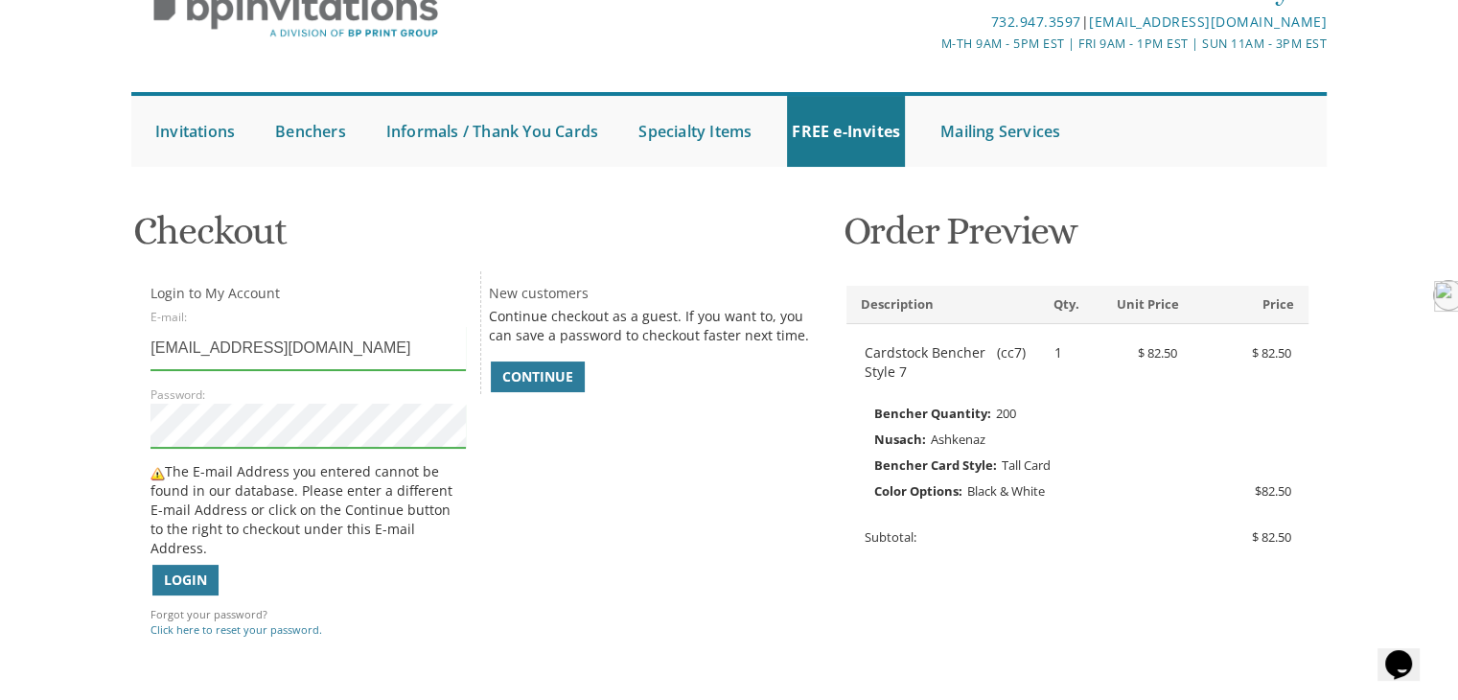
drag, startPoint x: 308, startPoint y: 354, endPoint x: 89, endPoint y: 411, distance: 226.0
click at [109, 392] on body "My Cart 1 Total: $ 82.50 $ 82.50 Cardstock Bencher Style 7 Qty. 1" at bounding box center [729, 477] width 1458 height 1163
click at [514, 568] on div "Login to My Account E-mail: paghitr@gmail.com Password: The E-mail Address you …" at bounding box center [479, 459] width 687 height 376
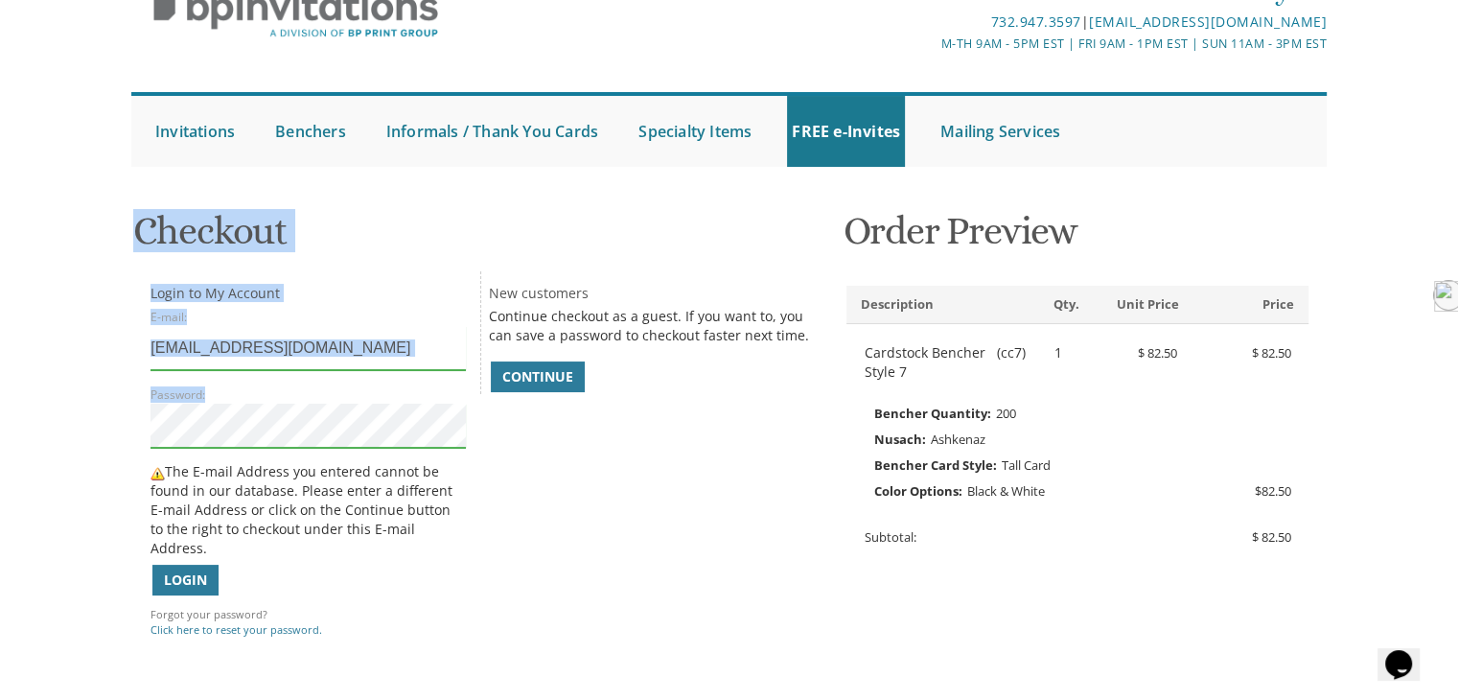
drag, startPoint x: 322, startPoint y: 400, endPoint x: 58, endPoint y: 447, distance: 267.7
click at [58, 447] on body "My Cart 1 Total: $ 82.50 $ 82.50 Cardstock Bencher Style 7 Qty. 1" at bounding box center [729, 477] width 1458 height 1163
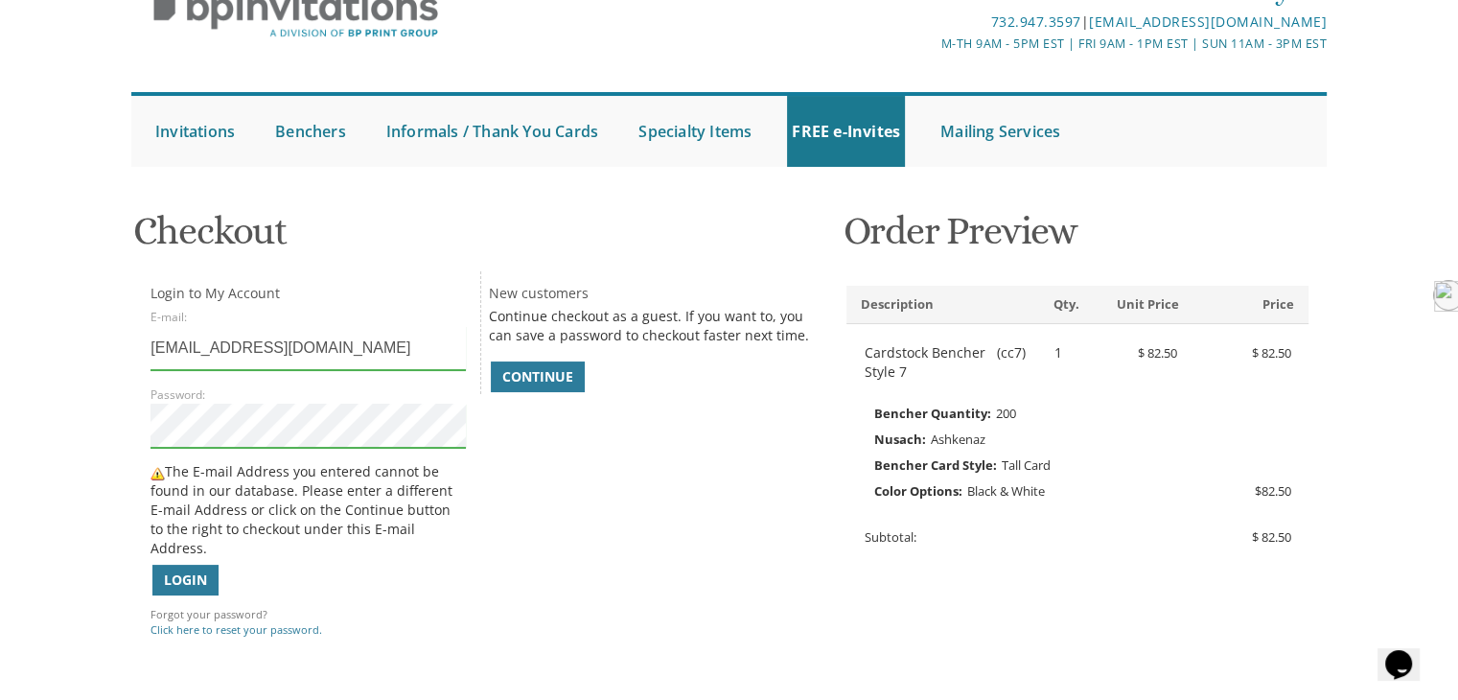
click at [131, 423] on div "You are currently editing Order #. To place a new order you must exit editing m…" at bounding box center [479, 436] width 697 height 480
click at [305, 347] on input "paghitr@gmail.com" at bounding box center [307, 348] width 314 height 44
drag, startPoint x: 303, startPoint y: 347, endPoint x: 111, endPoint y: 365, distance: 192.5
click at [111, 365] on body "My Cart 1 Total: $ 82.50 $ 82.50 Cardstock Bencher Style 7 Qty. 1" at bounding box center [729, 477] width 1458 height 1163
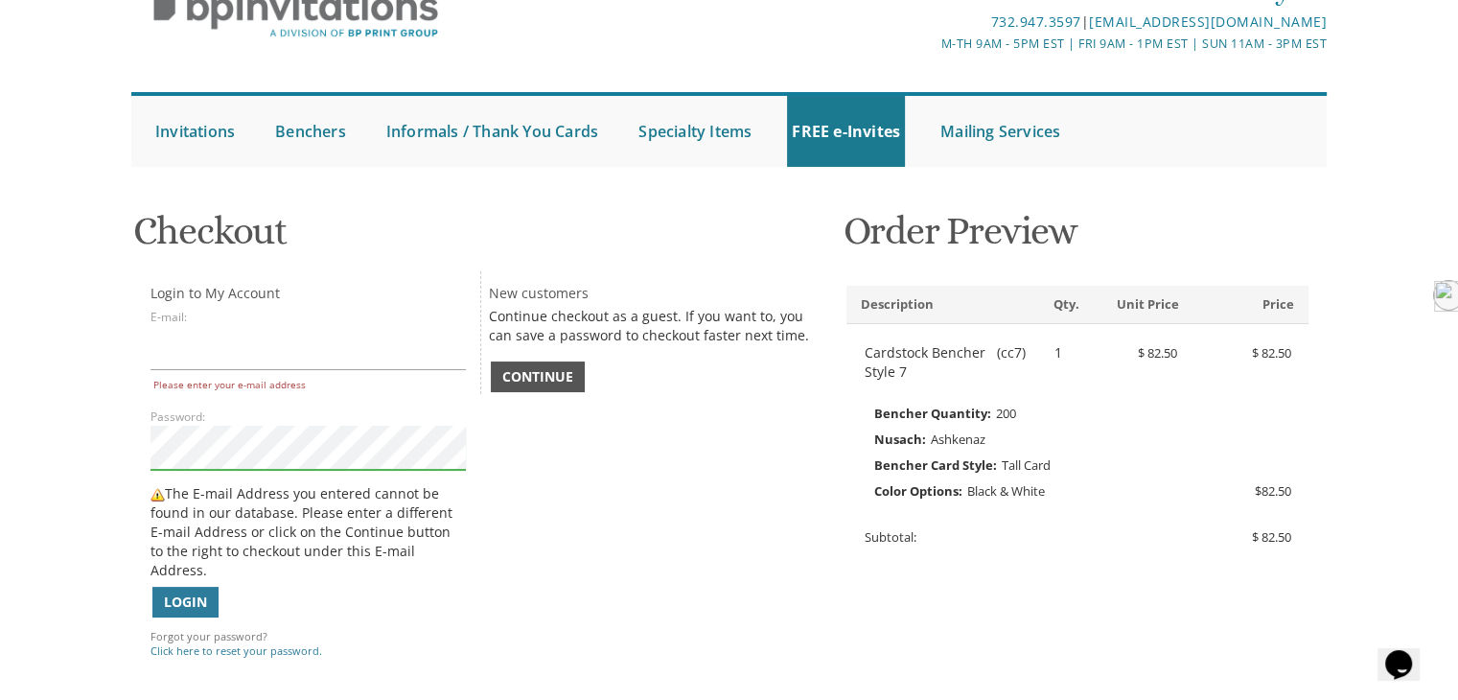
click at [558, 375] on span "Continue" at bounding box center [537, 376] width 71 height 19
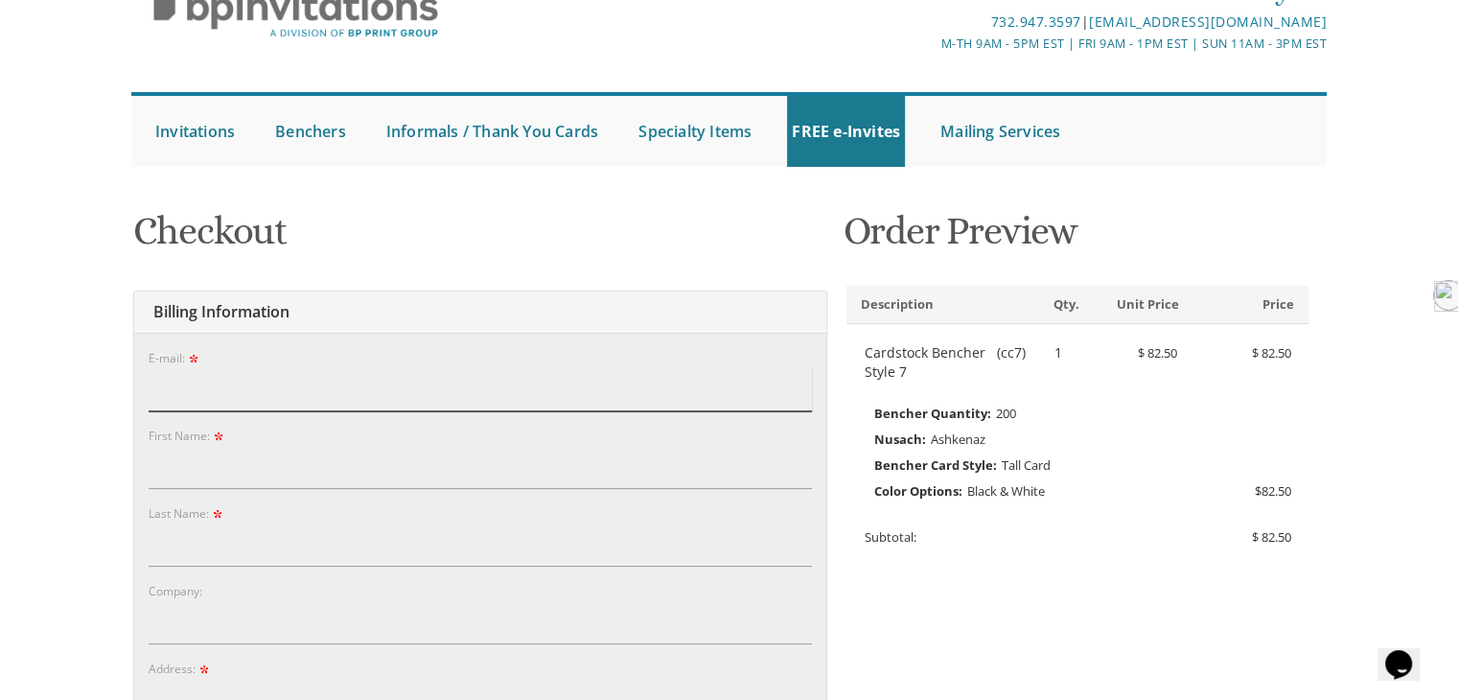
click at [179, 392] on input "E-mail:" at bounding box center [480, 389] width 663 height 44
type input "paghitr@gmail.com"
type input "zvi"
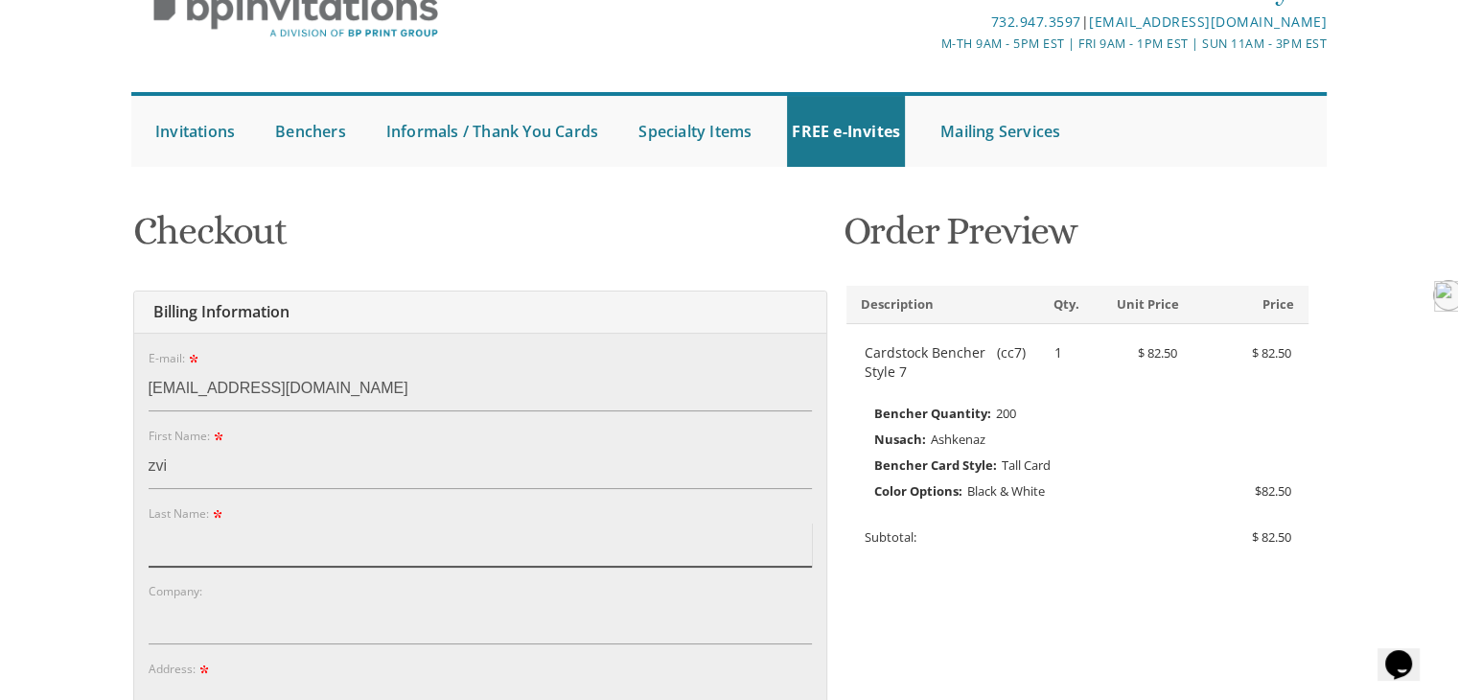
type input "ralbag"
type input "[STREET_ADDRESS][PERSON_NAME]"
type input "woodmere"
type input "11598"
select select "NY"
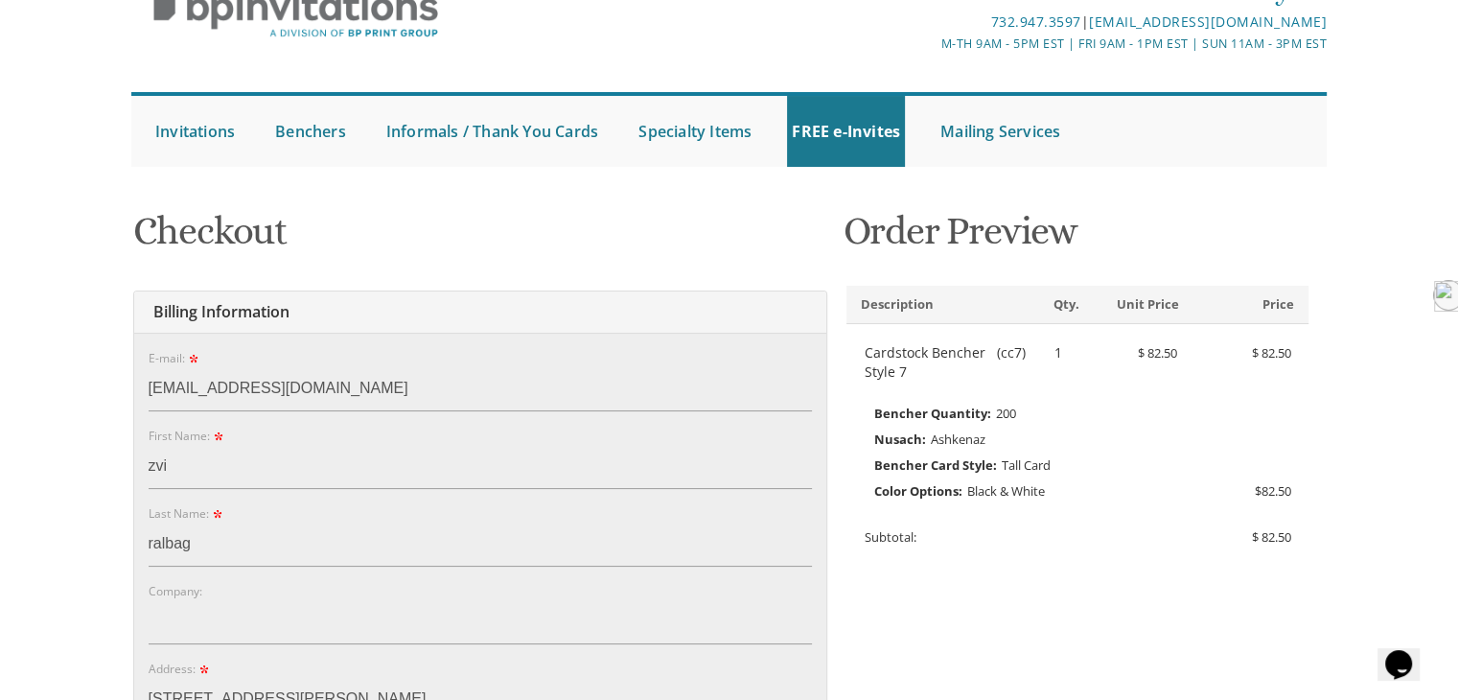
type input "7186192926"
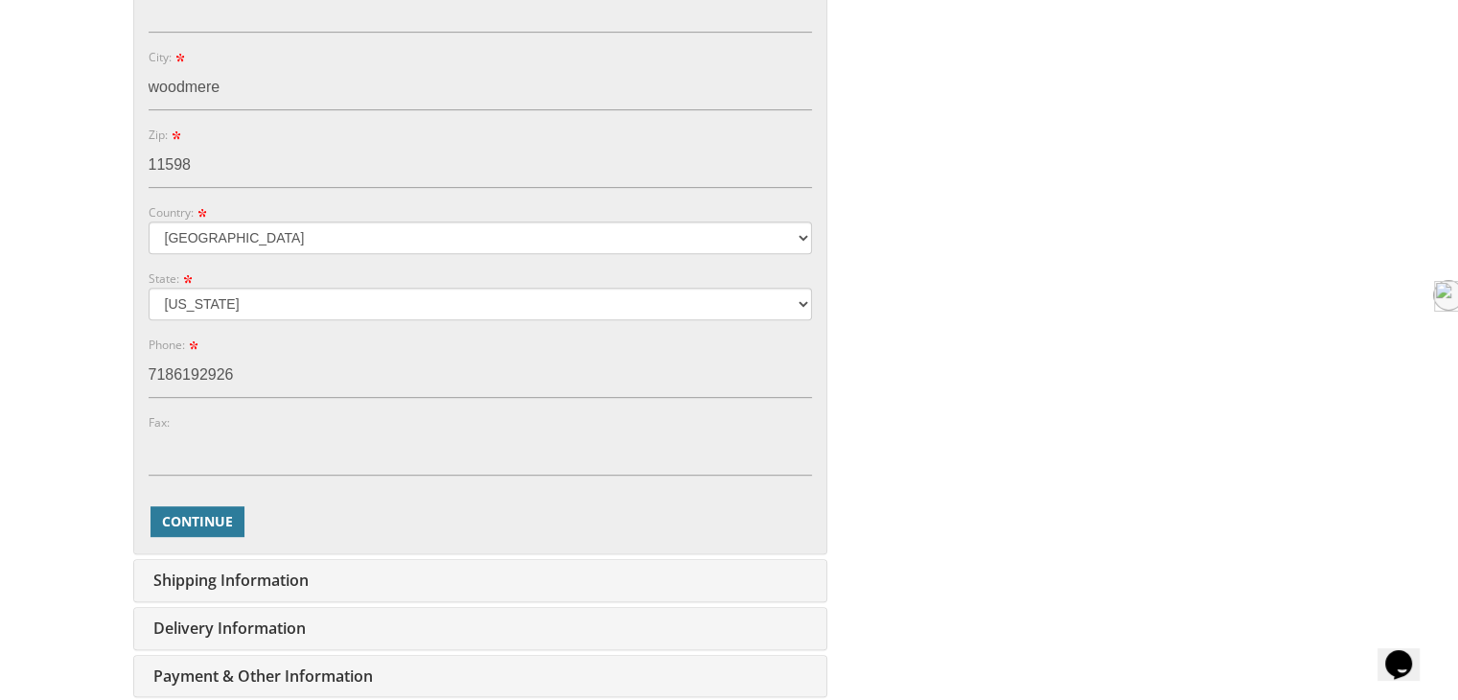
scroll to position [967, 0]
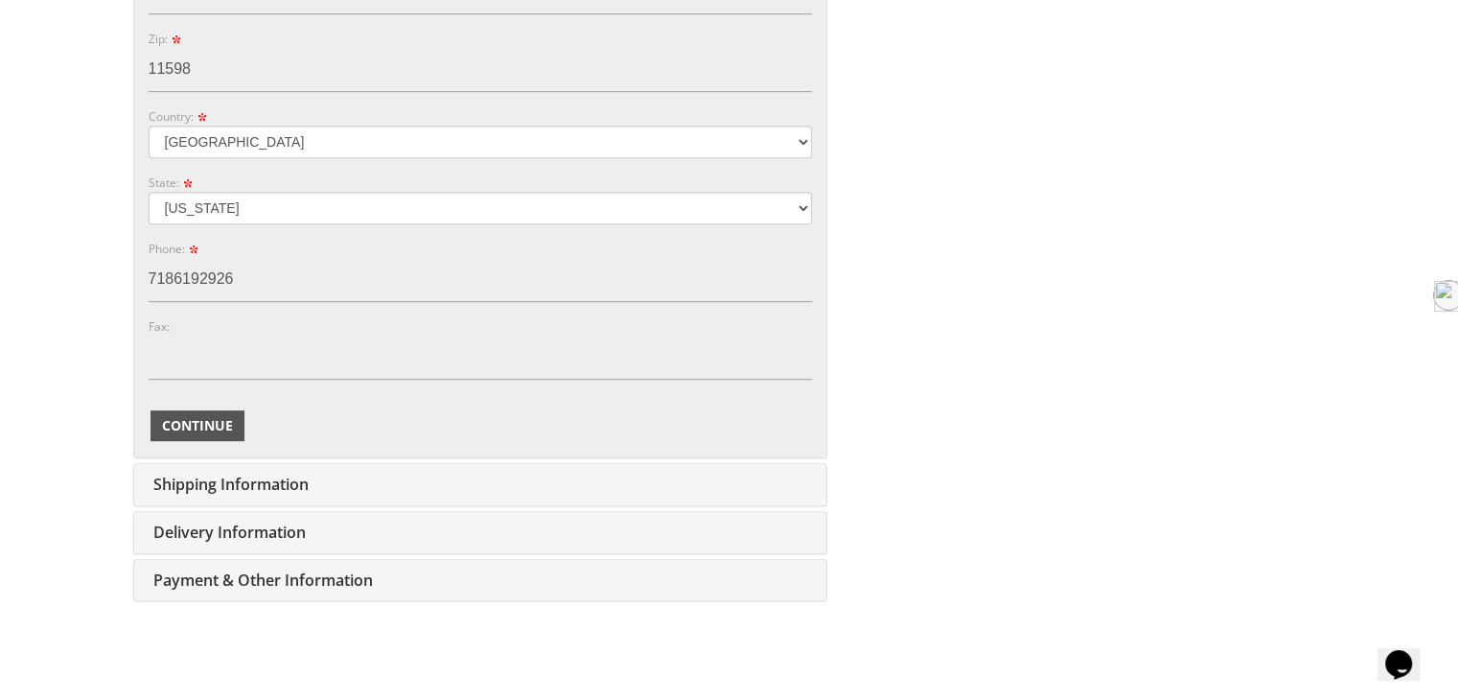
click at [211, 424] on span "Continue" at bounding box center [197, 425] width 71 height 19
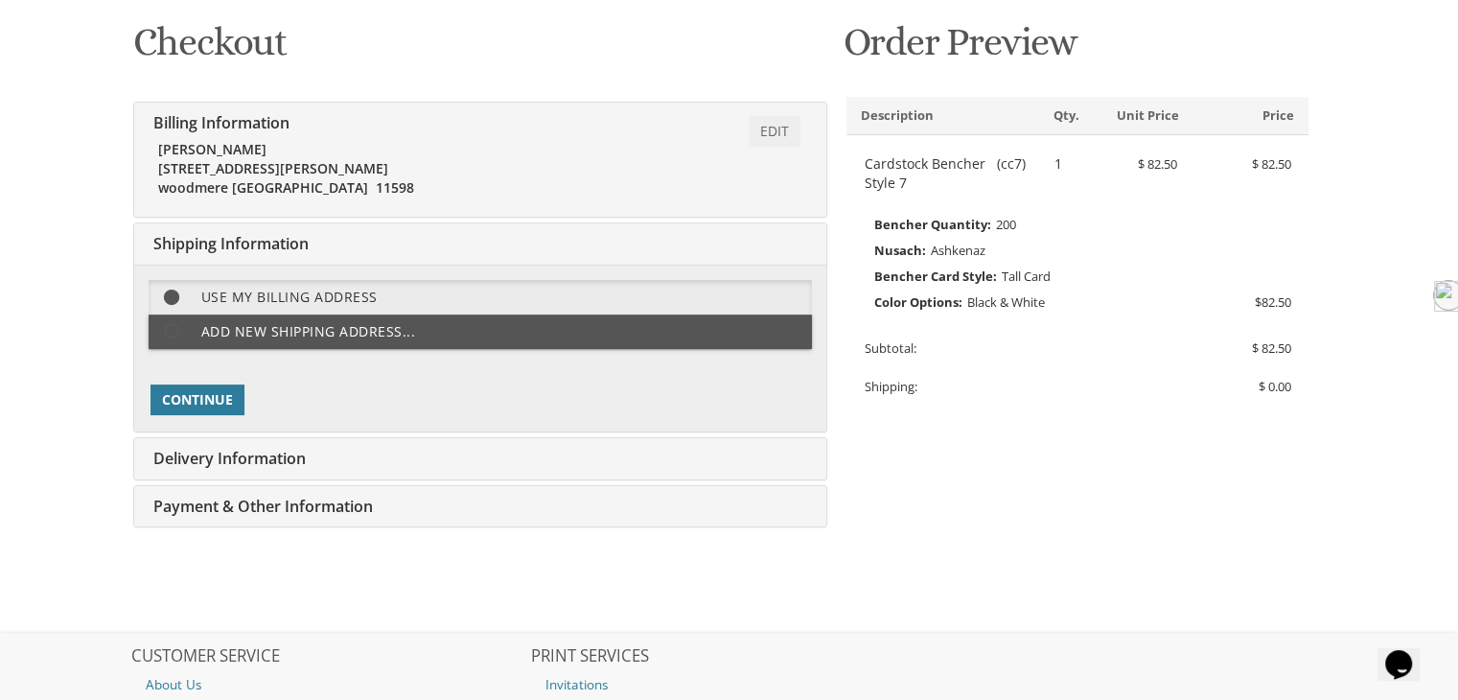
scroll to position [288, 0]
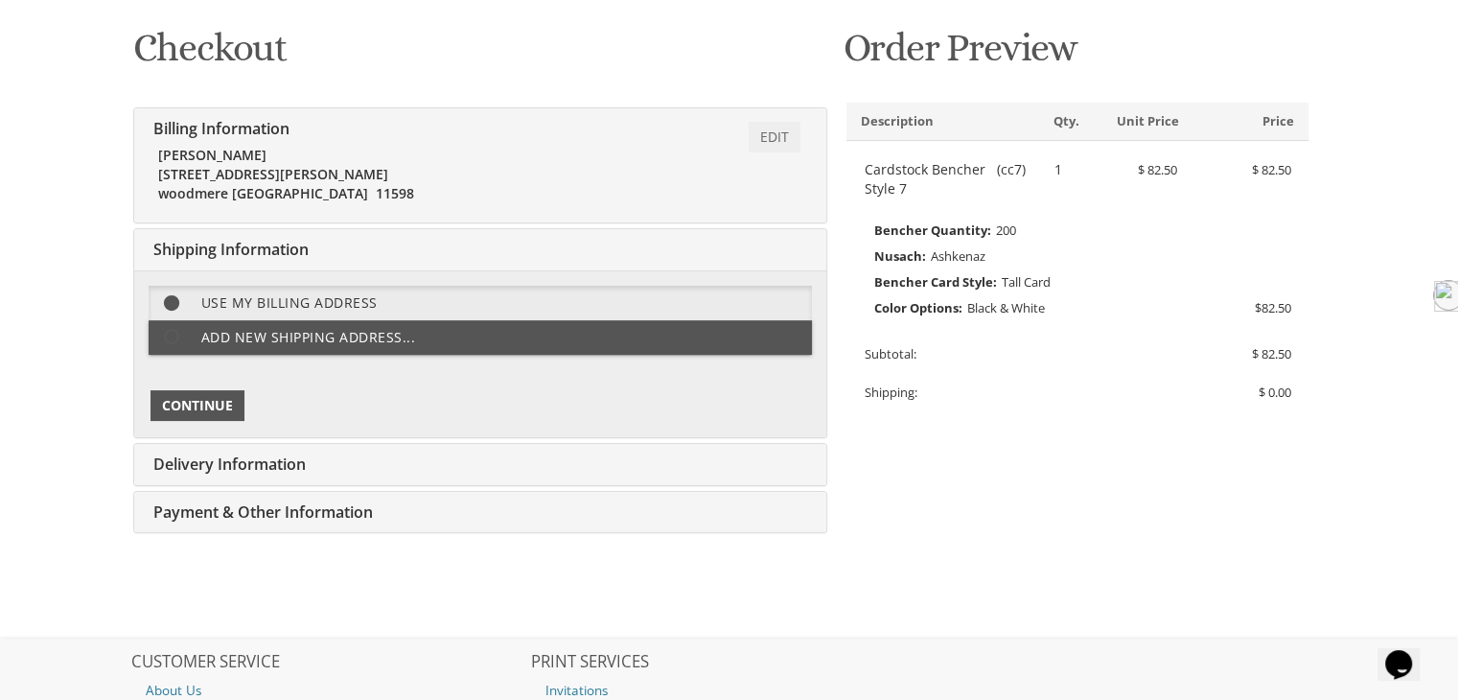
click at [179, 403] on span "Continue" at bounding box center [197, 405] width 71 height 19
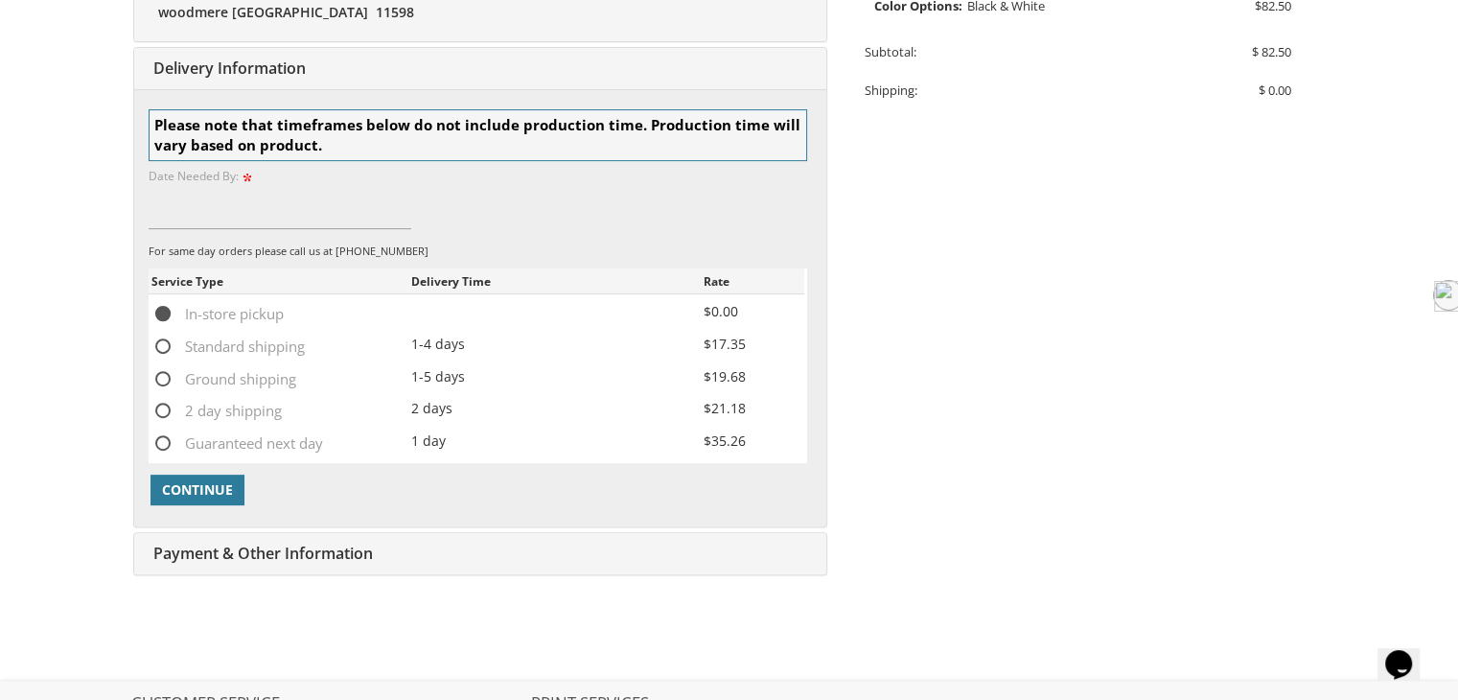
scroll to position [600, 0]
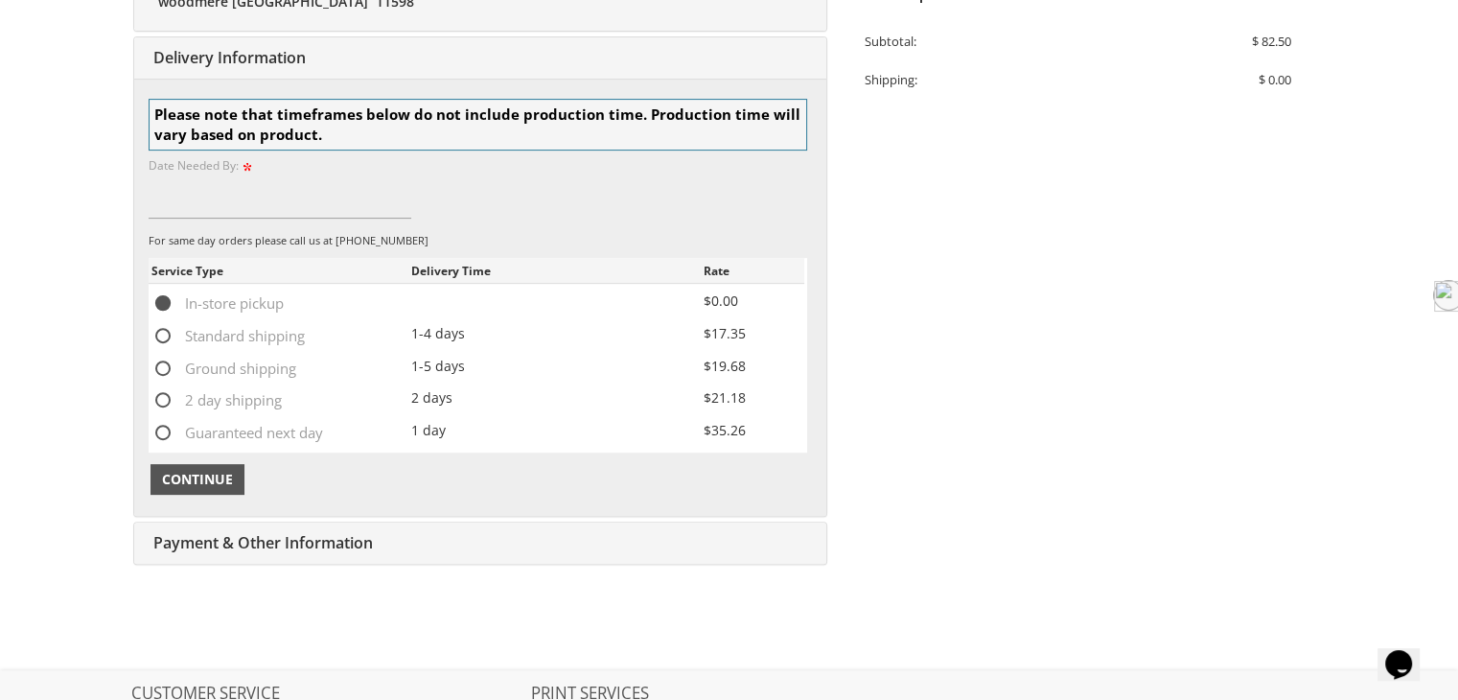
click at [207, 472] on span "Continue" at bounding box center [197, 479] width 71 height 19
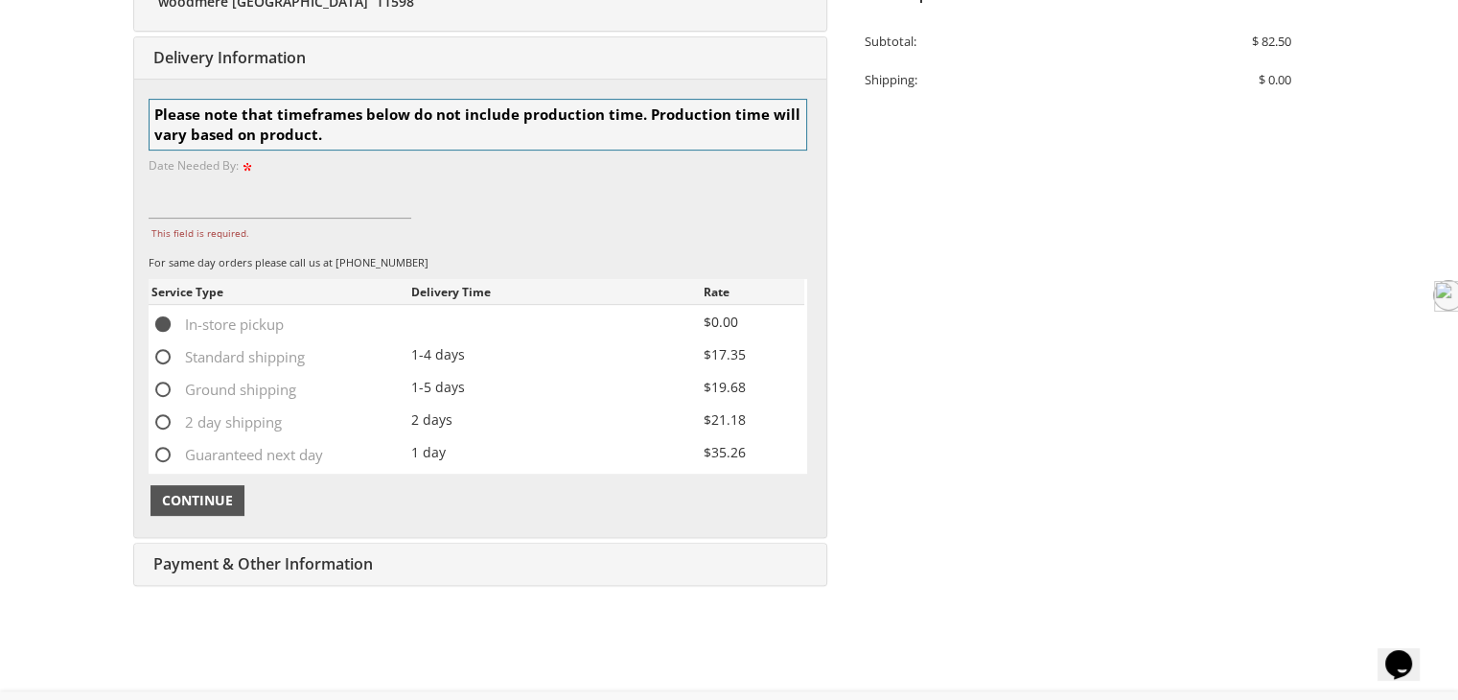
click at [216, 511] on button "Continue" at bounding box center [197, 500] width 94 height 31
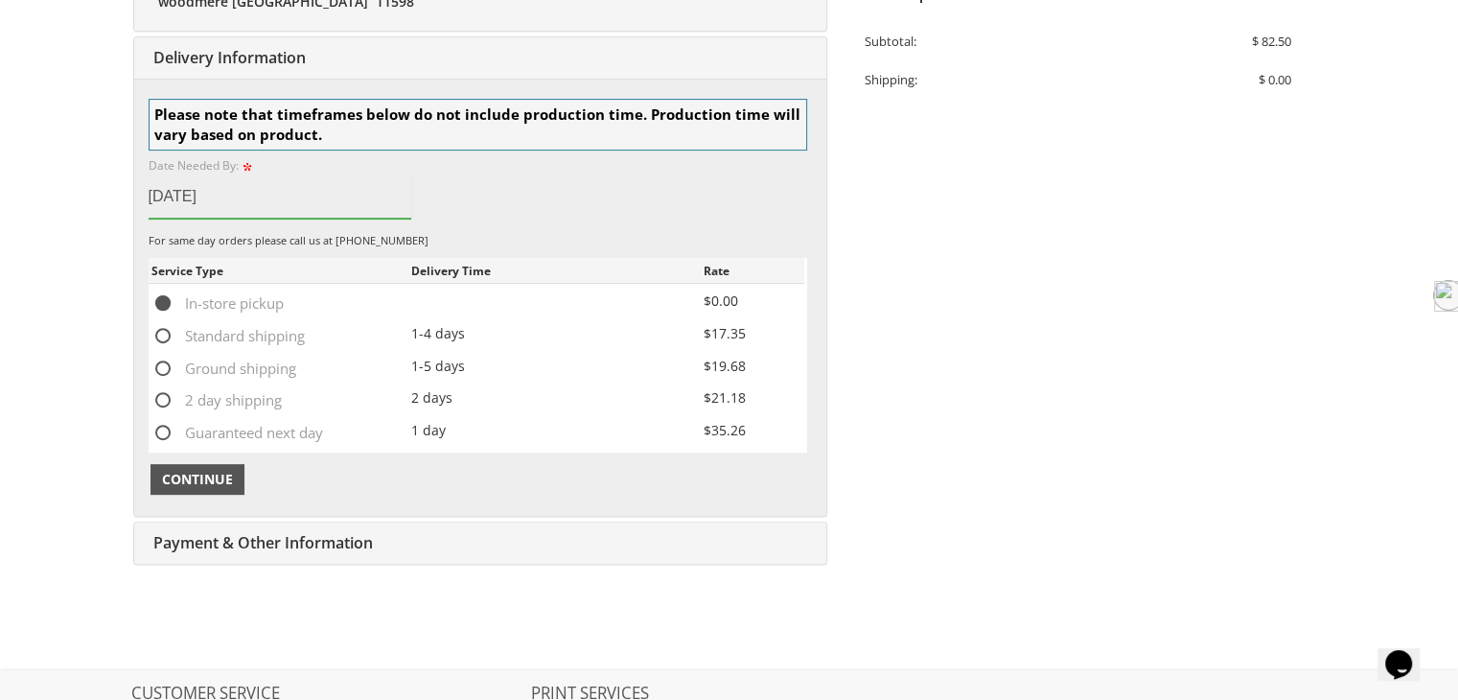
type input "September 3,2025"
click at [229, 476] on span "Continue" at bounding box center [197, 479] width 71 height 19
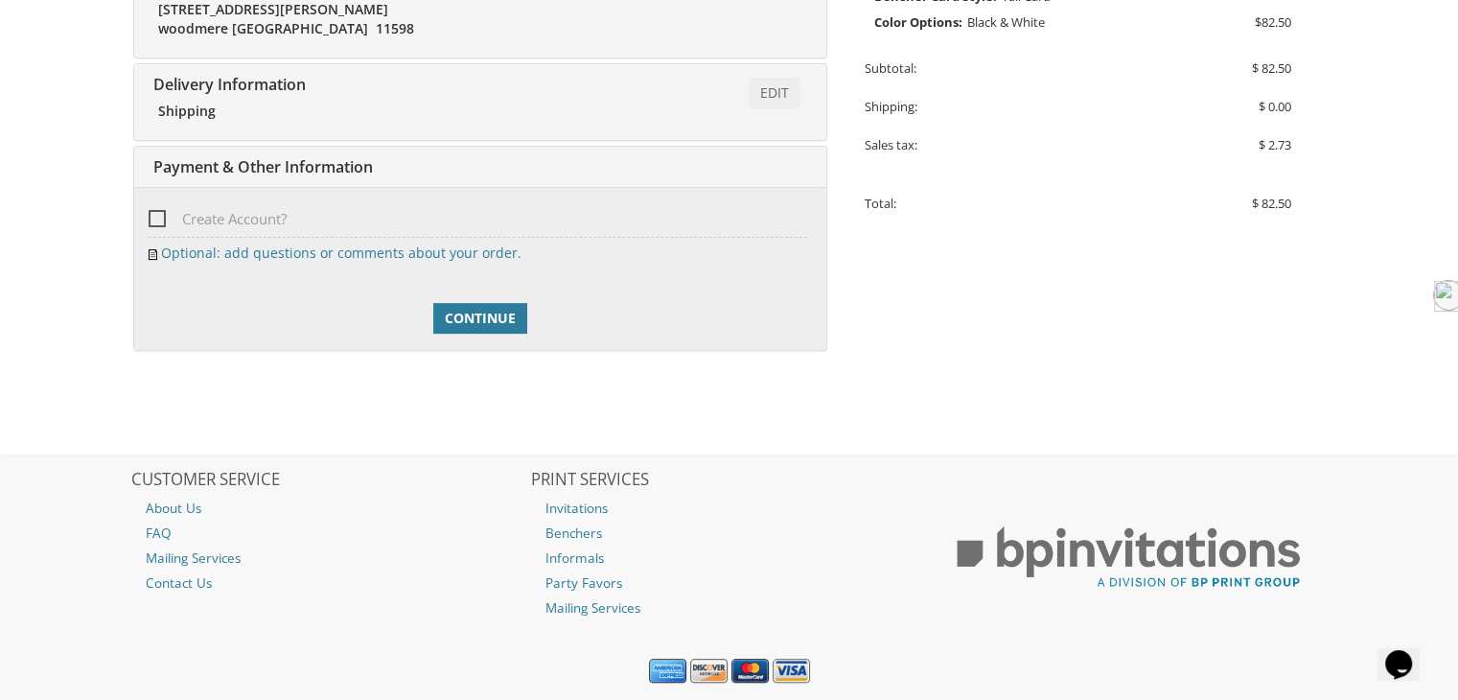
scroll to position [433, 0]
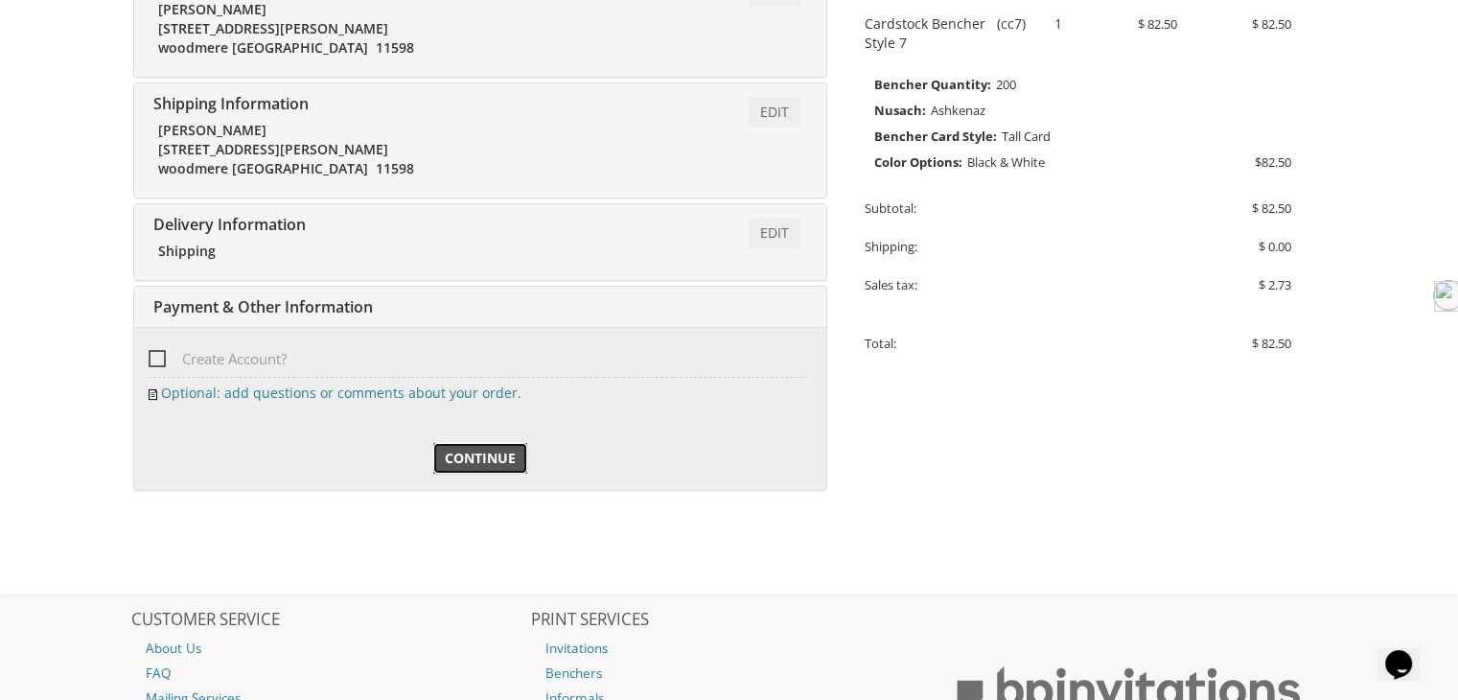
click at [490, 454] on span "Continue" at bounding box center [480, 458] width 71 height 19
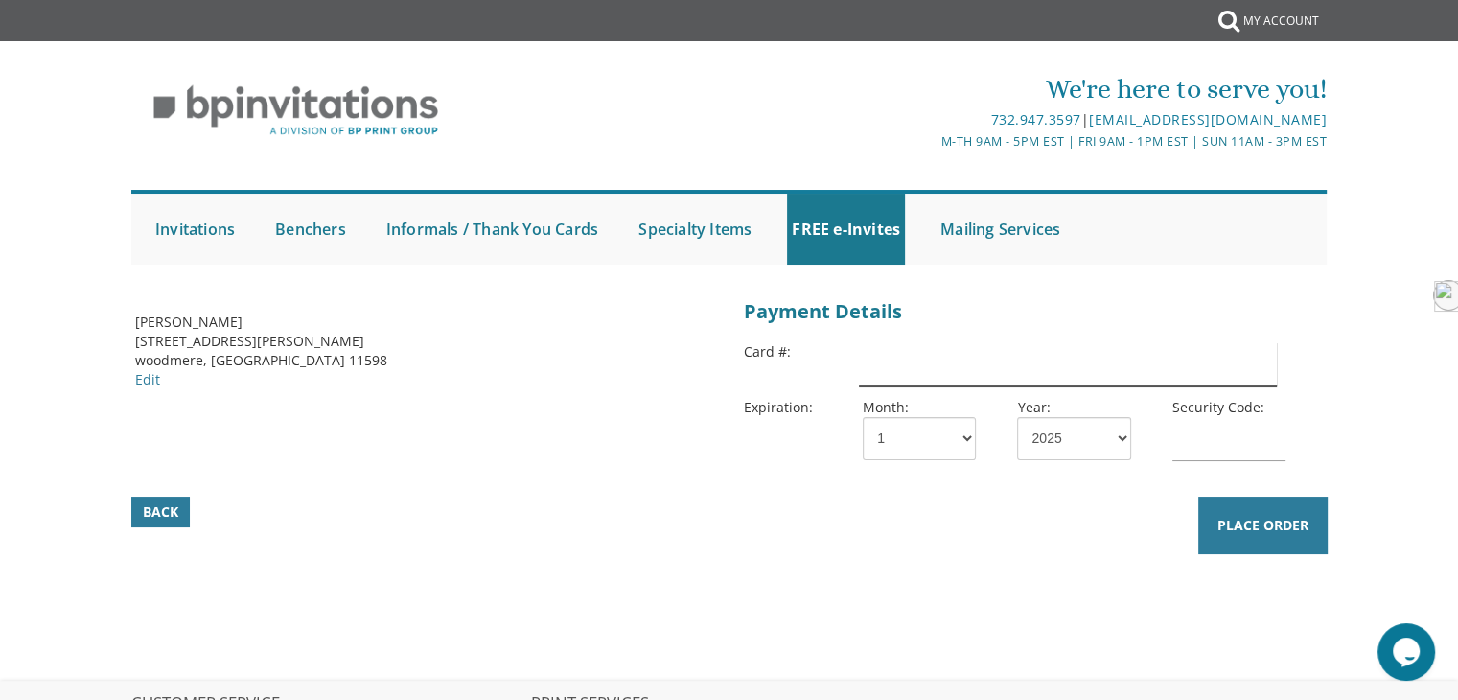
click at [925, 378] on input "text" at bounding box center [1067, 364] width 417 height 44
type input "[CREDIT_CARD_NUMBER]"
click at [724, 500] on div "Back Place Order" at bounding box center [729, 512] width 1200 height 35
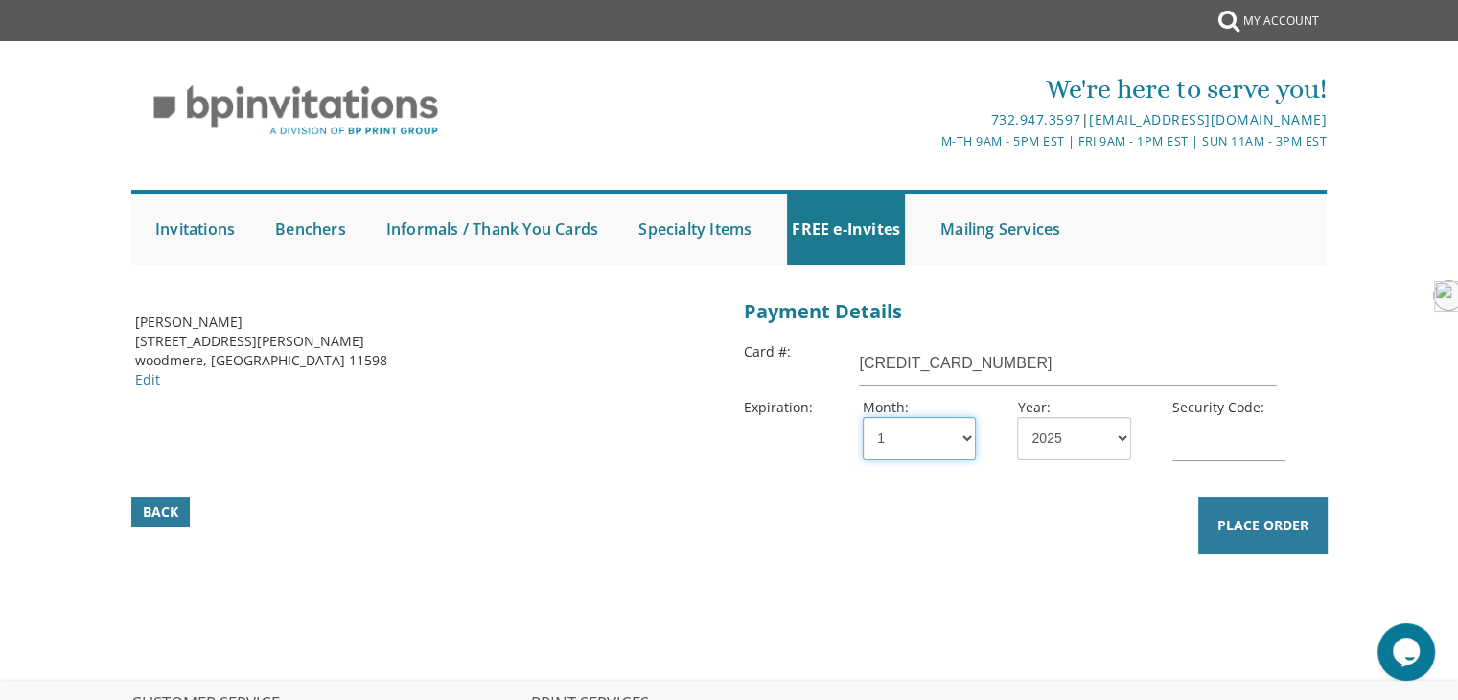
click at [965, 444] on select "1 2 3 4 5 6 7 8 9 10 11 12" at bounding box center [919, 438] width 113 height 43
select select "06"
click at [863, 417] on select "1 2 3 4 5 6 7 8 9 10 11 12" at bounding box center [919, 438] width 113 height 43
click at [1119, 434] on select "2025 2026 2027 2028 2029 2030 2031 2032 2033 2034 2035" at bounding box center [1073, 438] width 113 height 43
select select "28"
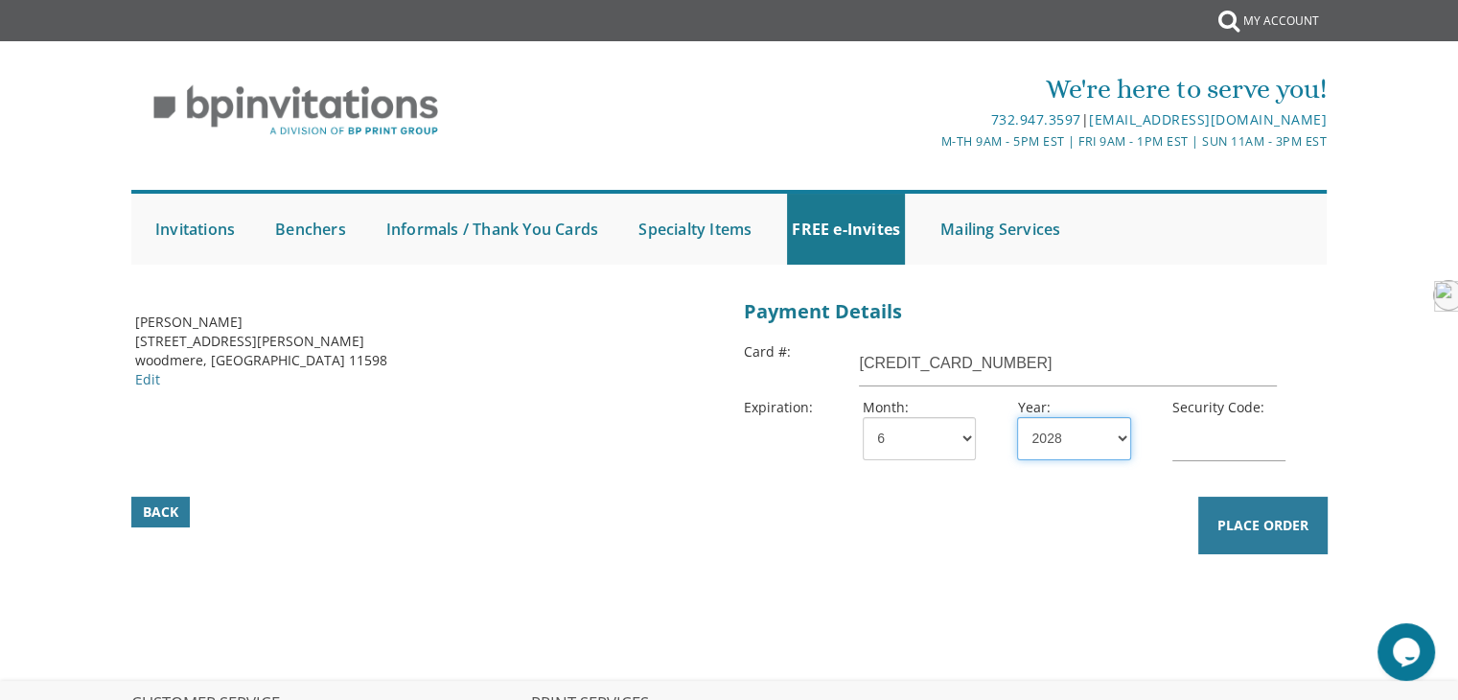
click at [1017, 417] on select "2025 2026 2027 2028 2029 2030 2031 2032 2033 2034 2035" at bounding box center [1073, 438] width 113 height 43
click at [1236, 434] on input "text" at bounding box center [1228, 439] width 113 height 44
type input "1788"
click at [1047, 566] on div "Billing Address zvi ralbag 765 hampton rd woodmere, NY 11598 Edit Payment Detai…" at bounding box center [729, 434] width 1217 height 282
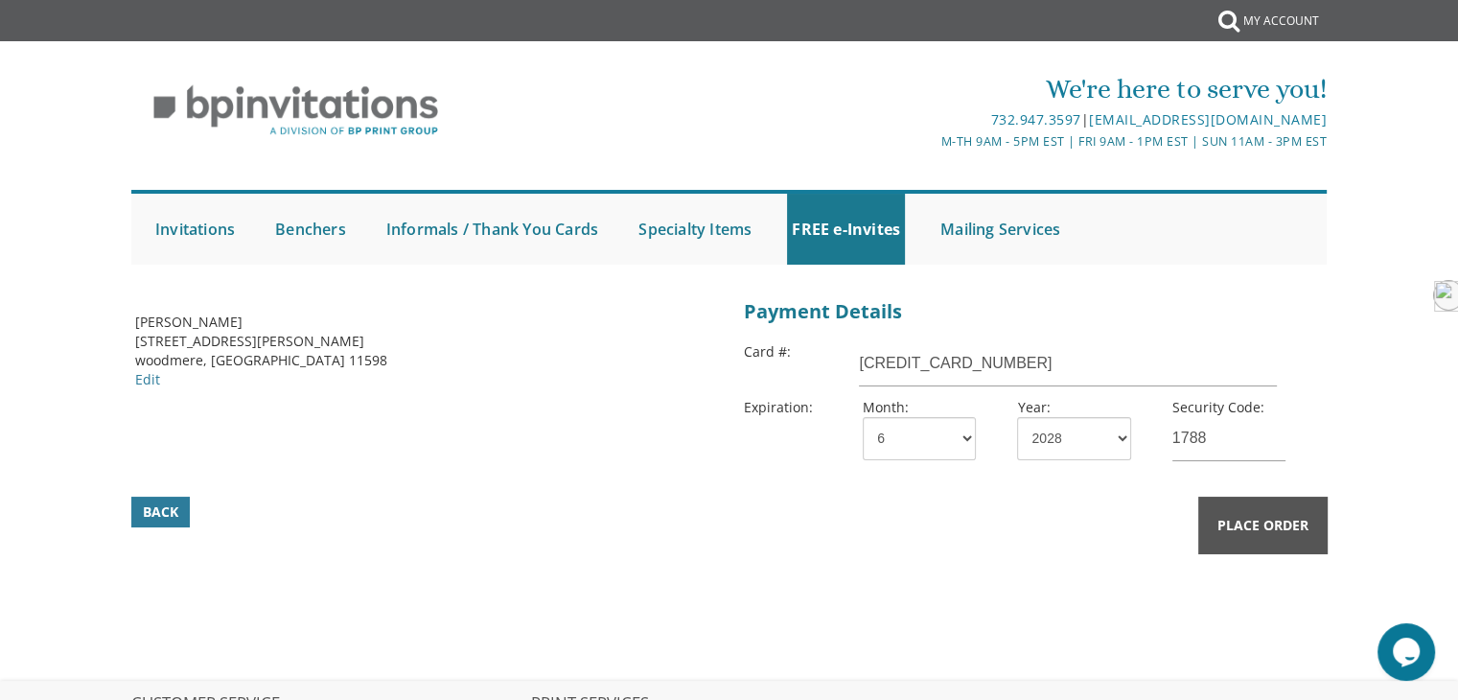
click at [1250, 519] on span "Place Order" at bounding box center [1262, 525] width 91 height 19
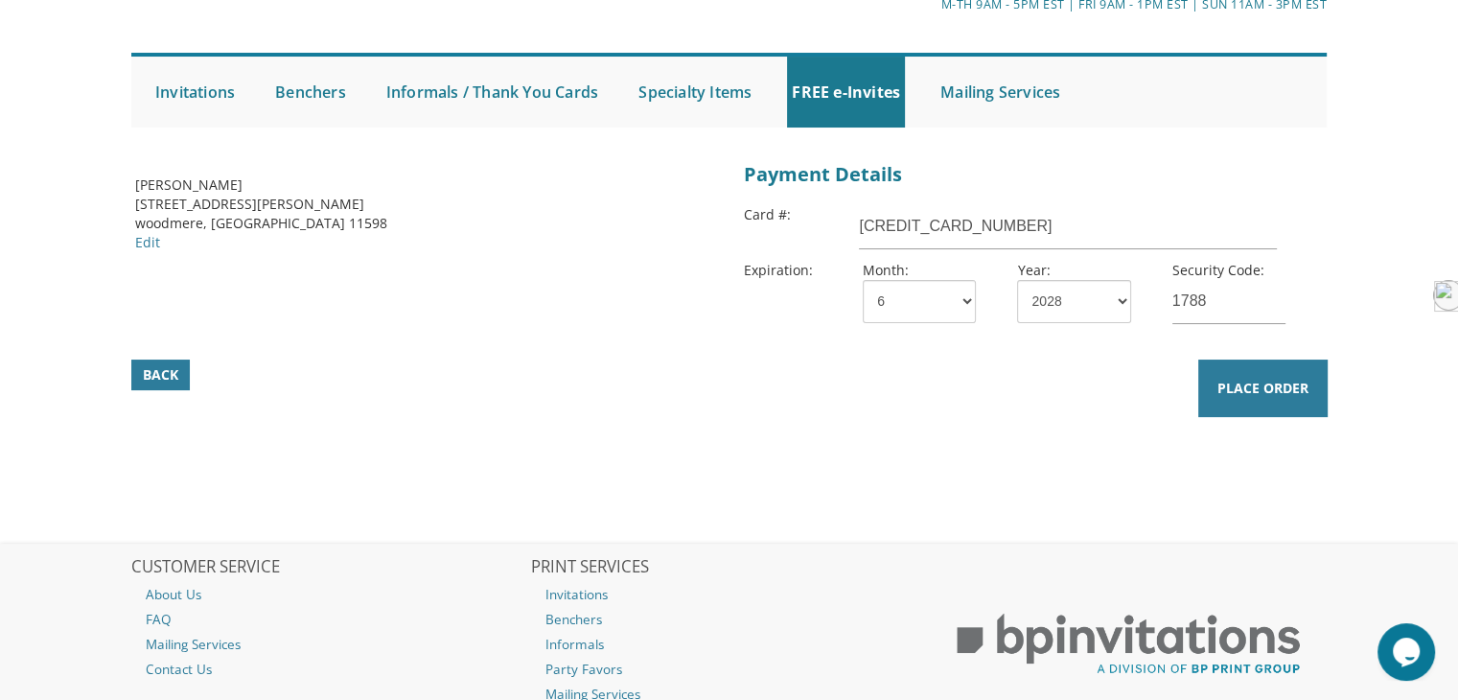
scroll to position [84, 0]
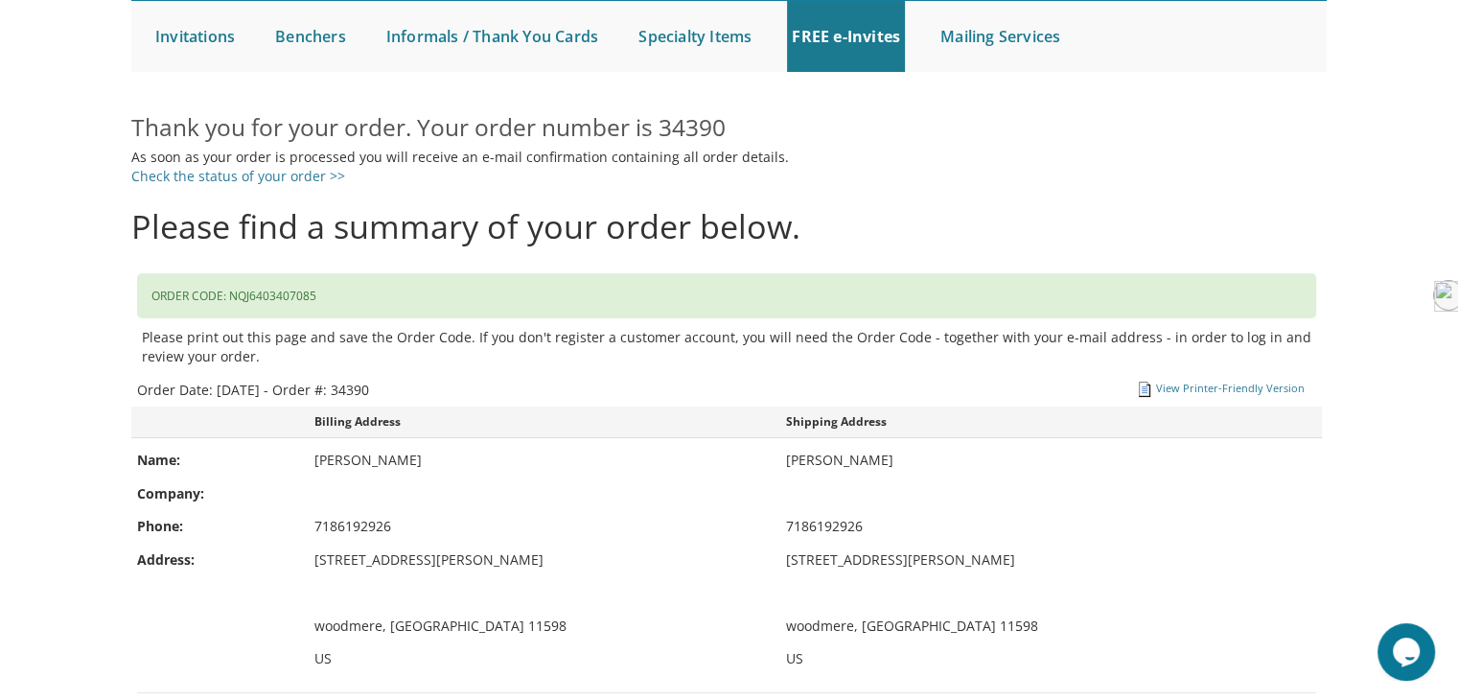
scroll to position [192, 0]
